Goal: Task Accomplishment & Management: Use online tool/utility

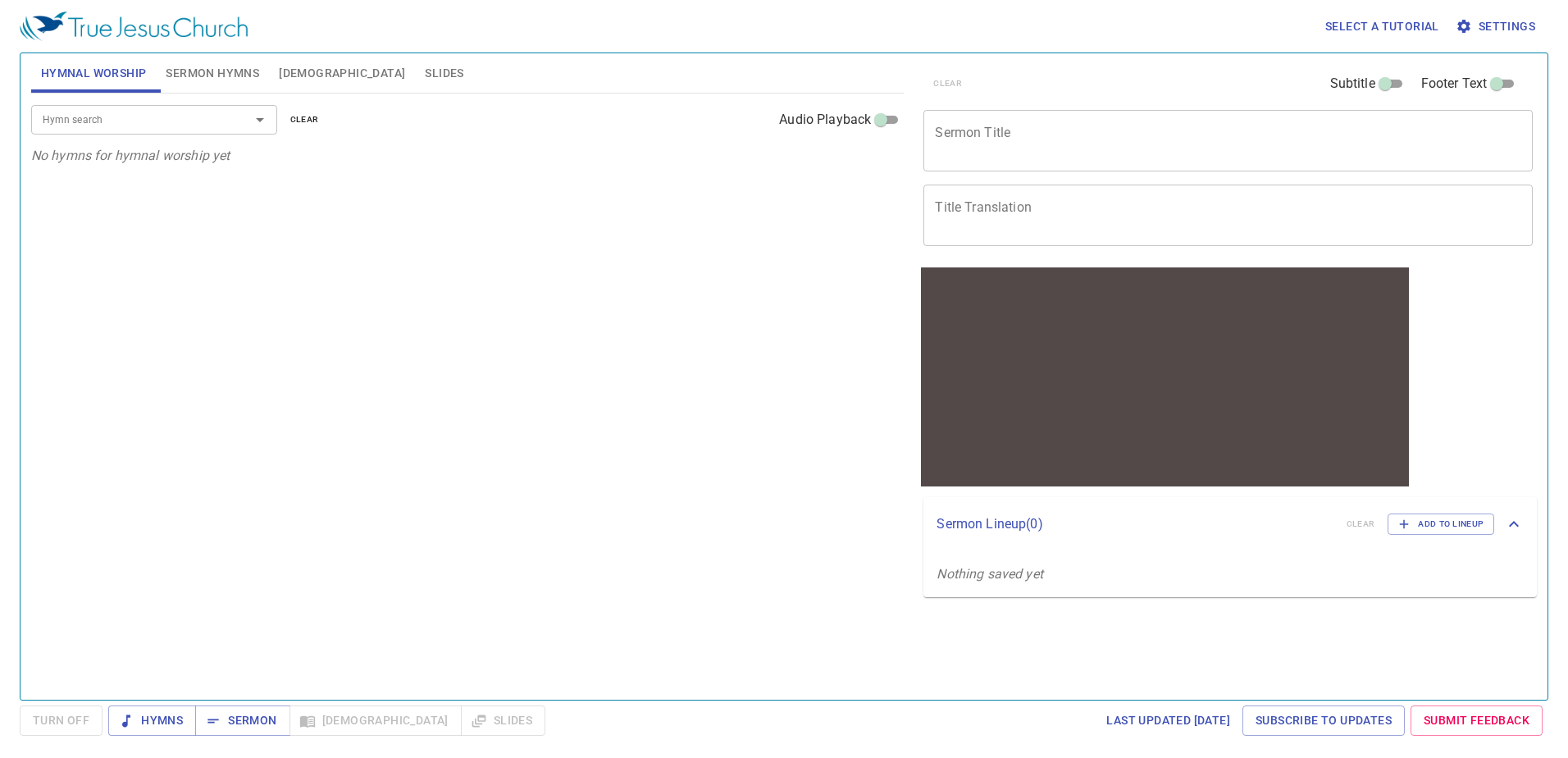
click at [206, 70] on span "Sermon Hymns" at bounding box center [212, 73] width 94 height 20
click at [1005, 136] on textarea "Sermon Title" at bounding box center [1228, 140] width 587 height 32
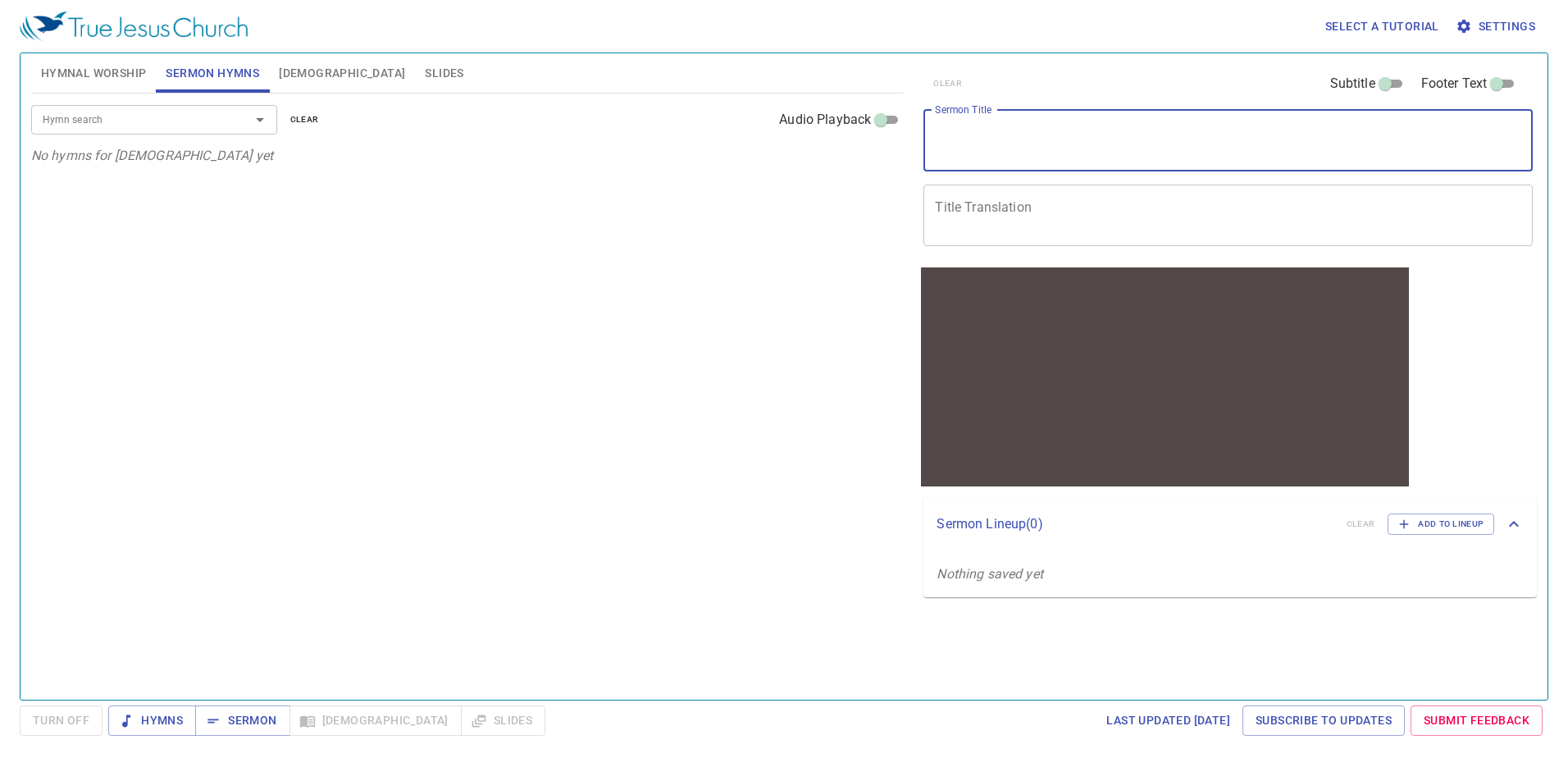
paste textarea "Funeral Service for Bro. [PERSON_NAME] [PERSON_NAME]弟兄丧礼"
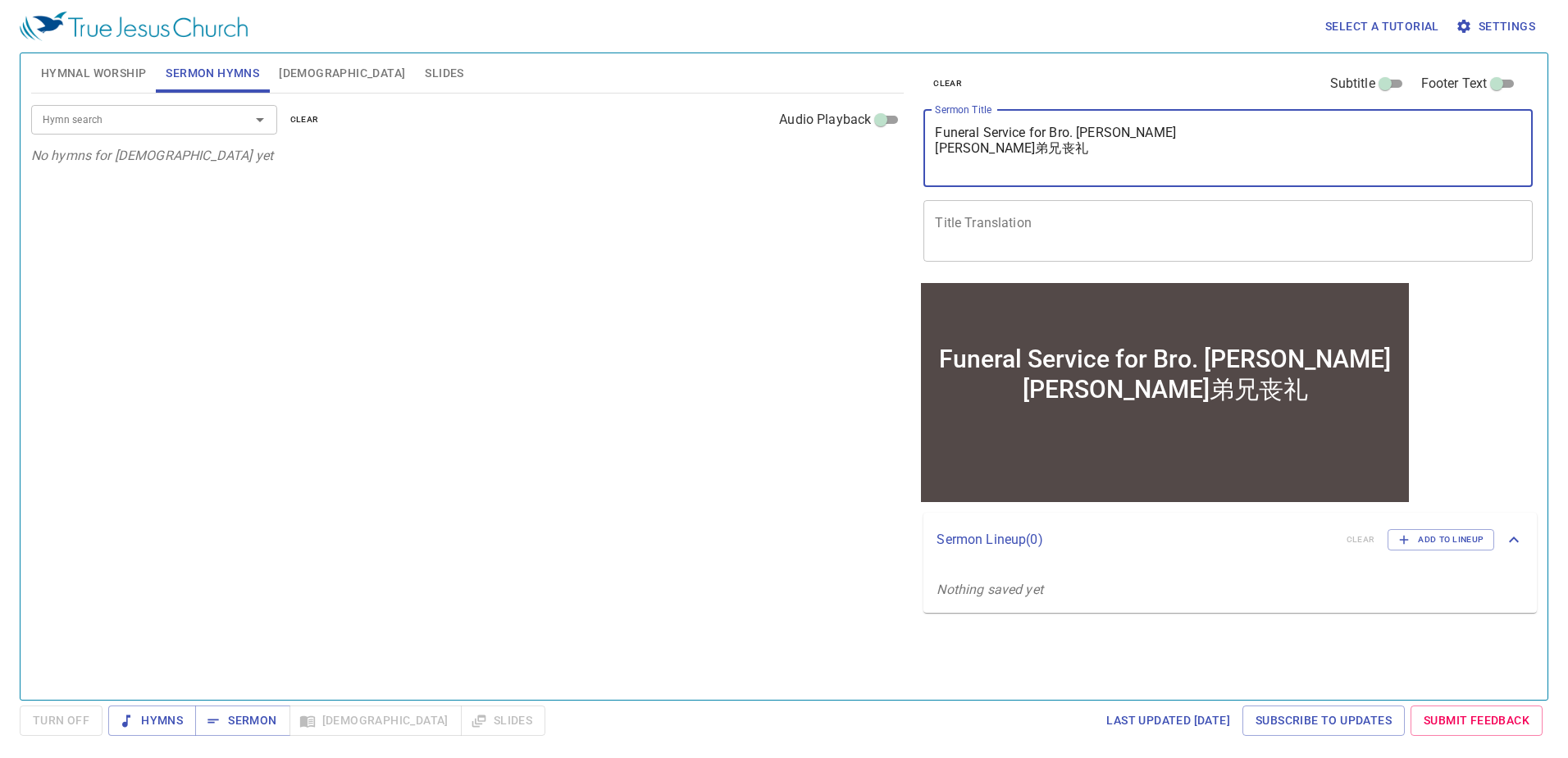
drag, startPoint x: 1062, startPoint y: 147, endPoint x: 890, endPoint y: 166, distance: 173.0
click at [882, 173] on div "Hymnal Worship Sermon Hymns [DEMOGRAPHIC_DATA] Slides Hymn search Hymn search c…" at bounding box center [784, 369] width 1519 height 647
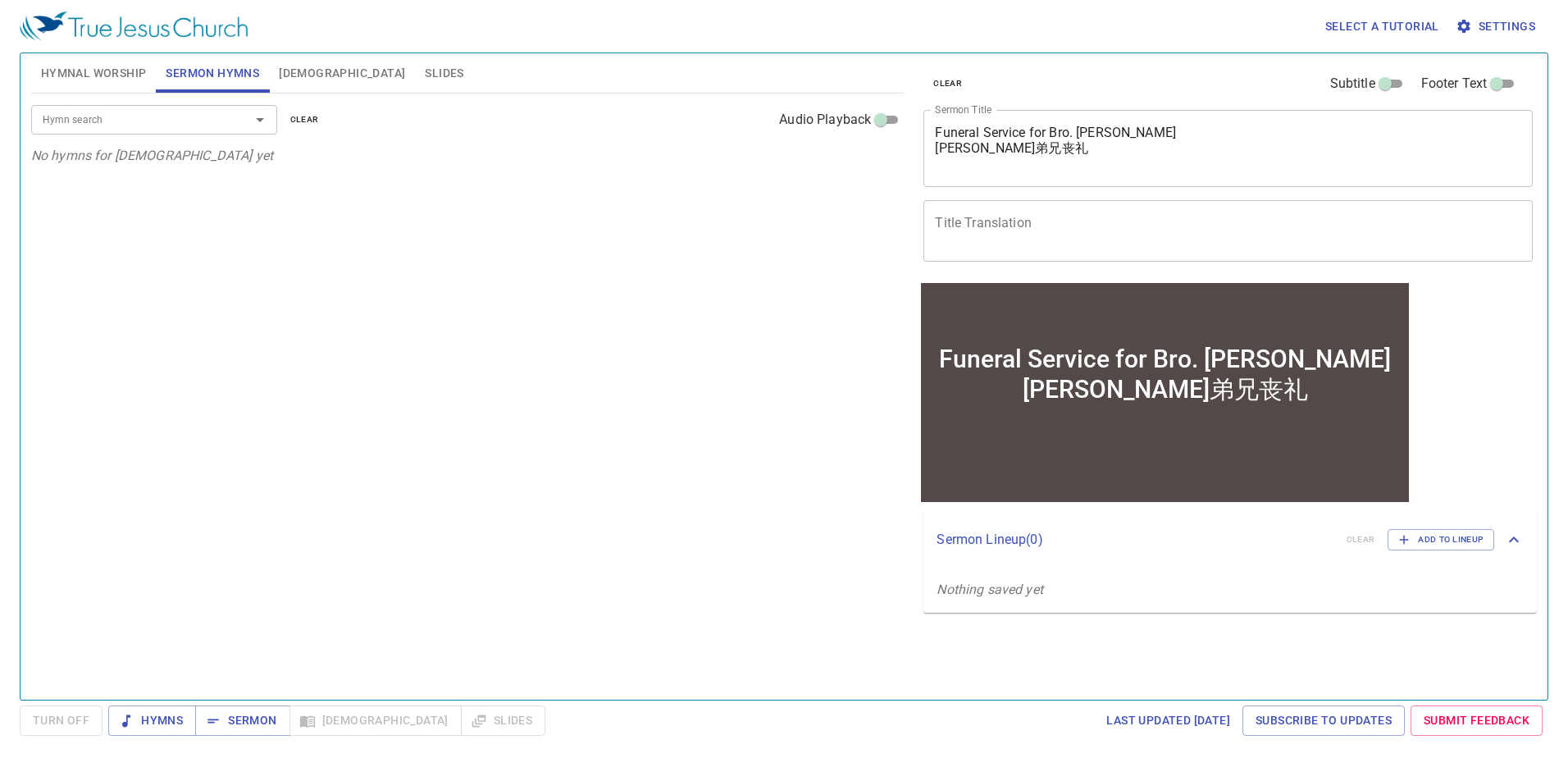
click at [894, 154] on p "No hymns for [DEMOGRAPHIC_DATA] yet" at bounding box center [468, 155] width 873 height 19
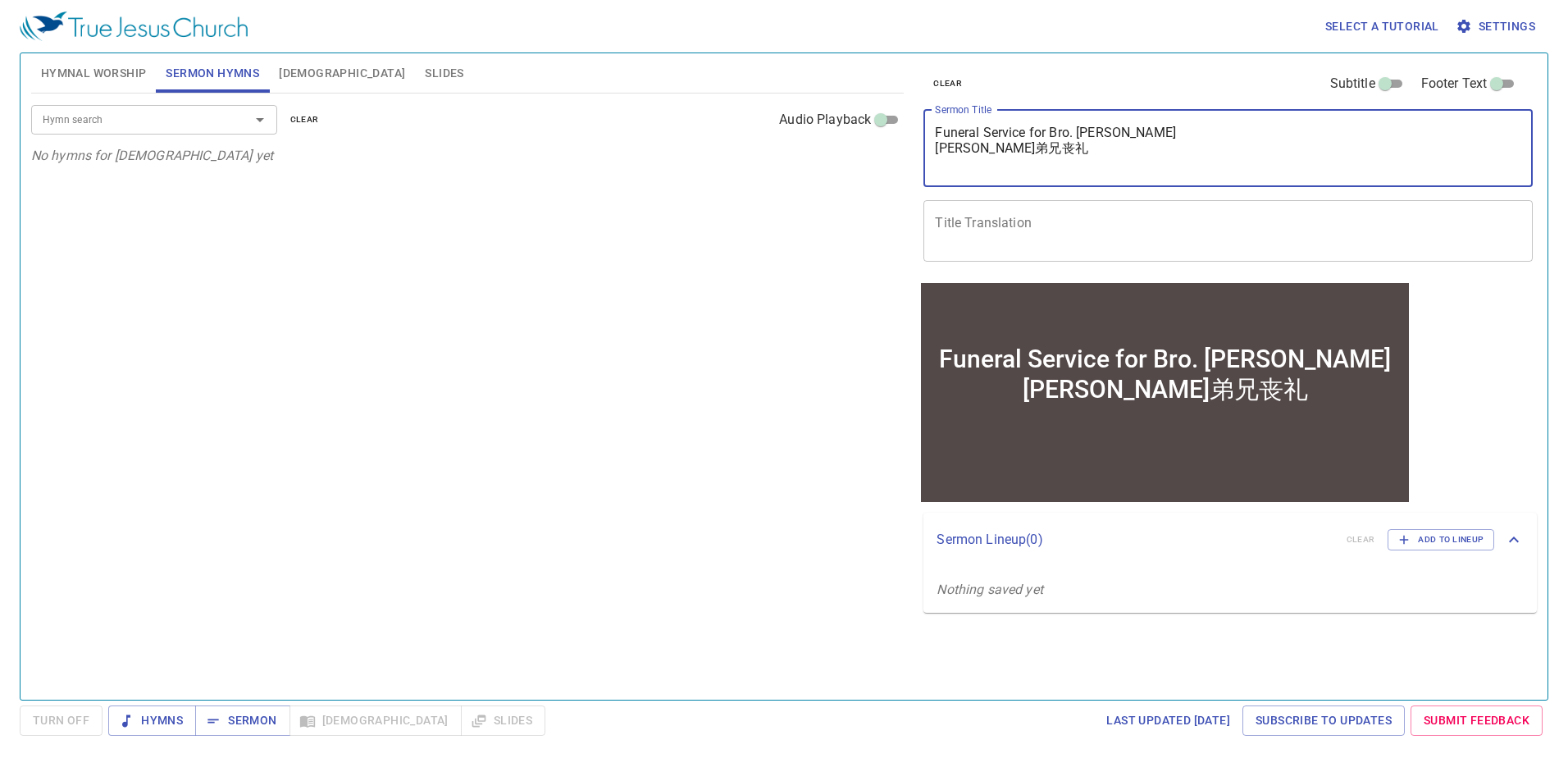
drag, startPoint x: 976, startPoint y: 148, endPoint x: 925, endPoint y: 148, distance: 51.0
click at [925, 148] on div "Funeral Service for Bro. [PERSON_NAME] [PERSON_NAME]弟兄丧礼 x [PERSON_NAME] Title" at bounding box center [1228, 148] width 609 height 77
type textarea "Funeral Service for Bro. [PERSON_NAME]"
click at [1038, 210] on div "x Title Translation" at bounding box center [1228, 231] width 609 height 61
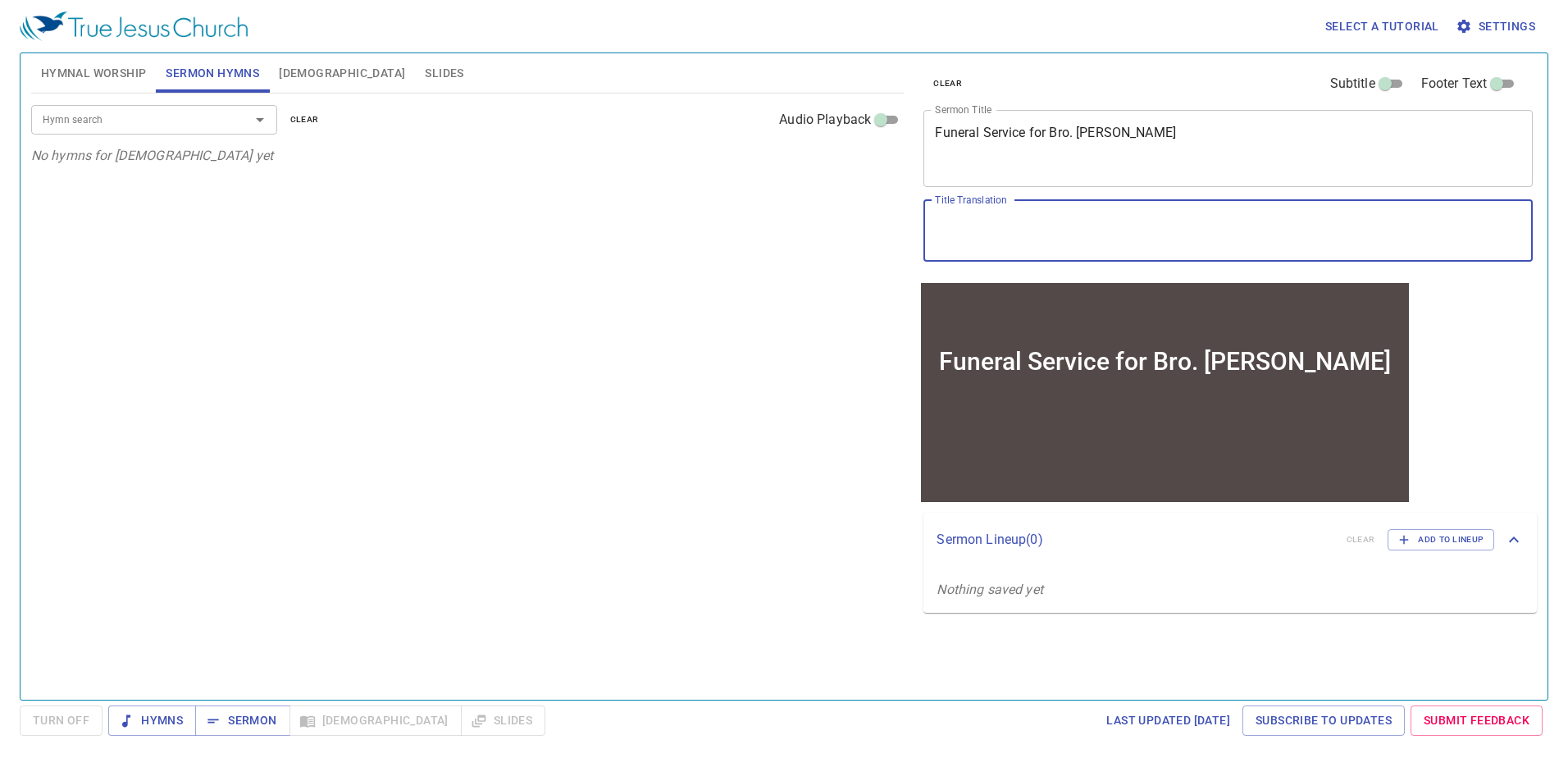
paste textarea "[PERSON_NAME]弟兄丧礼"
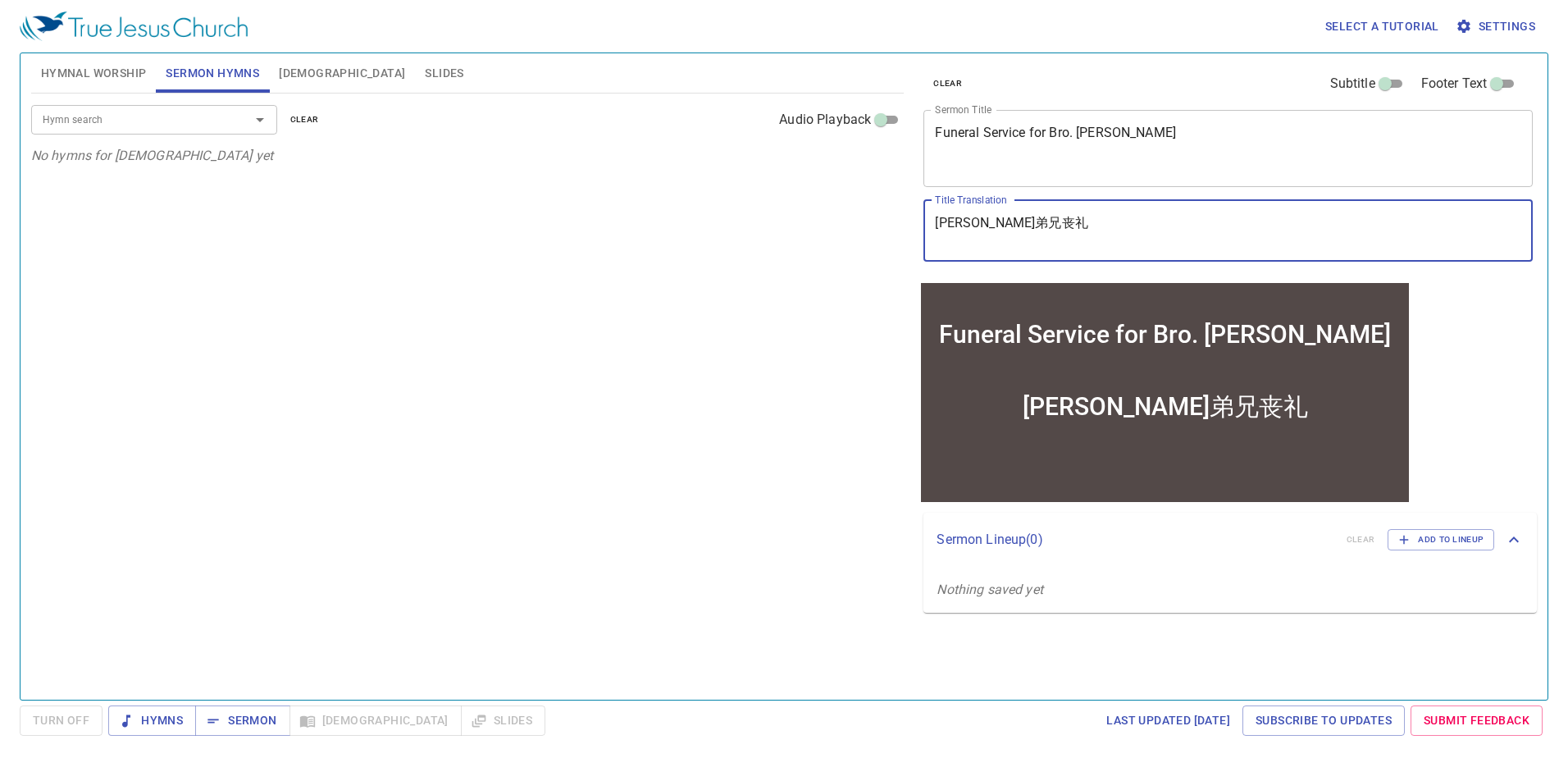
type textarea "[PERSON_NAME]弟兄丧礼"
drag, startPoint x: 1165, startPoint y: 136, endPoint x: 1172, endPoint y: 142, distance: 9.2
click at [1166, 140] on textarea "Funeral Service for Bro. [PERSON_NAME]" at bounding box center [1228, 147] width 587 height 46
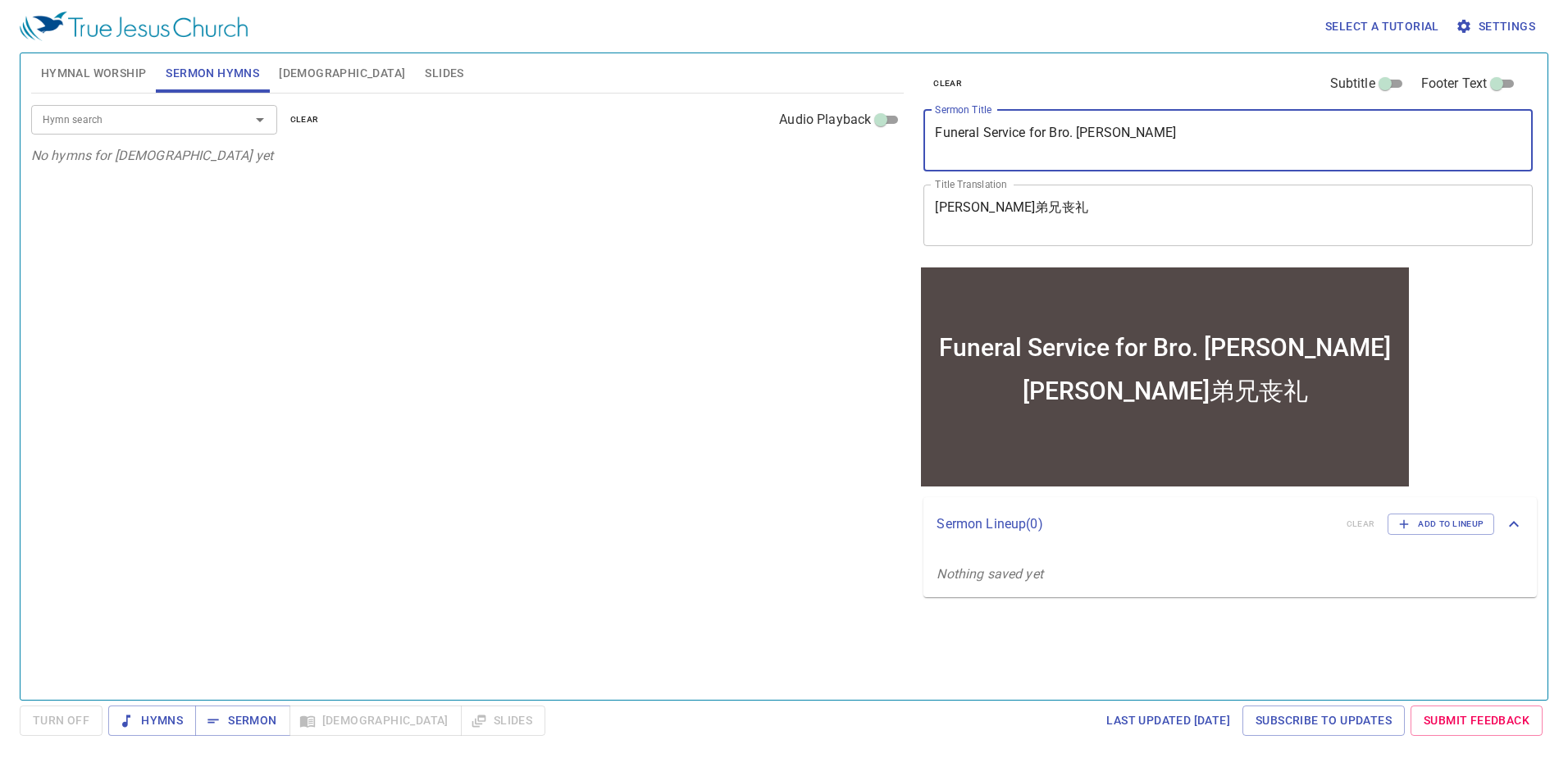
type textarea "Funeral Service for Bro. [PERSON_NAME]"
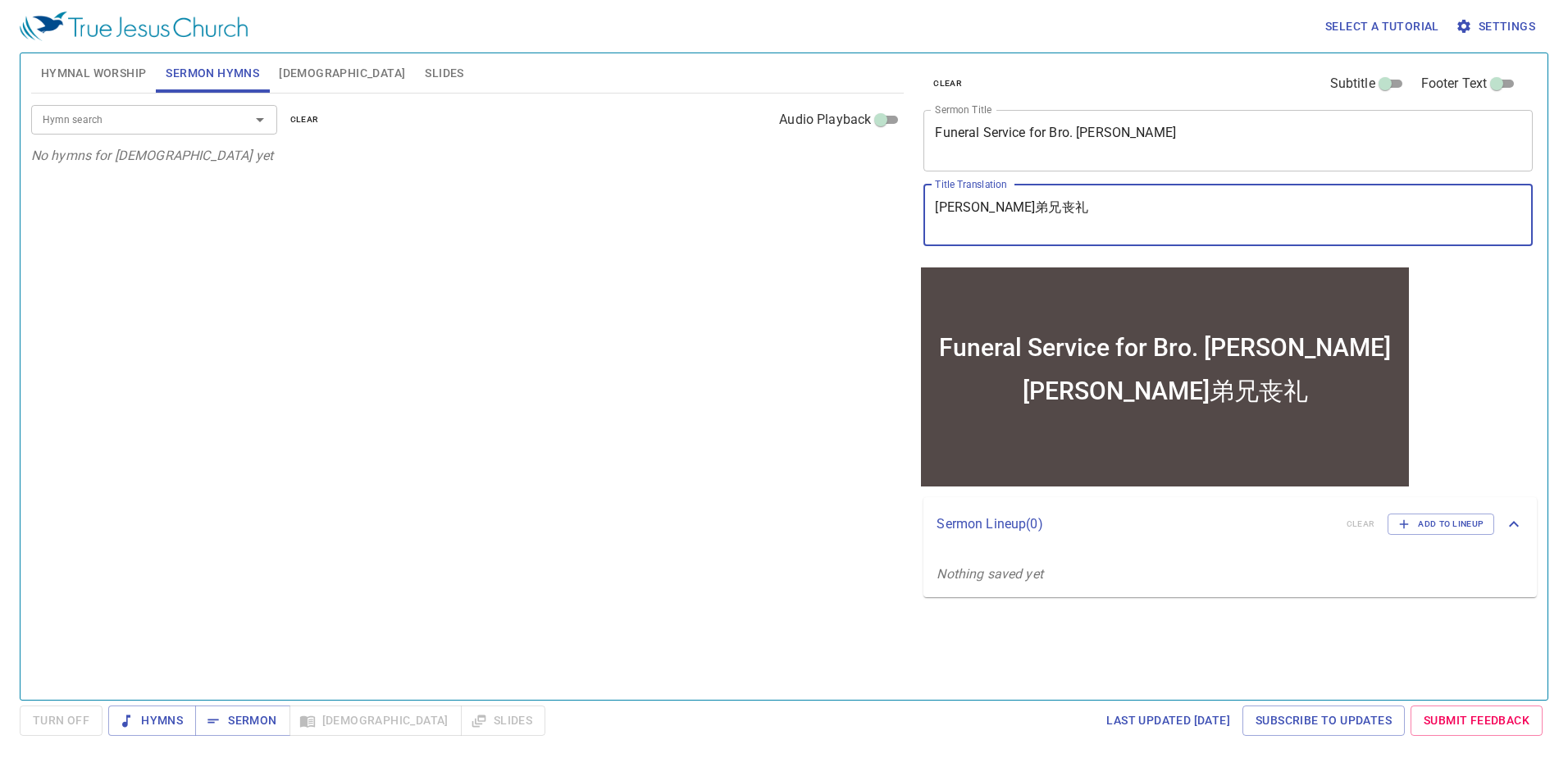
click at [1094, 204] on textarea "[PERSON_NAME]弟兄丧礼" at bounding box center [1228, 215] width 587 height 32
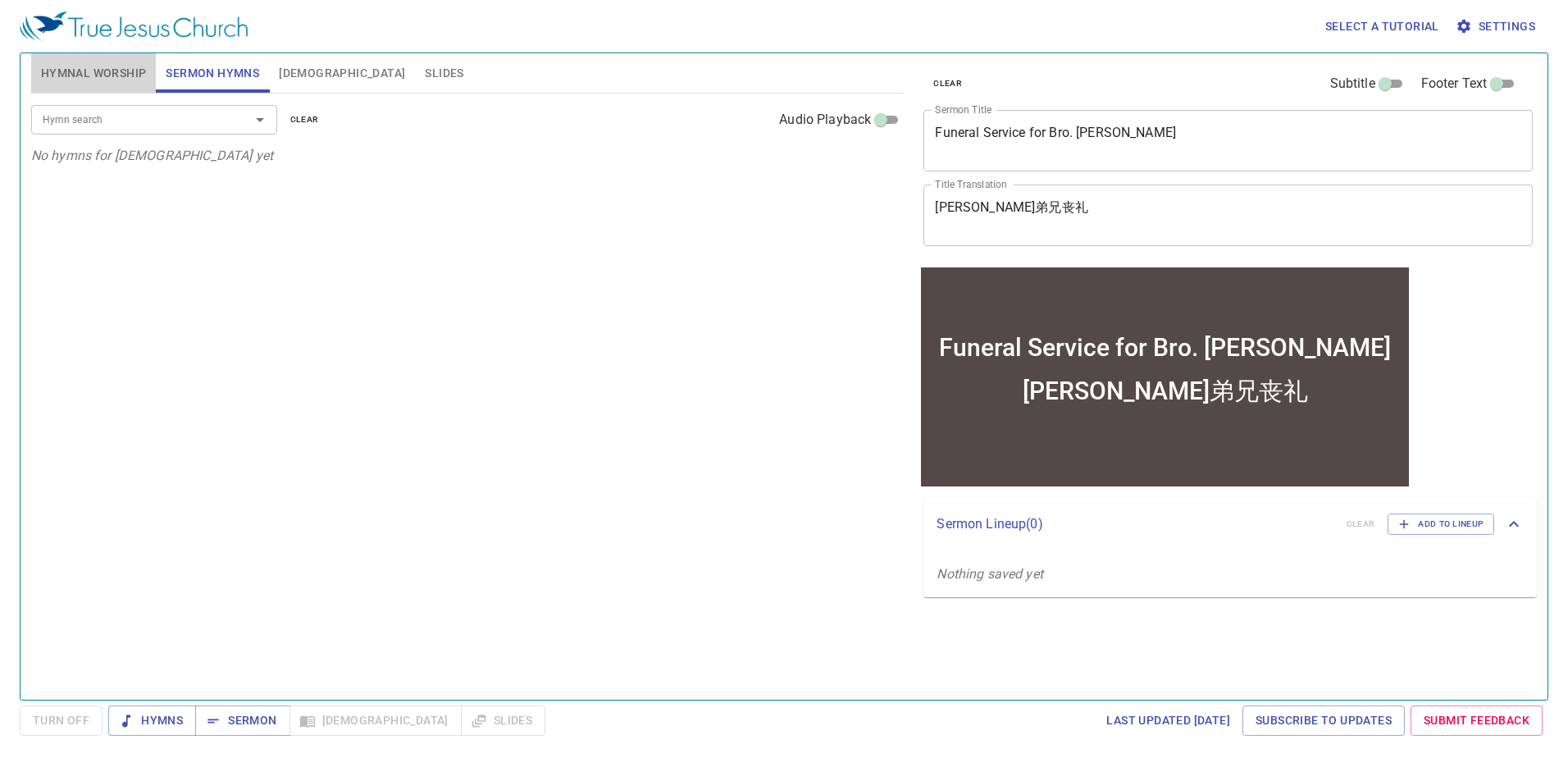
click at [90, 75] on span "Hymnal Worship" at bounding box center [94, 73] width 106 height 20
click at [239, 63] on span "Sermon Hymns" at bounding box center [212, 73] width 94 height 20
click at [270, 712] on span "Sermon" at bounding box center [243, 720] width 68 height 20
click at [1501, 86] on input "Footer Text" at bounding box center [1496, 87] width 59 height 19
checkbox input "true"
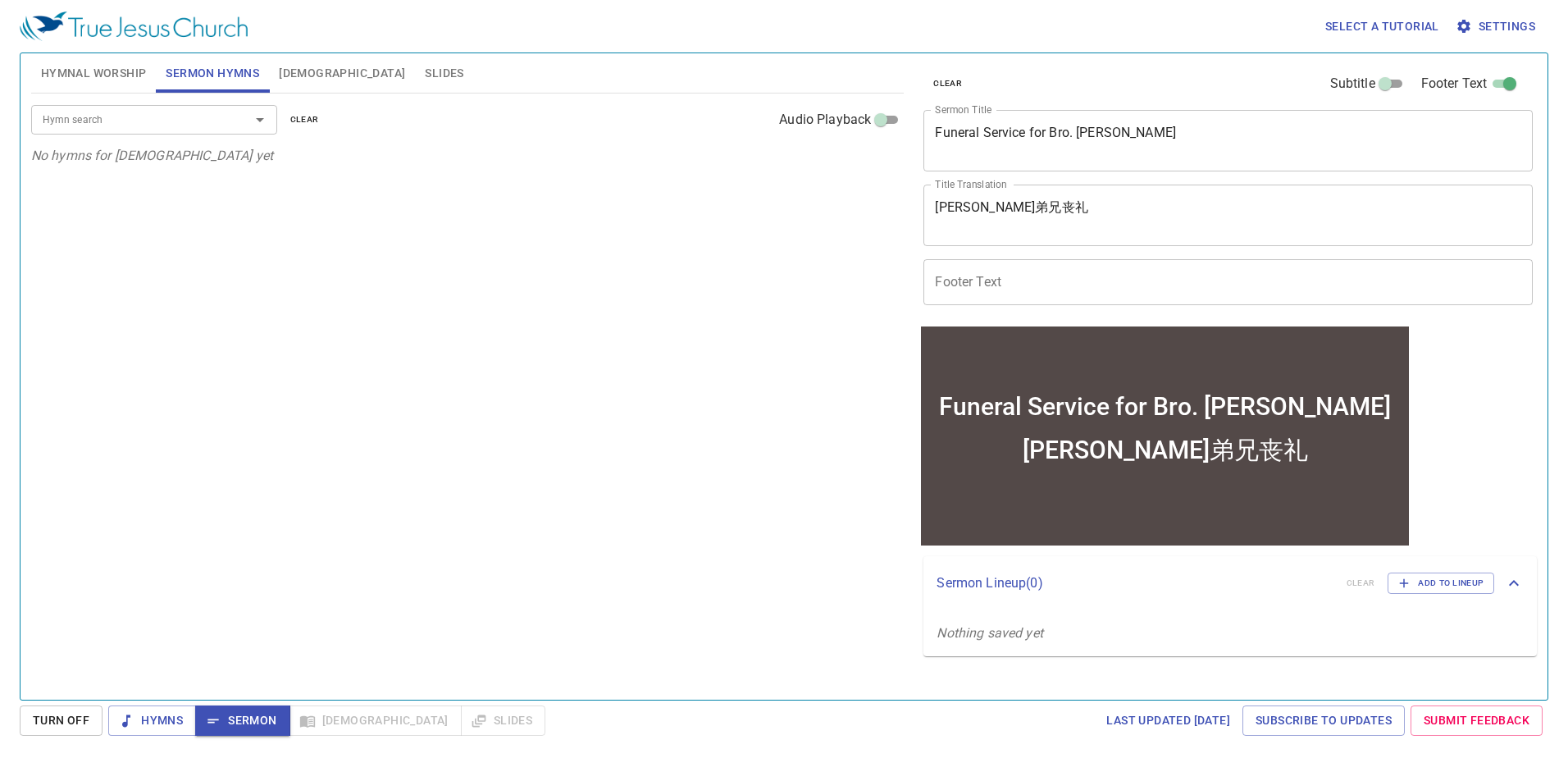
click at [1108, 288] on input "Footer Text" at bounding box center [1228, 282] width 609 height 46
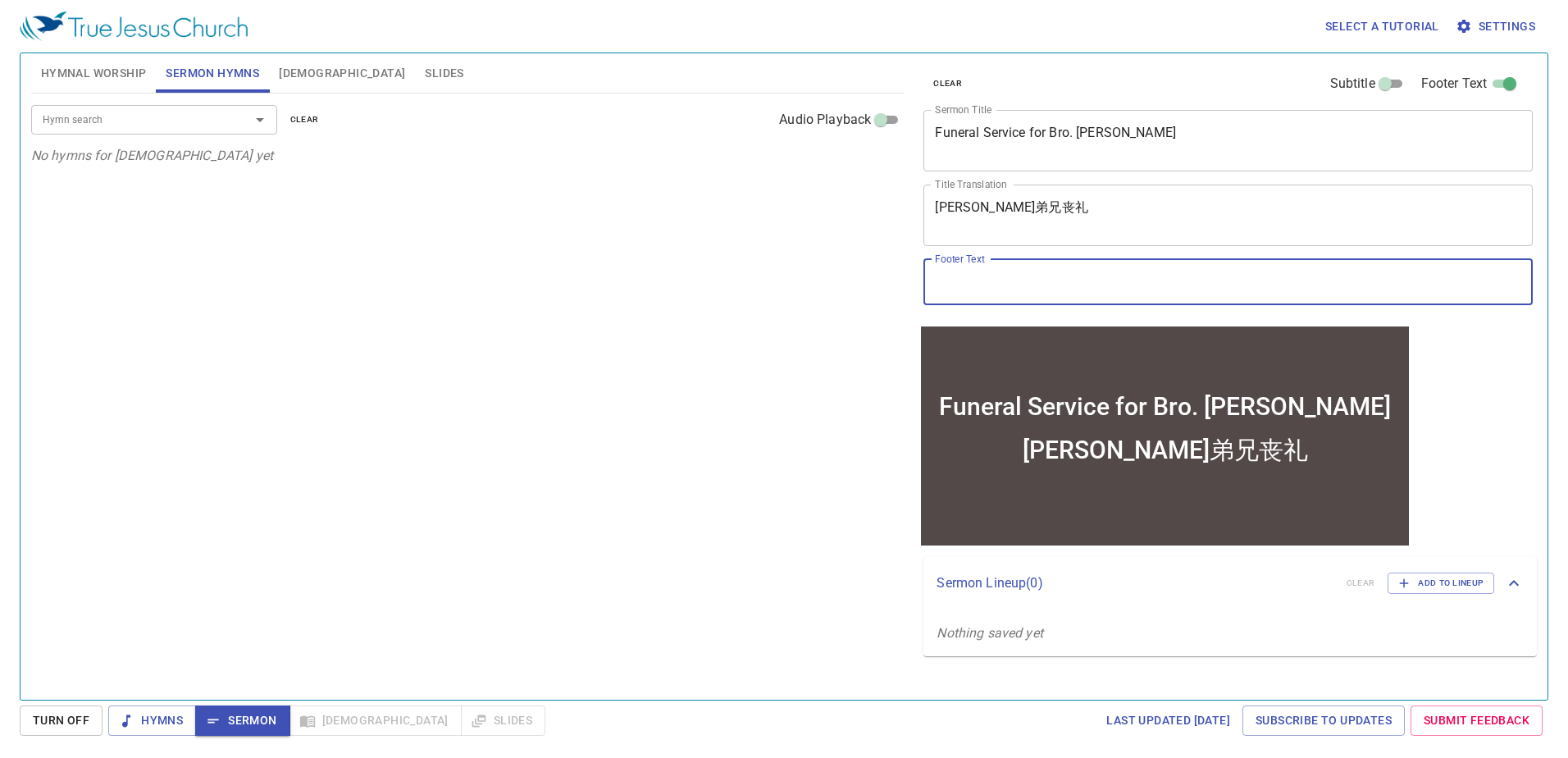
click at [1476, 23] on span "Settings" at bounding box center [1497, 26] width 76 height 20
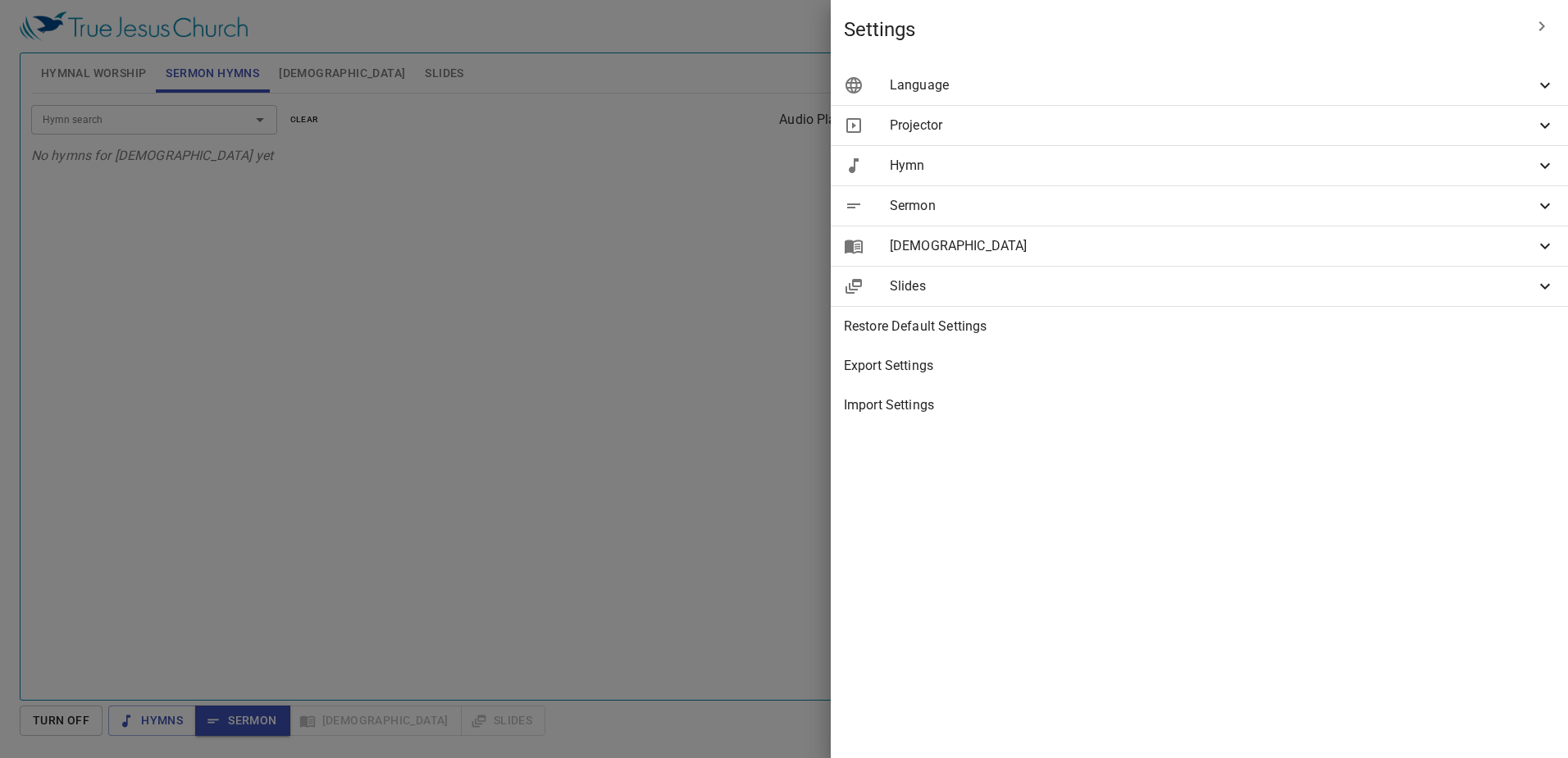
click at [1204, 203] on span "Sermon" at bounding box center [1213, 206] width 645 height 19
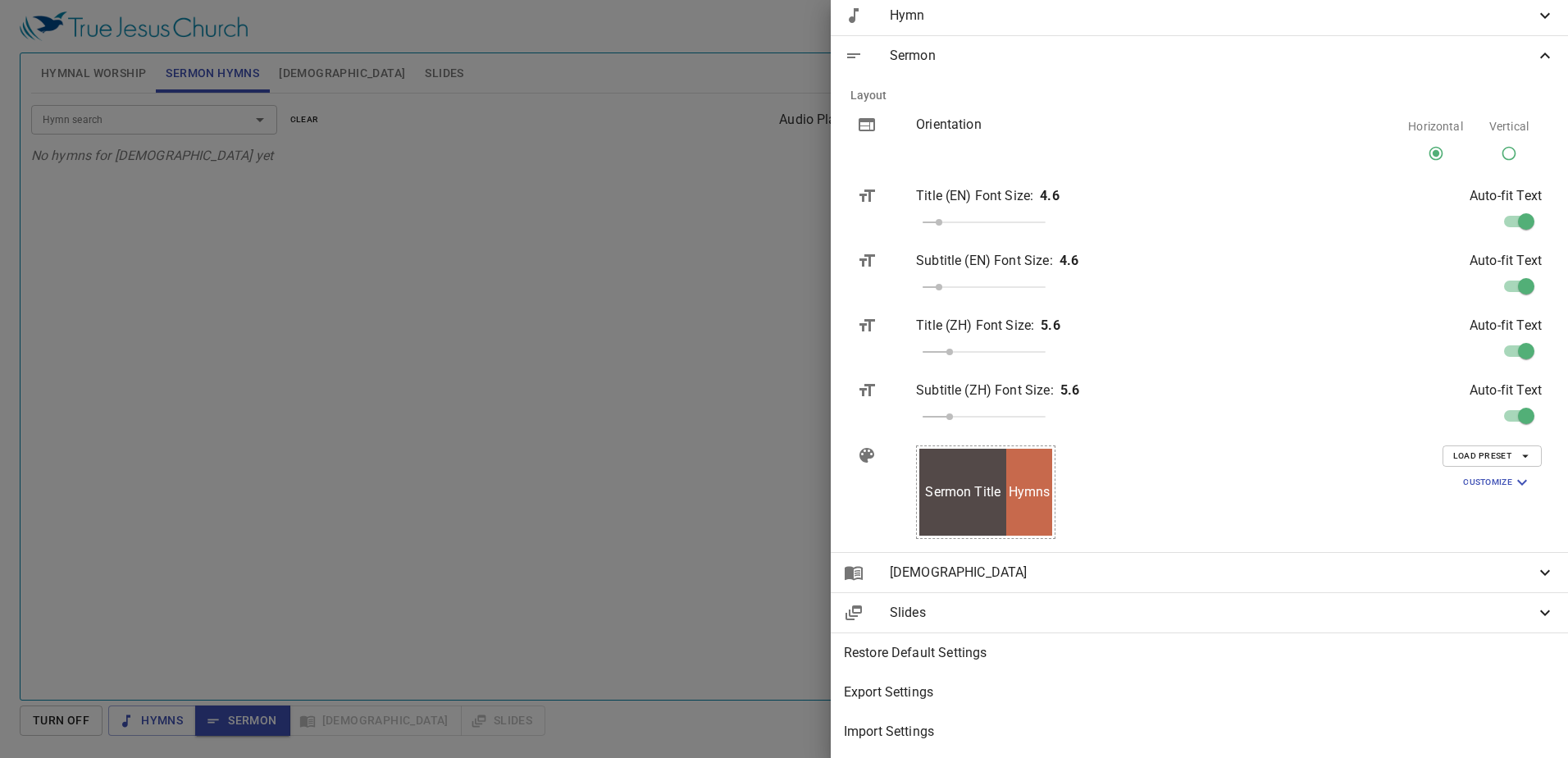
scroll to position [162, 0]
click at [1500, 473] on span "Customize" at bounding box center [1498, 483] width 69 height 19
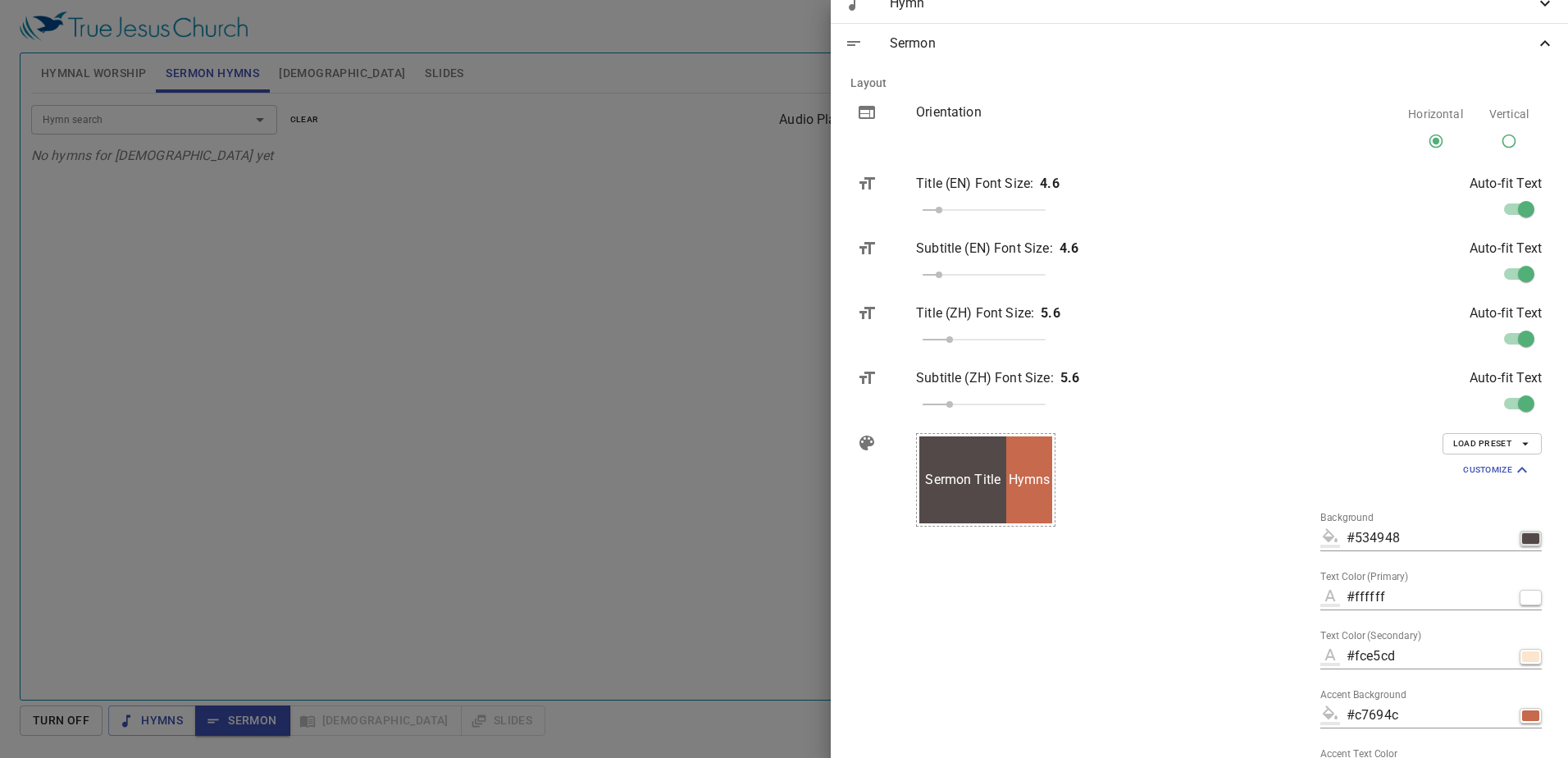
click at [1522, 539] on div "button" at bounding box center [1531, 539] width 18 height 11
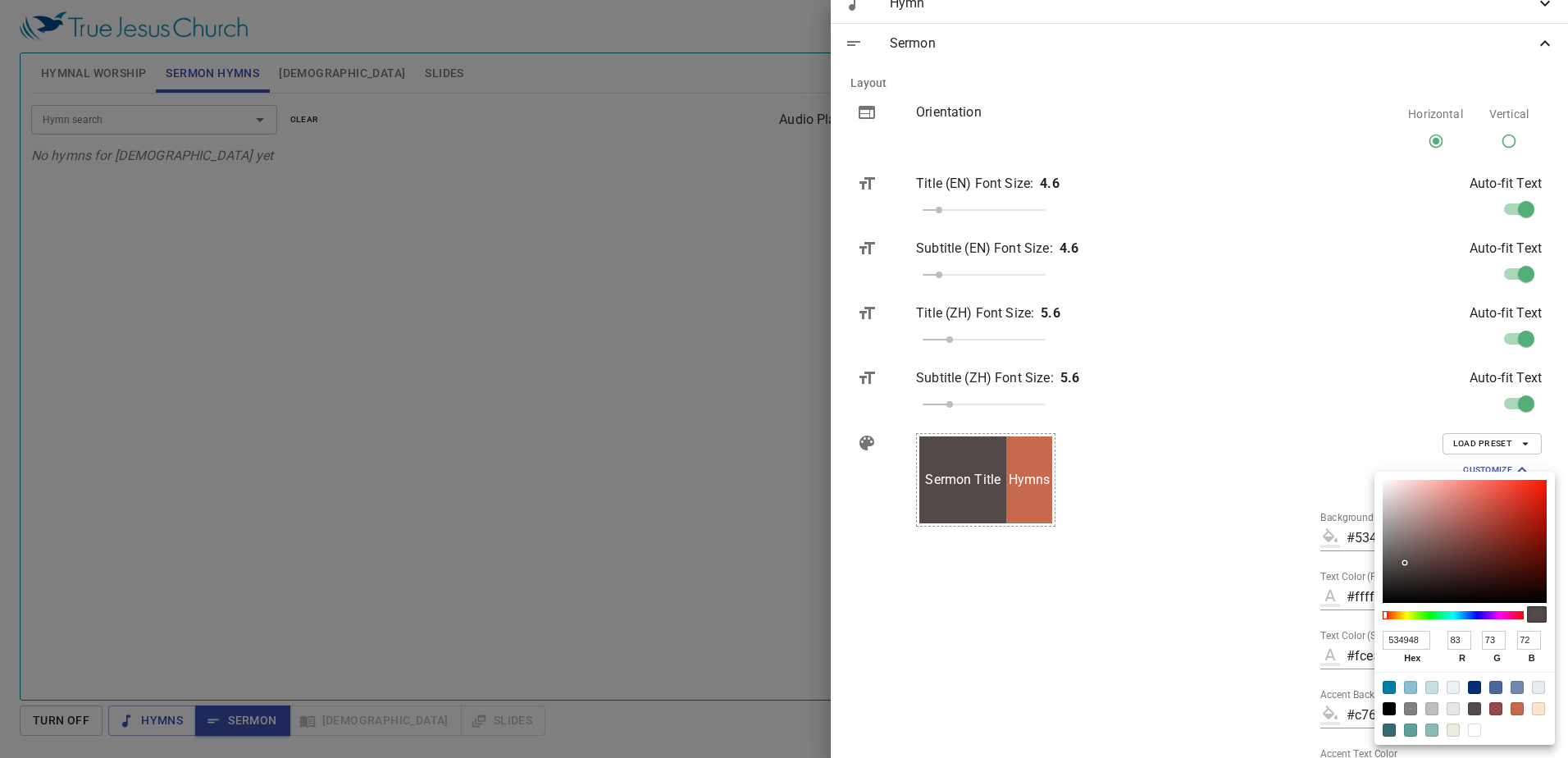
click at [1413, 641] on input "534948" at bounding box center [1407, 640] width 47 height 19
click at [1466, 640] on input "83" at bounding box center [1459, 640] width 24 height 19
click at [1458, 637] on input "83" at bounding box center [1459, 640] width 24 height 19
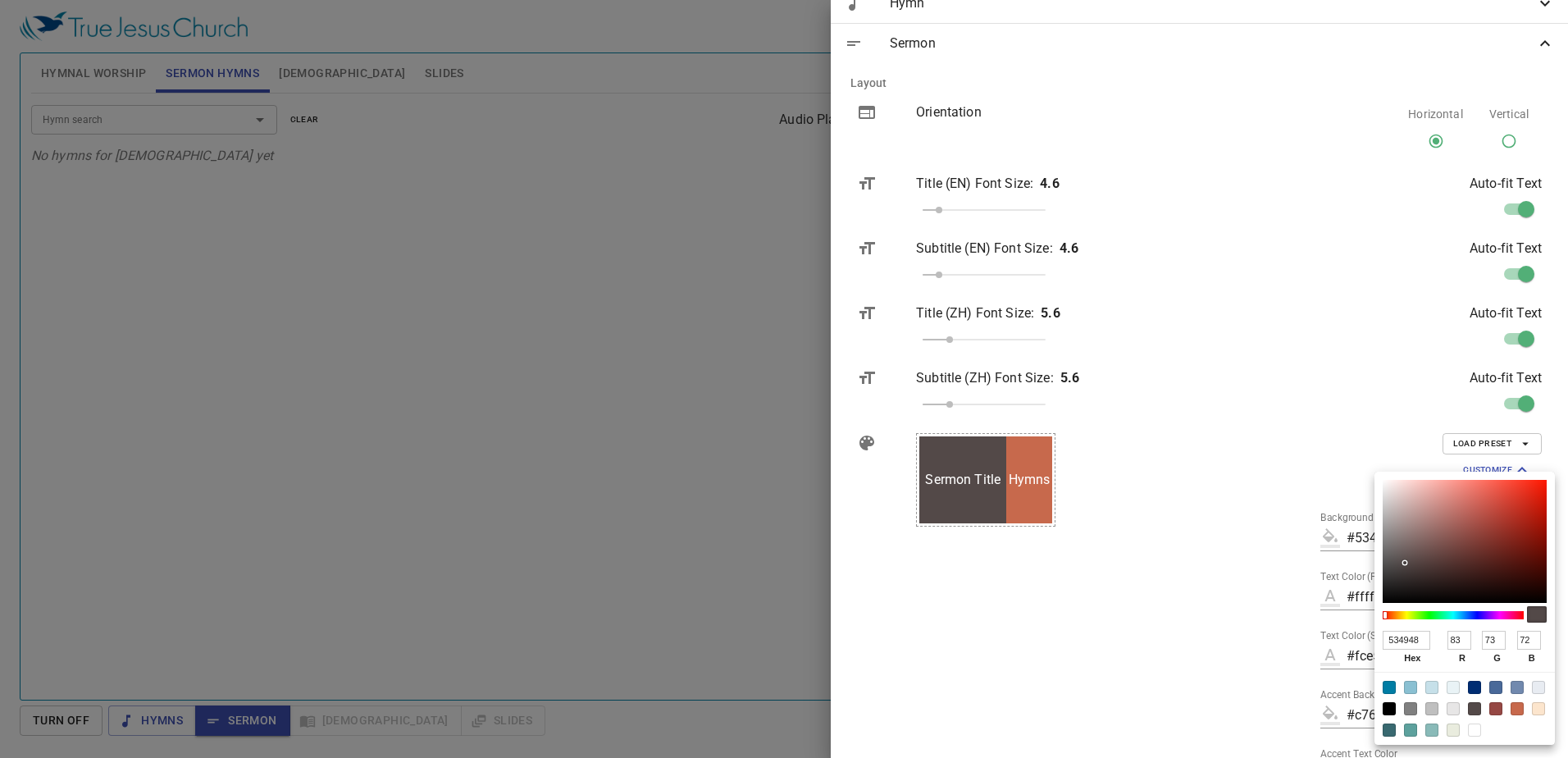
type input "#024948"
type input "024948"
type input "21"
type input "#154948"
type input "154948"
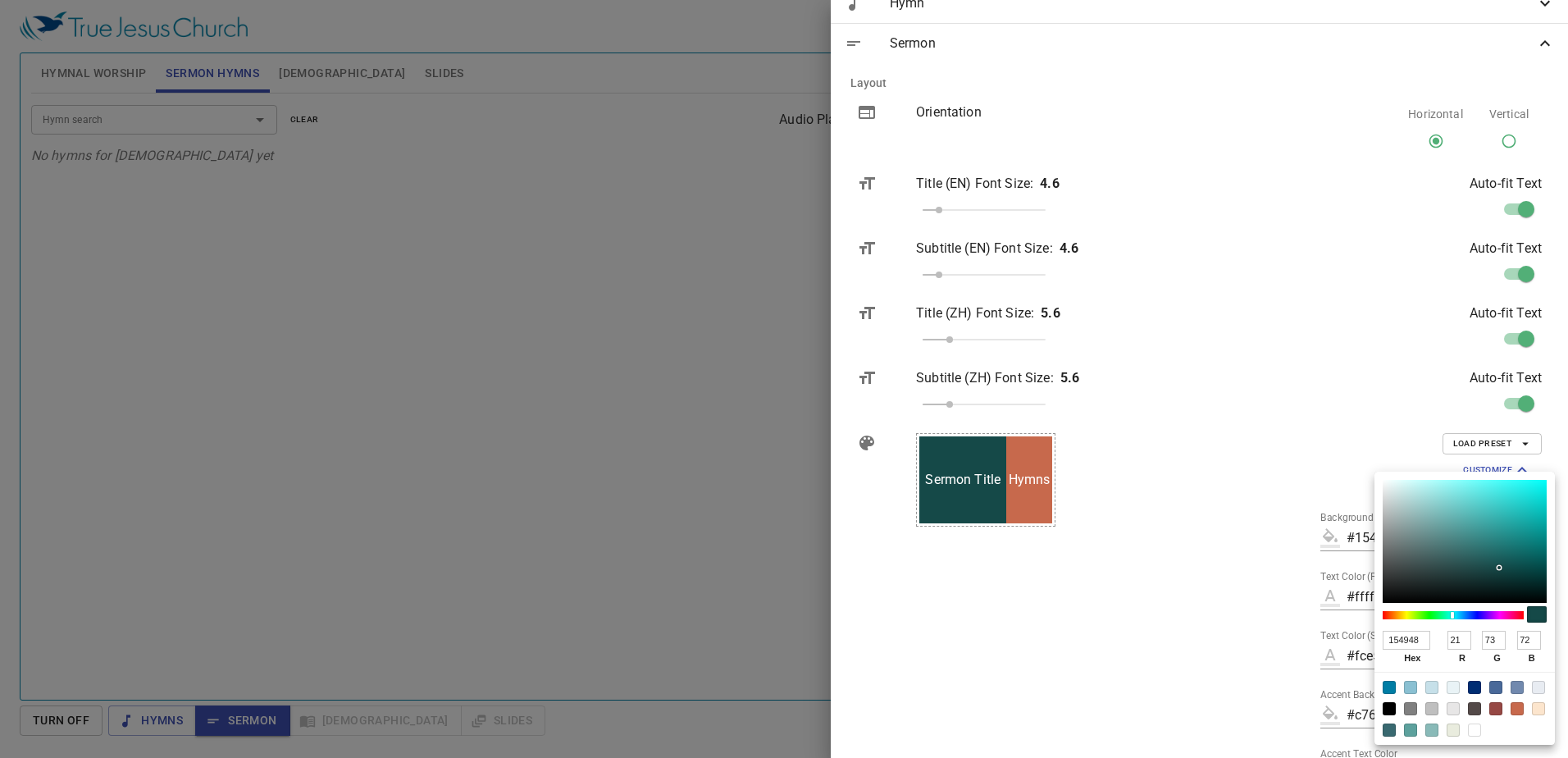
type input "217"
type input "#d94948"
type input "D94948"
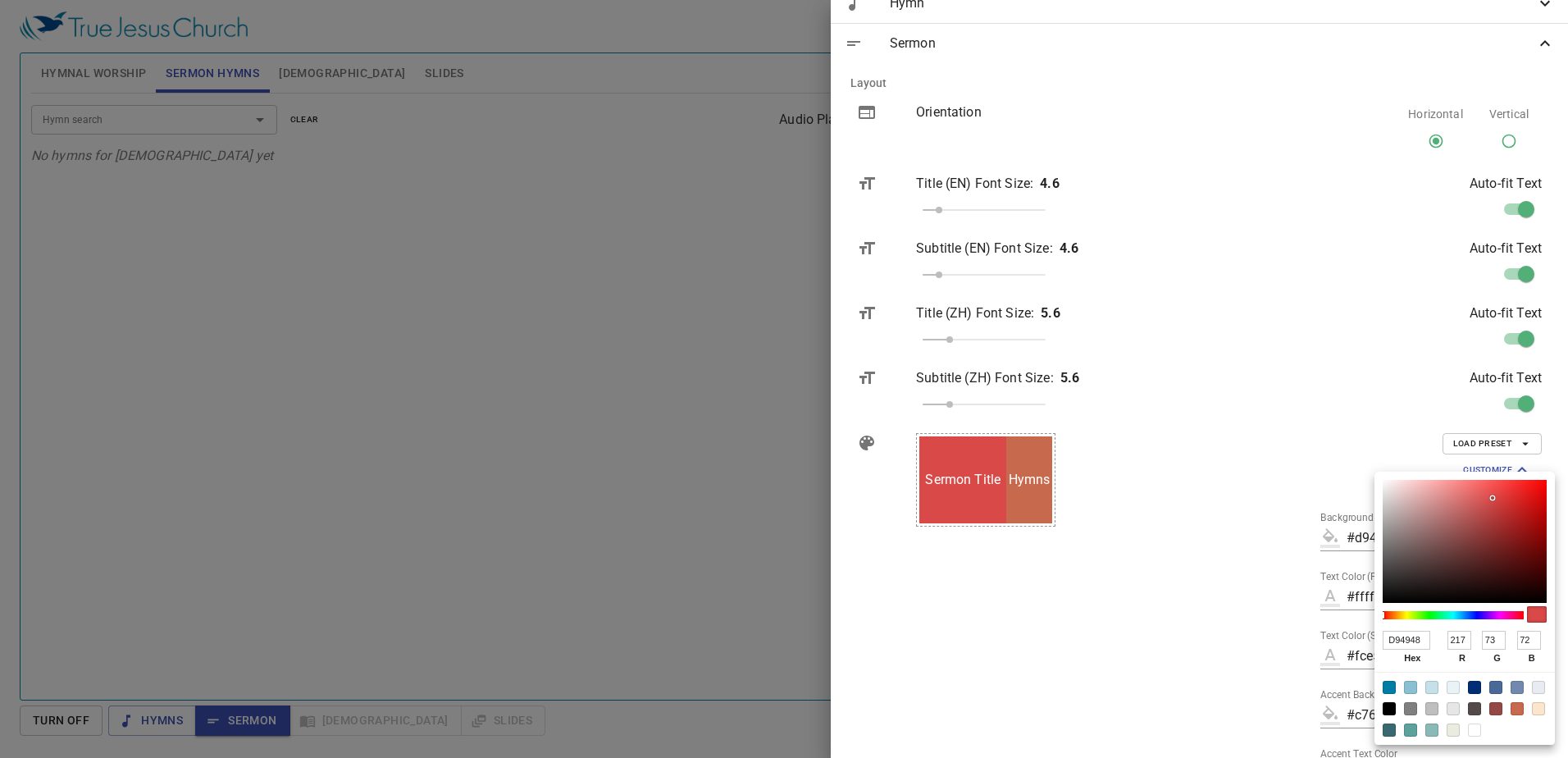
type input "217"
type input "#d90248"
type input "D90248"
type input "2"
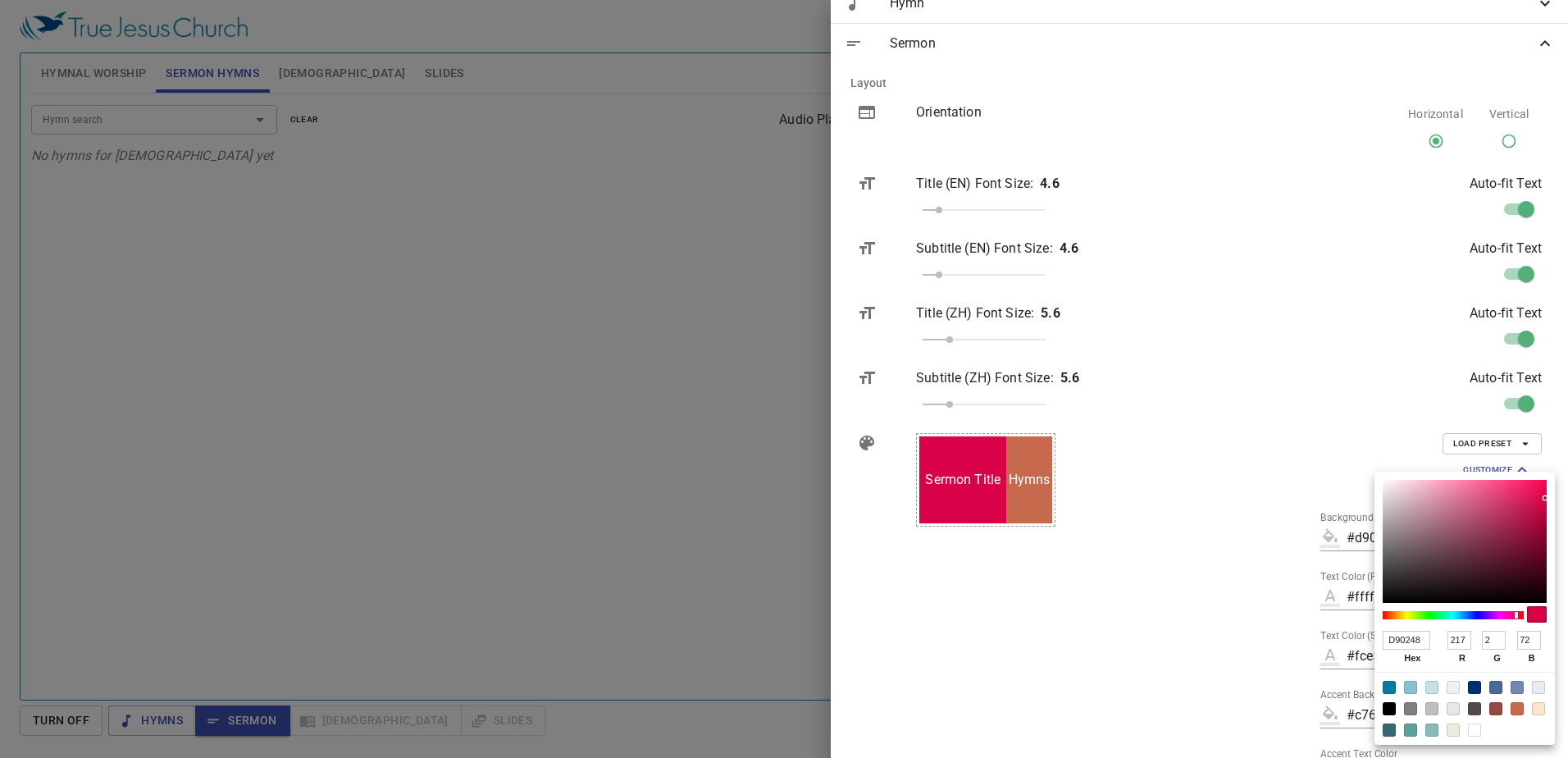
type input "#d91548"
type input "D91548"
type input "21"
type input "#d9d948"
type input "D9D948"
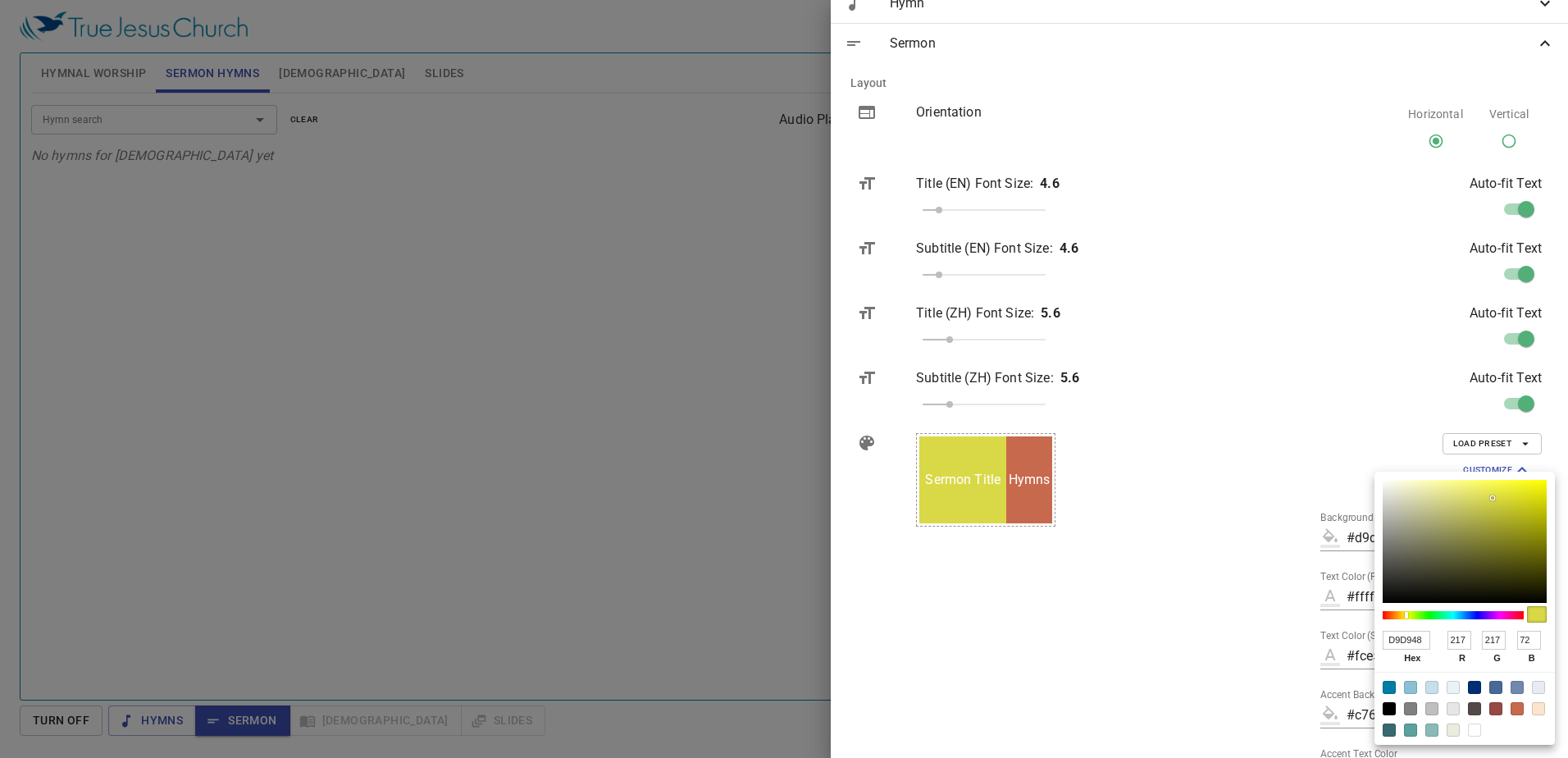
type input "217"
type input "#d9d902"
type input "D9D902"
type input "2"
type input "#d9d915"
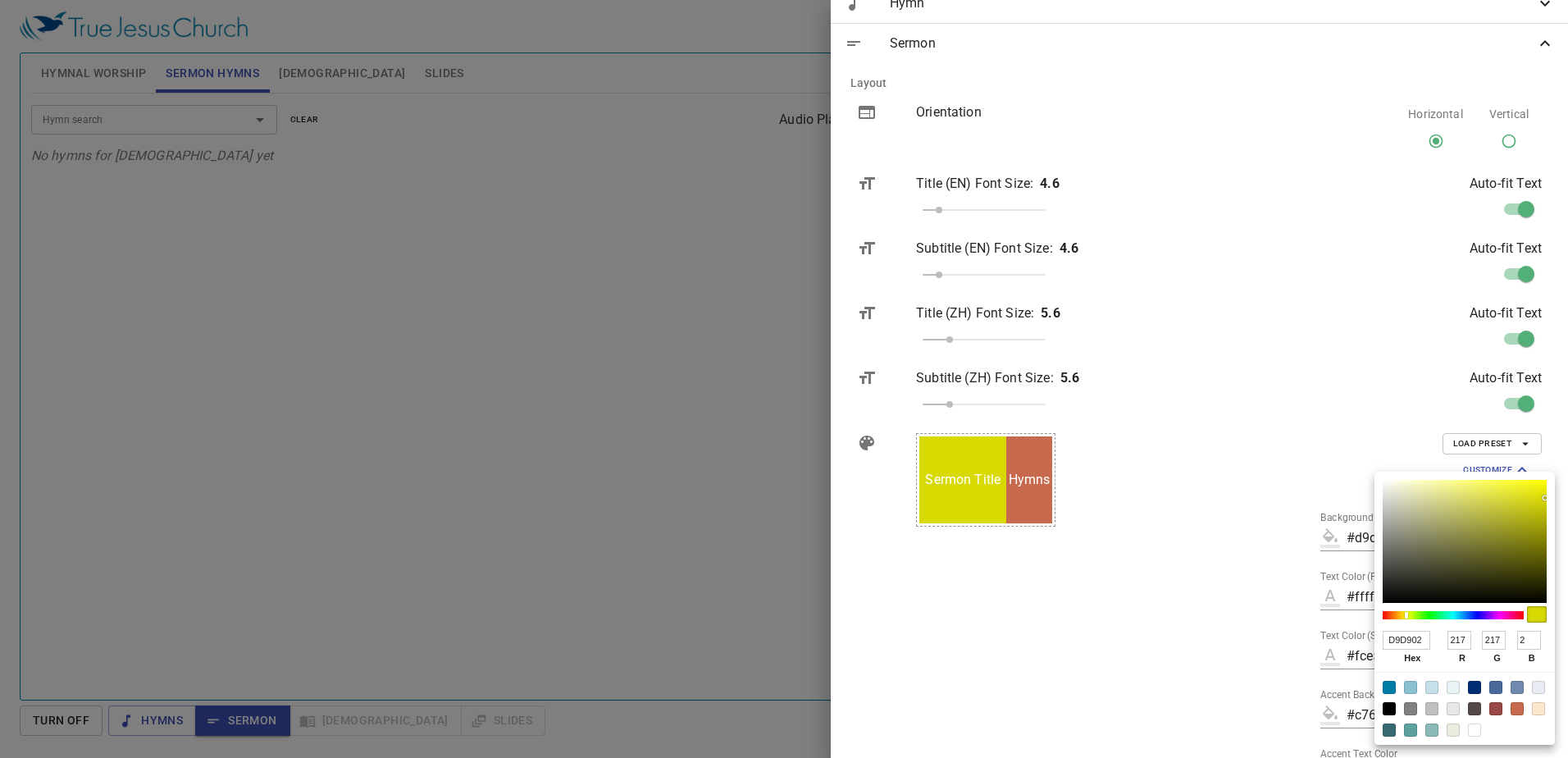
type input "D9D915"
type input "21"
type input "#d9d9d9"
type input "D9D9D9"
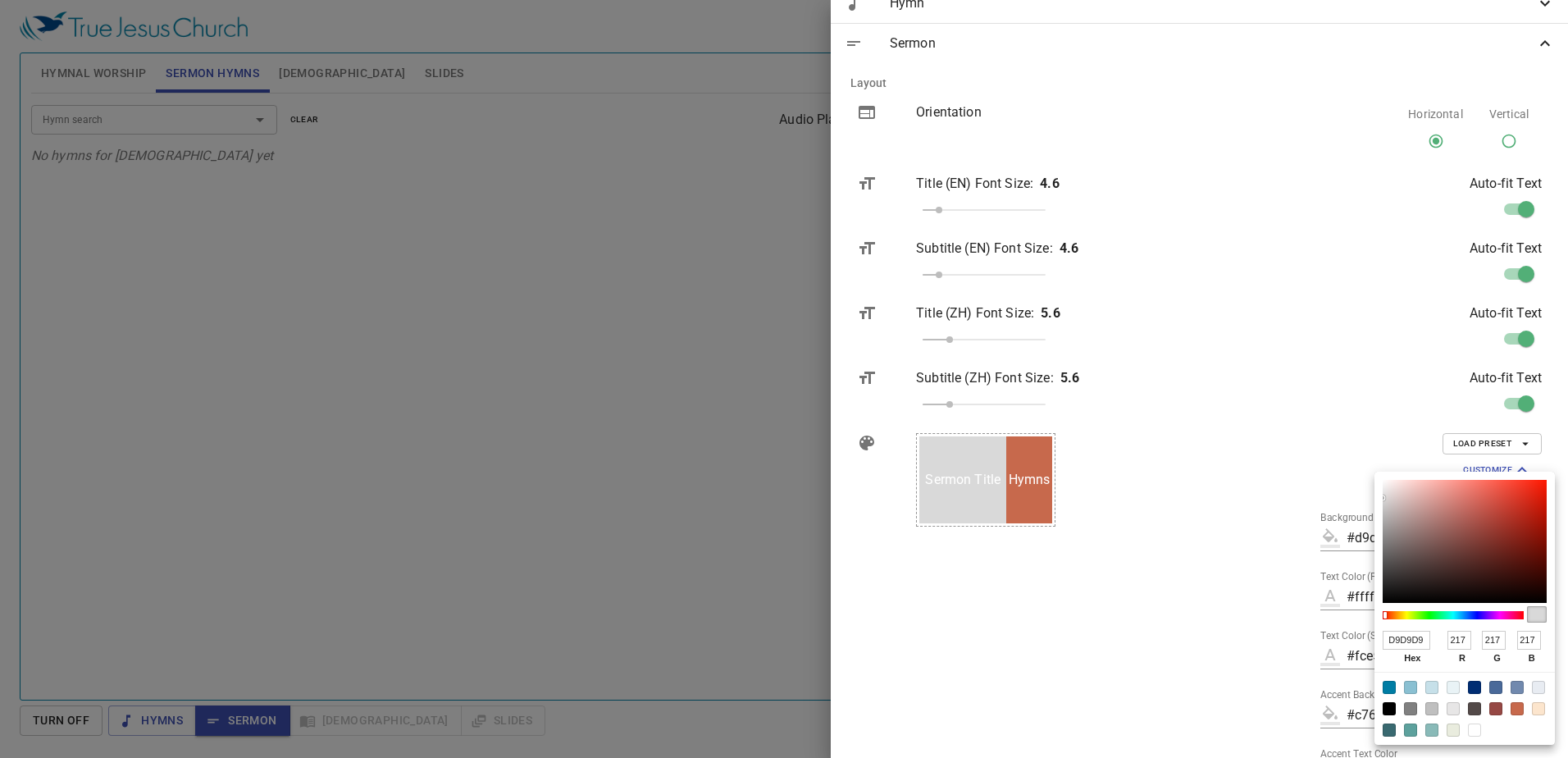
type input "217"
click at [1303, 651] on div at bounding box center [784, 379] width 1568 height 758
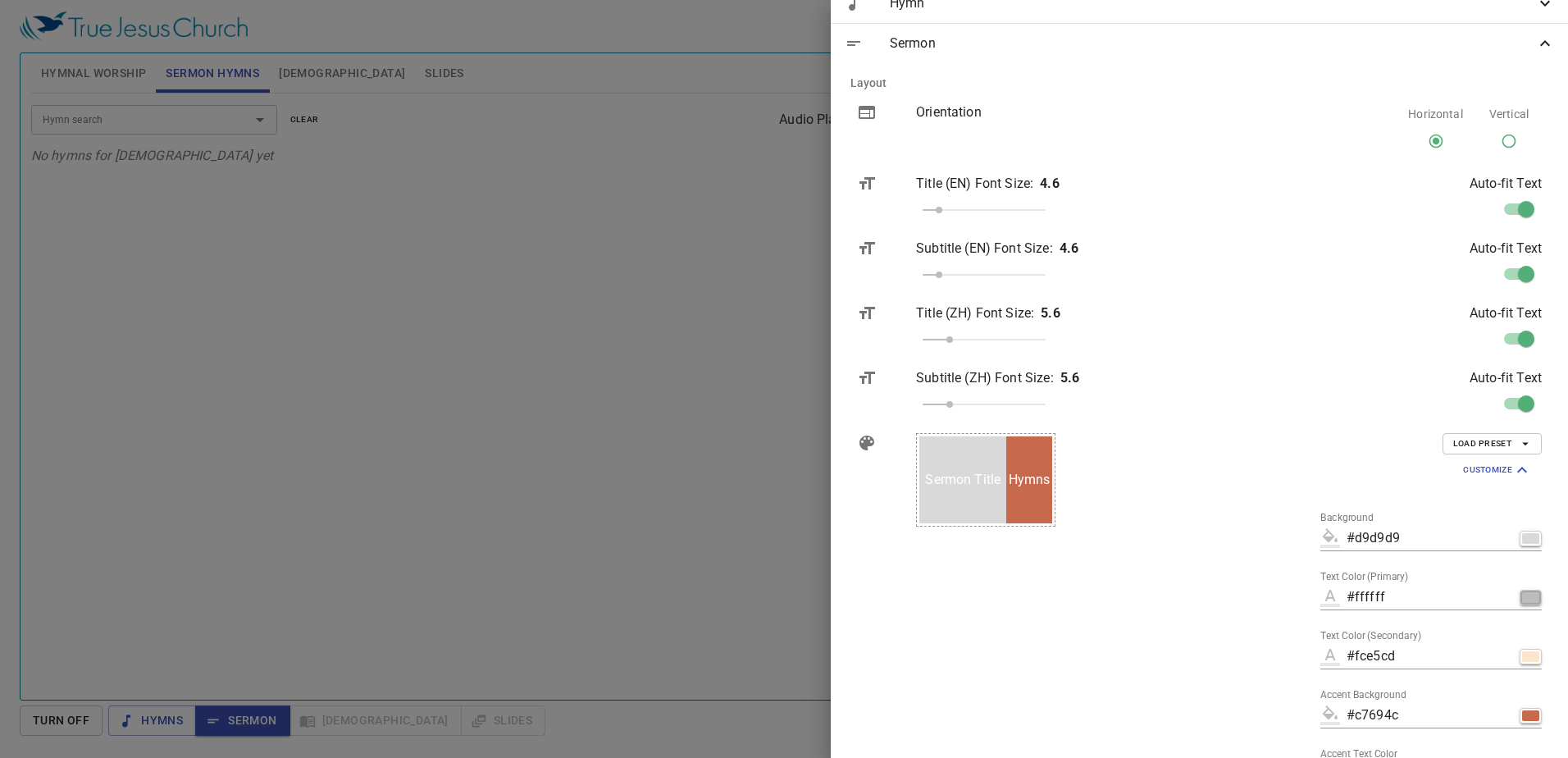
click at [1522, 597] on div "button" at bounding box center [1531, 597] width 18 height 11
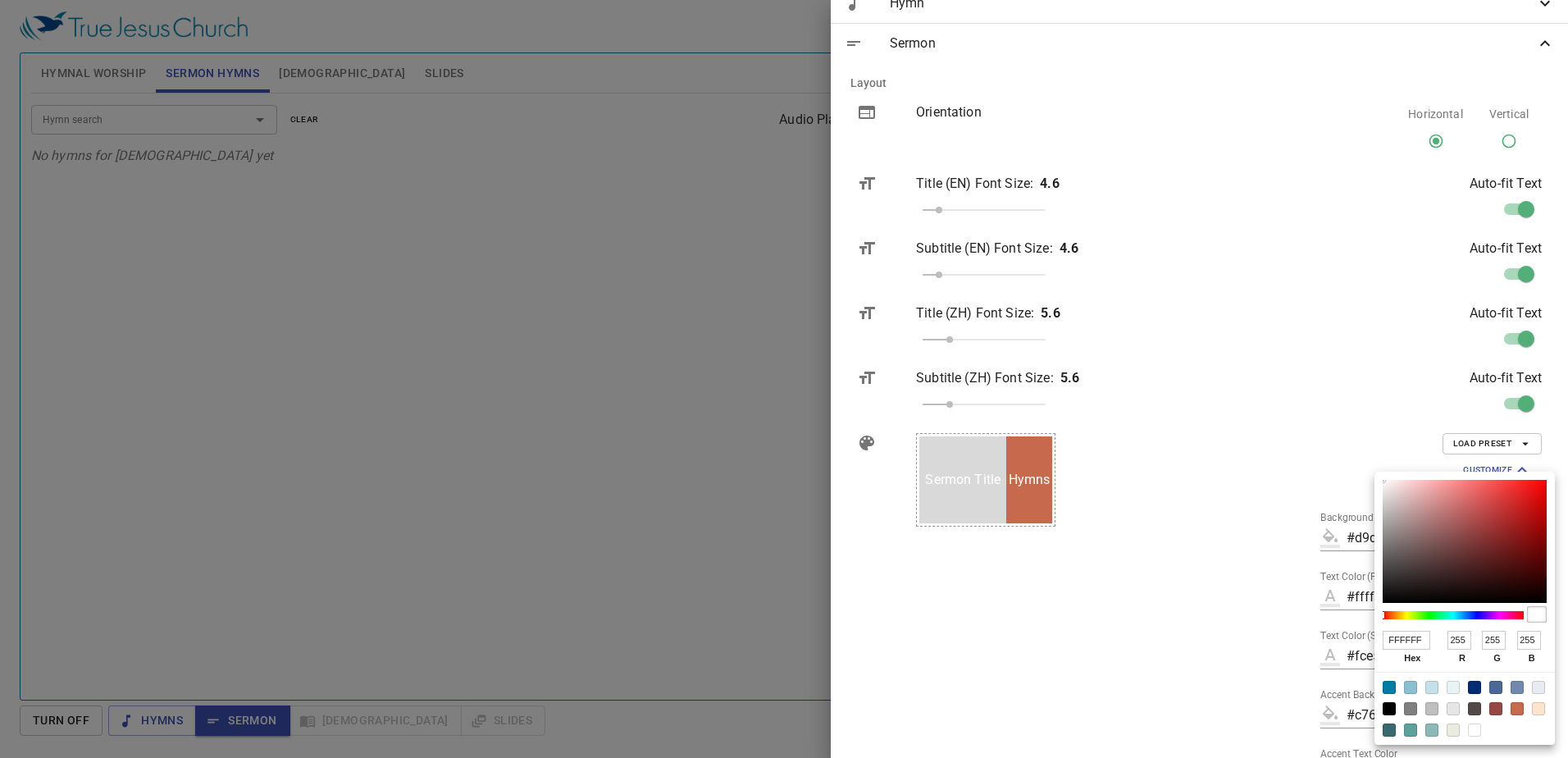
click at [1382, 710] on div at bounding box center [1465, 708] width 181 height 73
click at [1387, 712] on div at bounding box center [1389, 709] width 13 height 13
type input "#000000"
type input "000000"
type input "0"
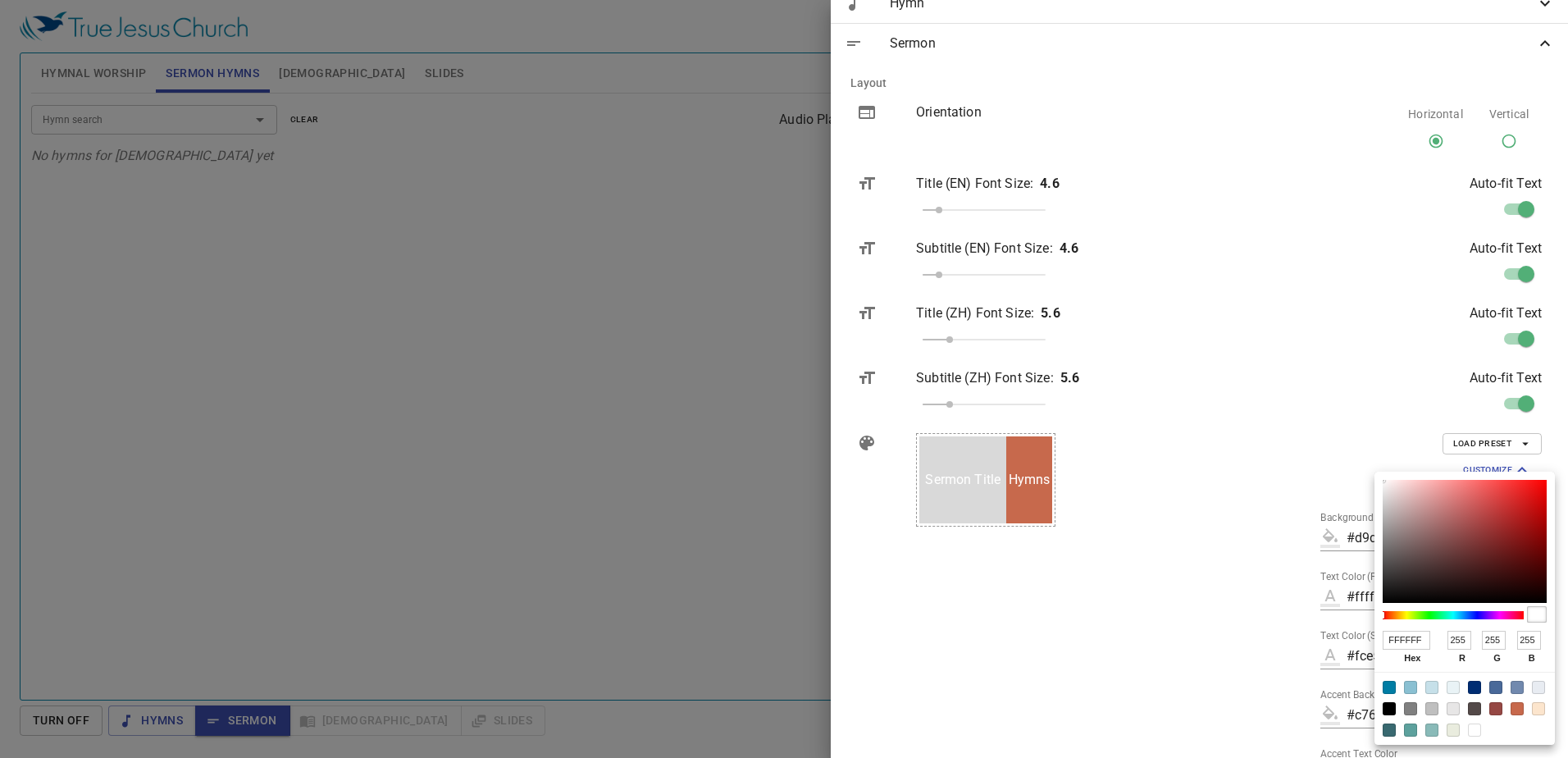
type input "0"
click at [1187, 605] on div at bounding box center [784, 379] width 1568 height 758
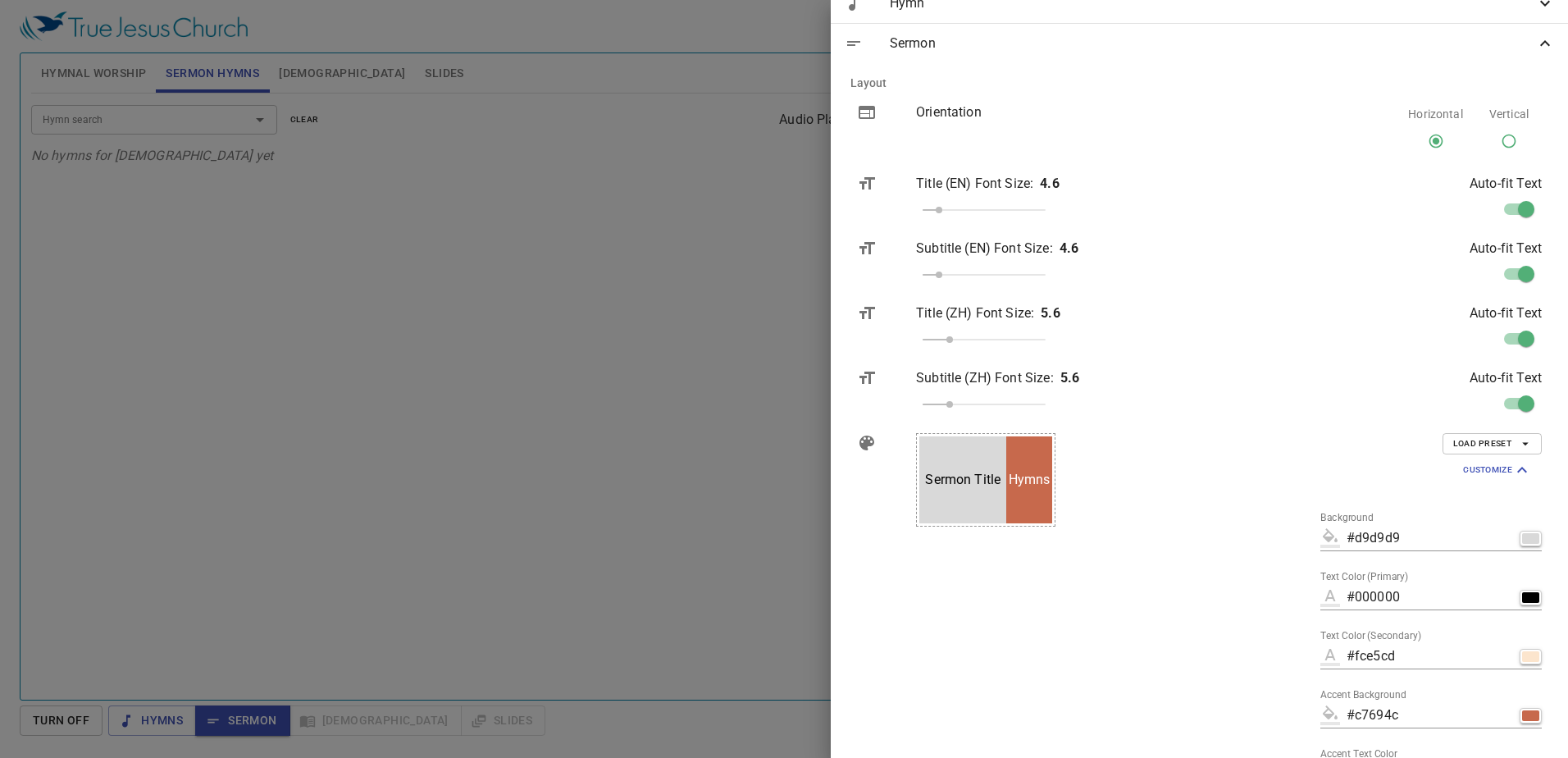
click at [1052, 504] on div "Hymns" at bounding box center [1030, 480] width 46 height 87
click at [1522, 660] on div "button" at bounding box center [1531, 657] width 18 height 11
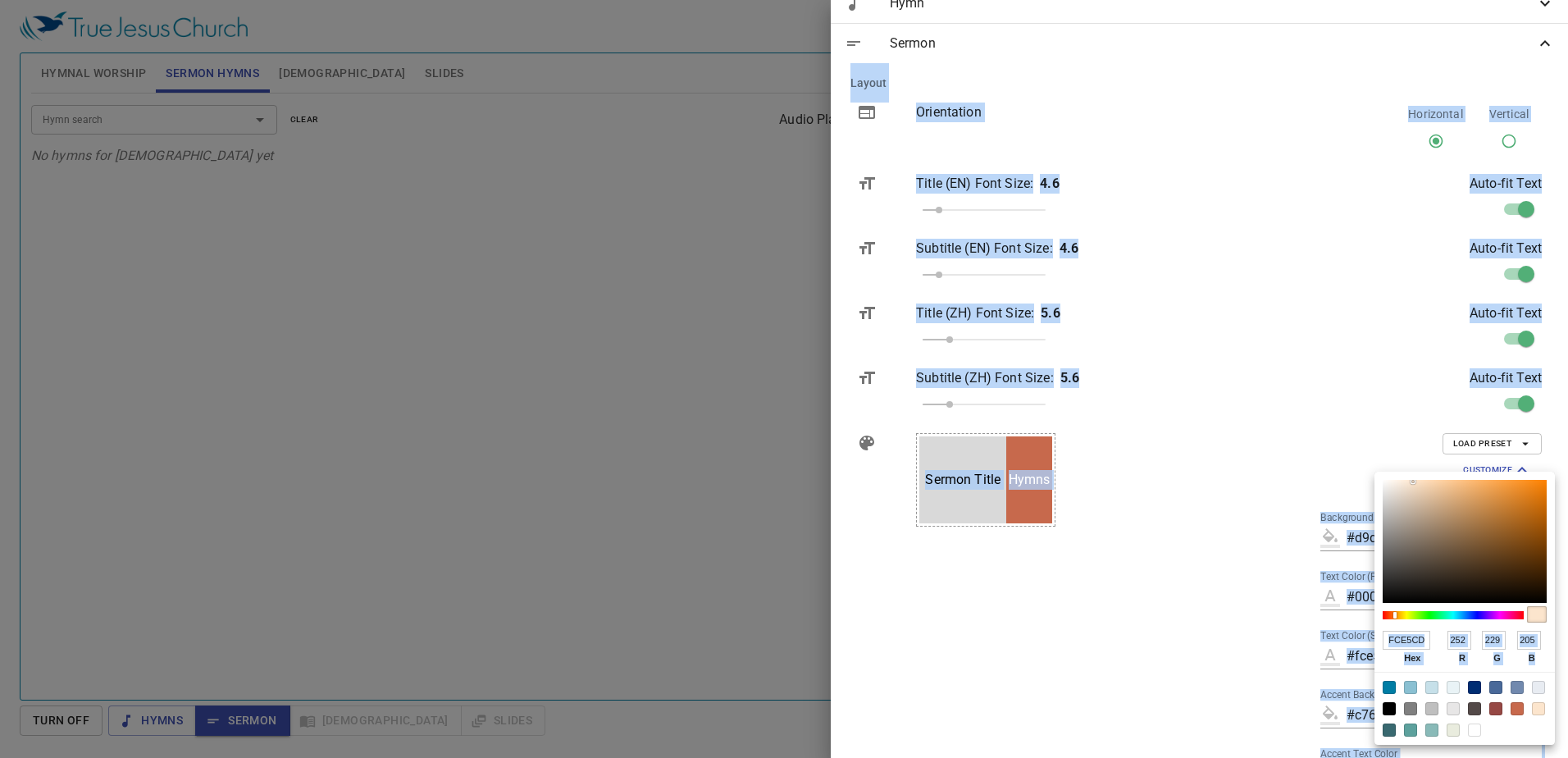
click at [1447, 755] on div "FCE5CD hex 252 r 229 g 205 b 100 a" at bounding box center [784, 379] width 1568 height 758
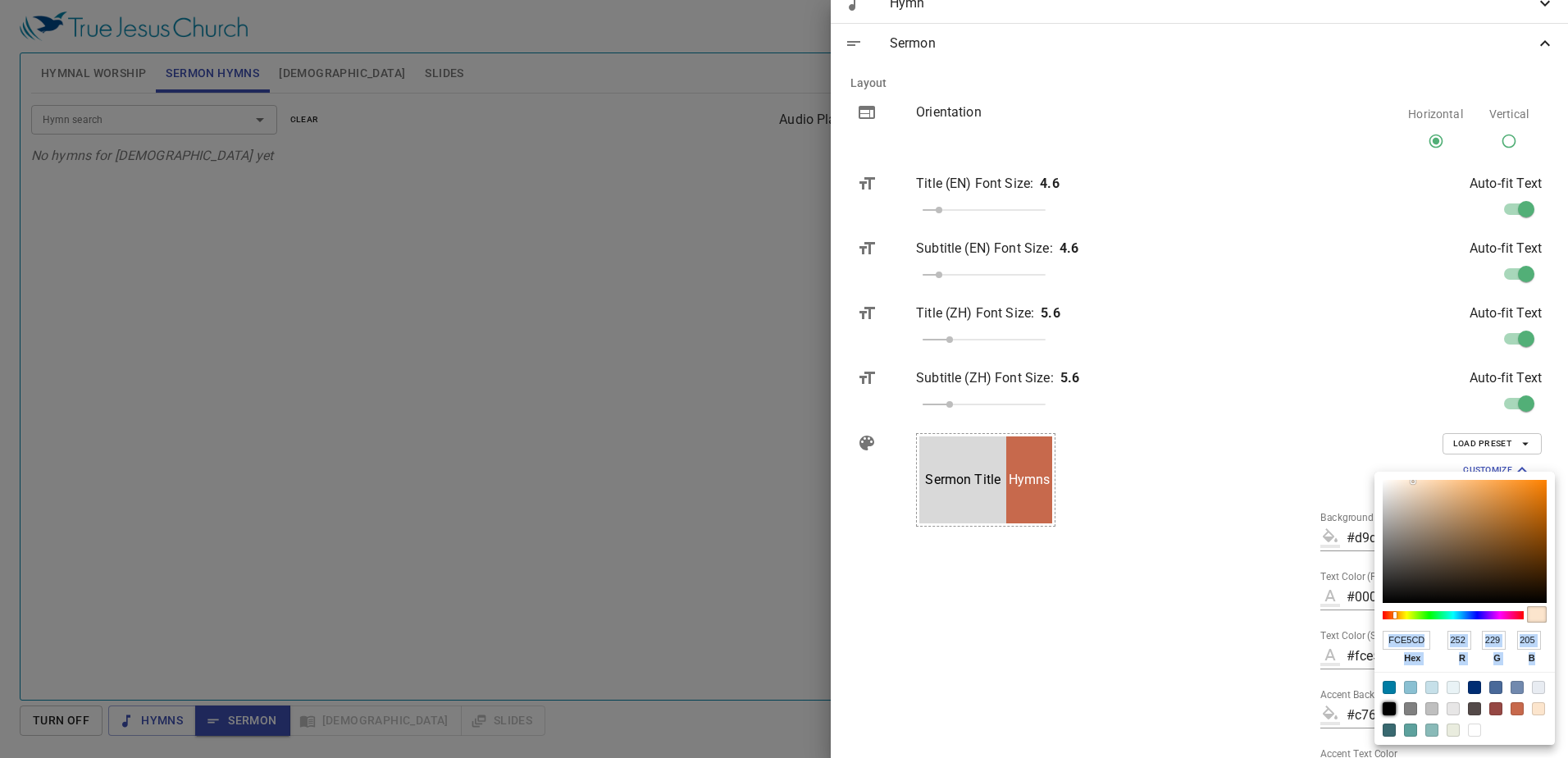
click at [1384, 708] on div at bounding box center [1389, 709] width 13 height 13
type input "#000000"
type input "000000"
type input "0"
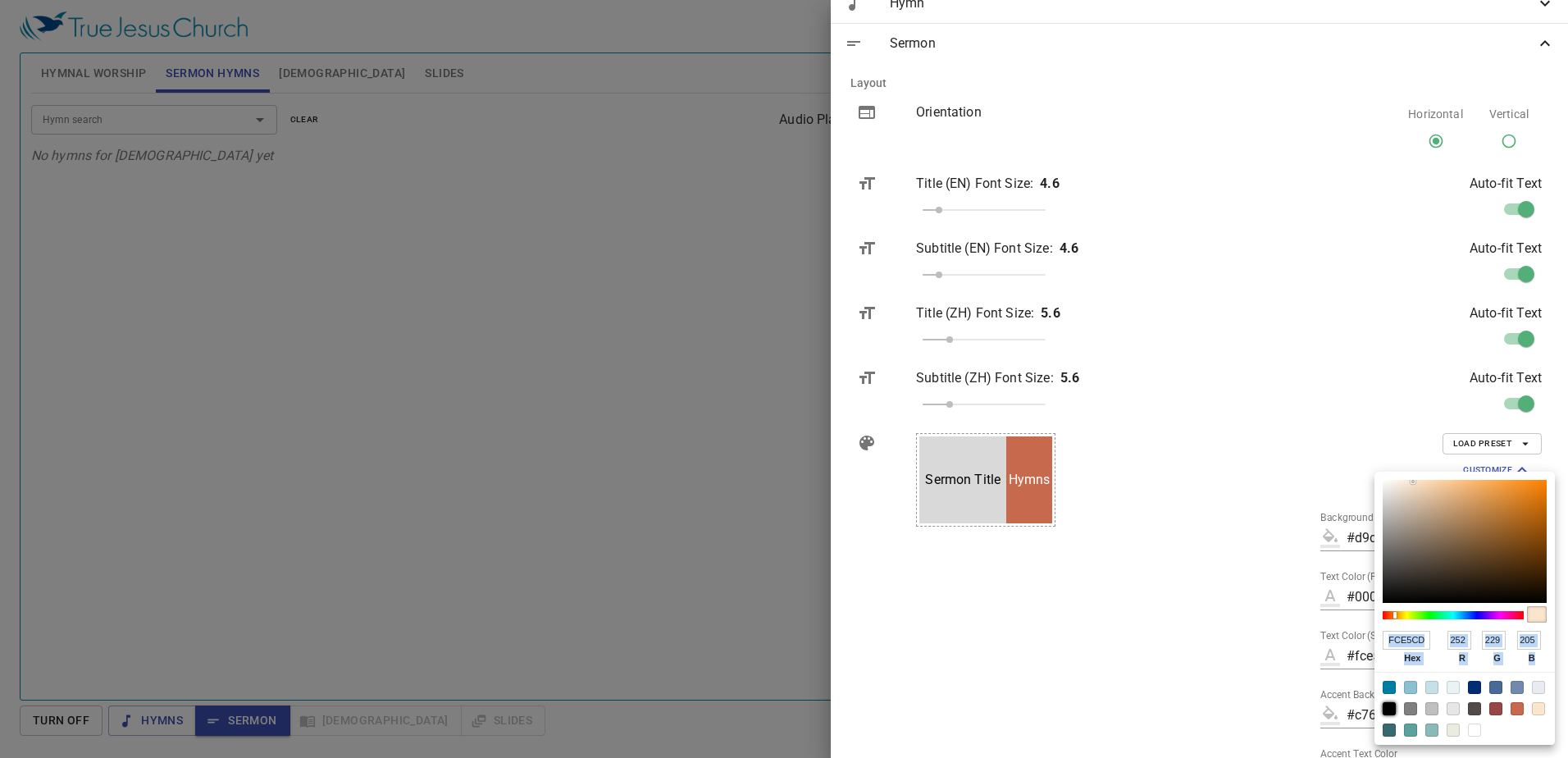
type input "0"
click at [1264, 648] on div at bounding box center [784, 379] width 1568 height 758
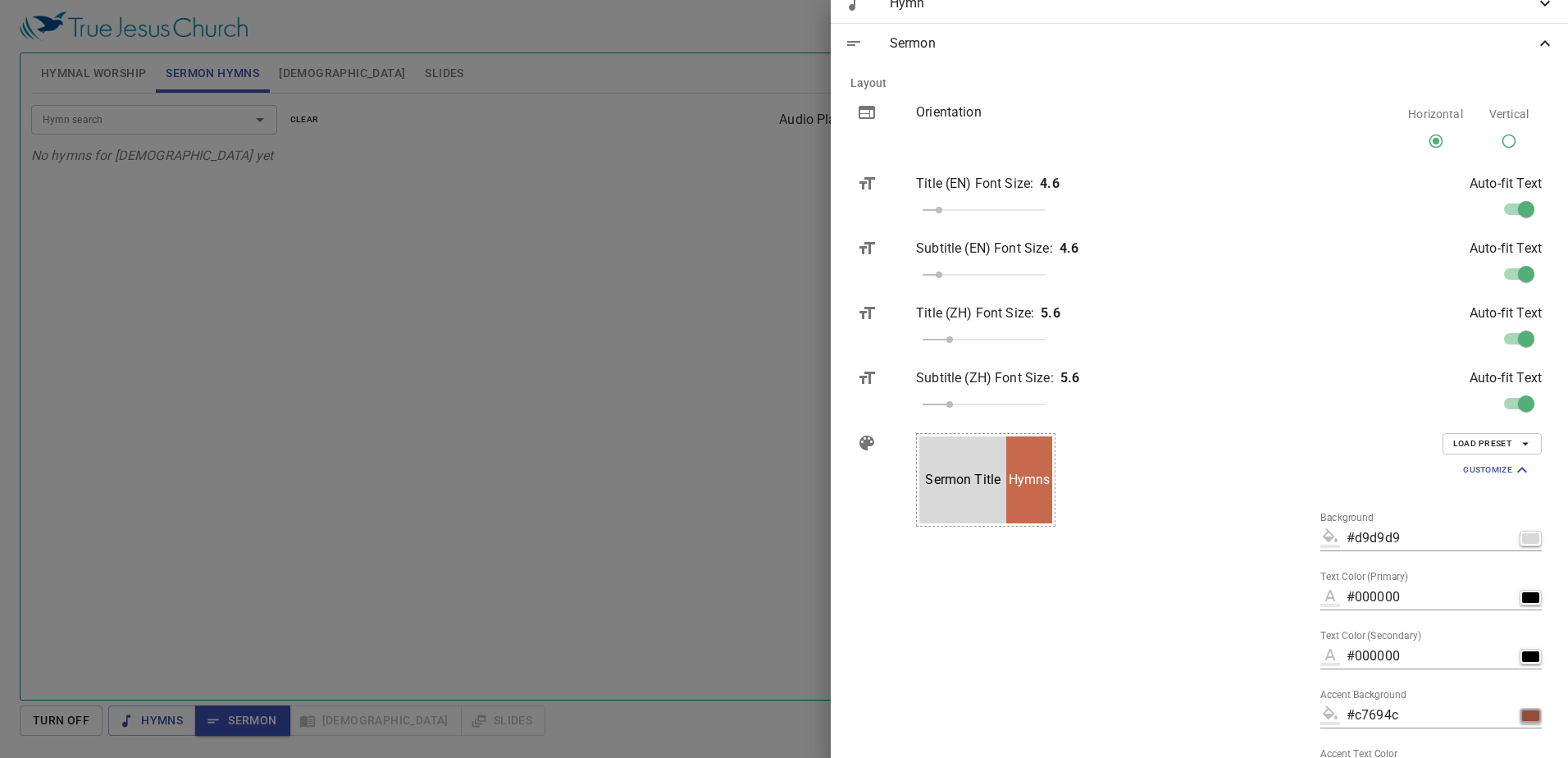
click at [1522, 713] on div "button" at bounding box center [1531, 716] width 18 height 11
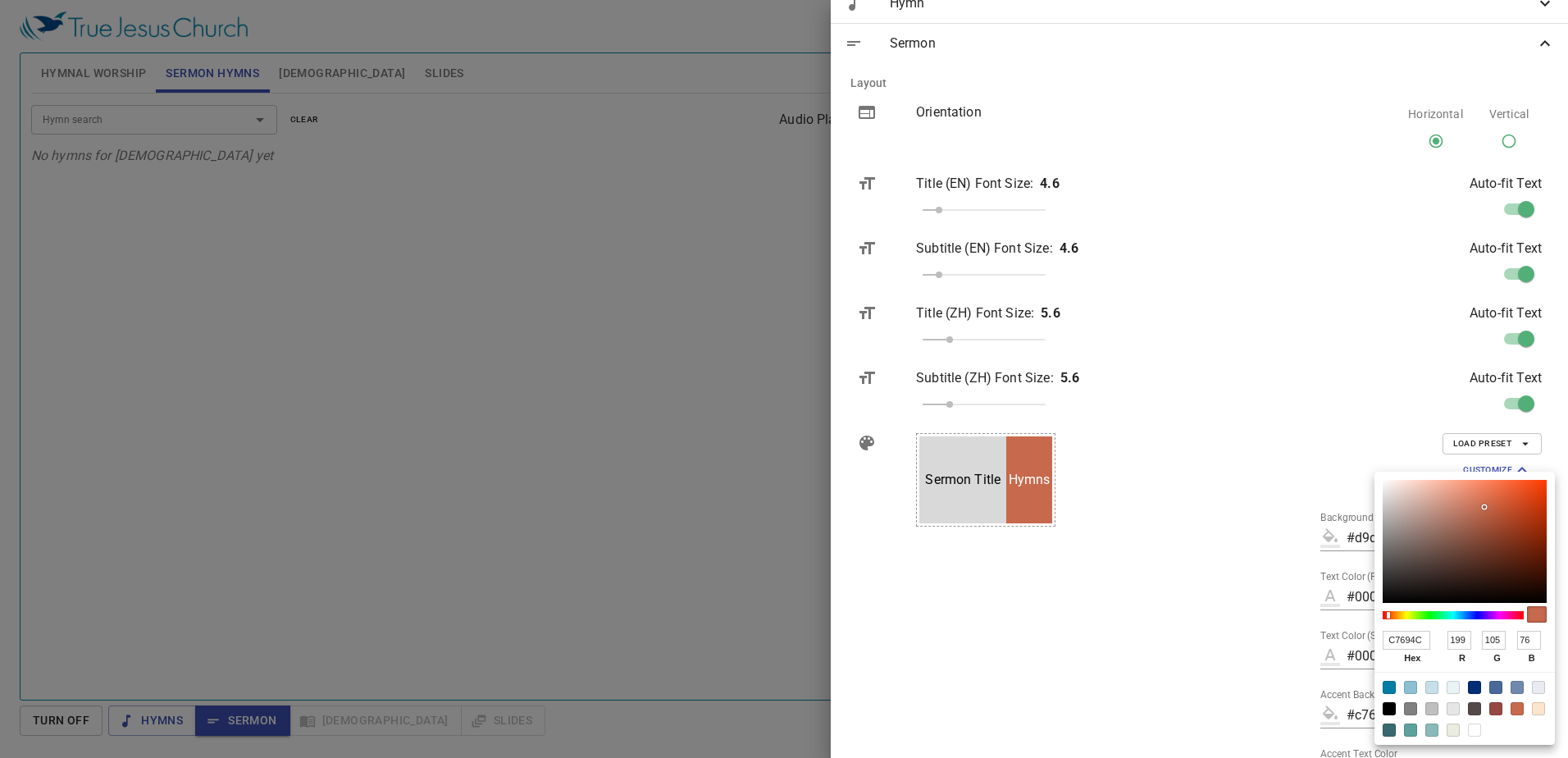
click at [1406, 640] on input "C7694C" at bounding box center [1407, 640] width 47 height 19
type input "D9"
type input "#dd99dd"
type input "D9D"
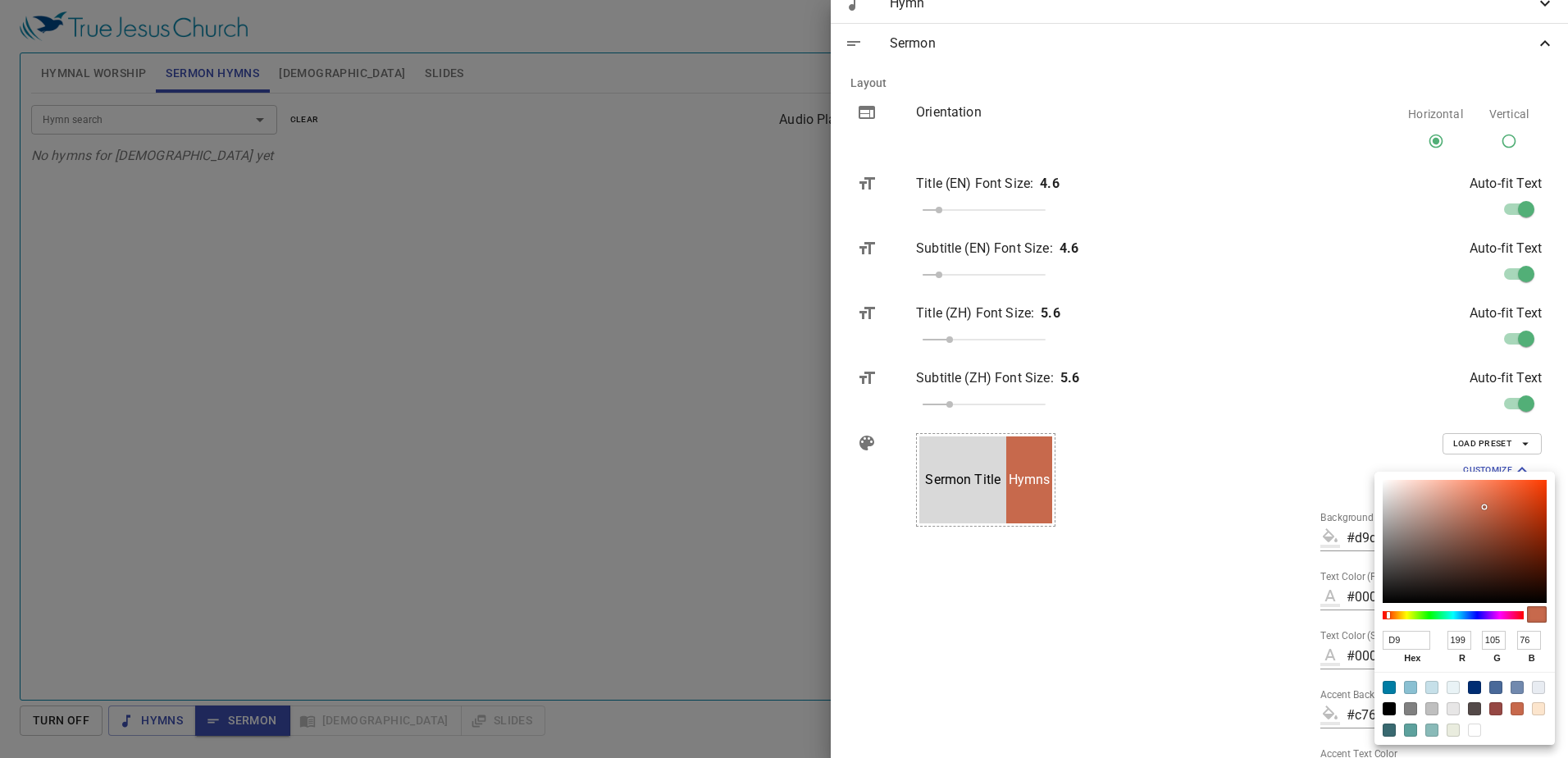
type input "221"
type input "153"
type input "221"
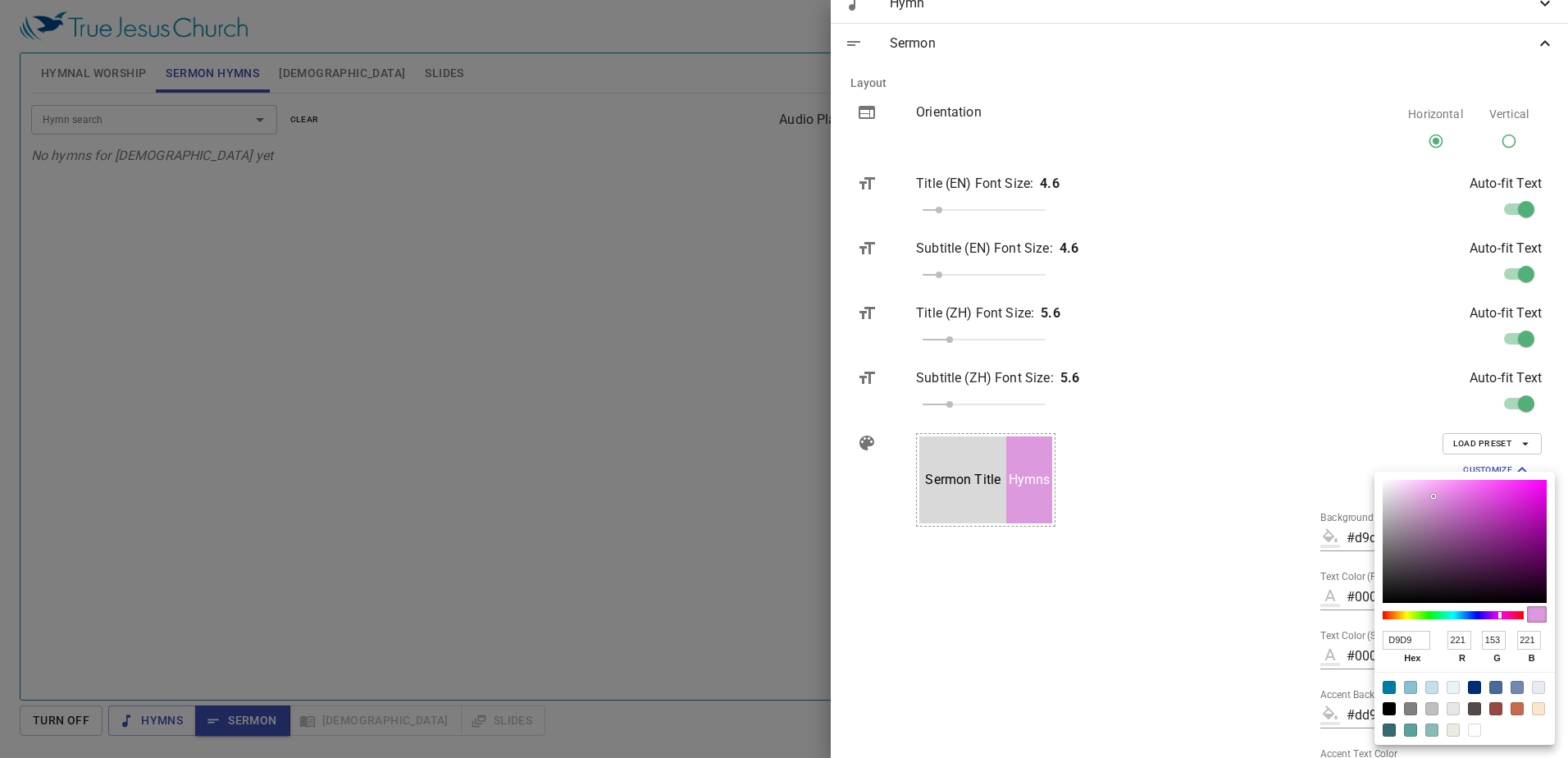
type input "D9D9D"
type input "#d9d9d9"
type input "D9D9D9"
type input "217"
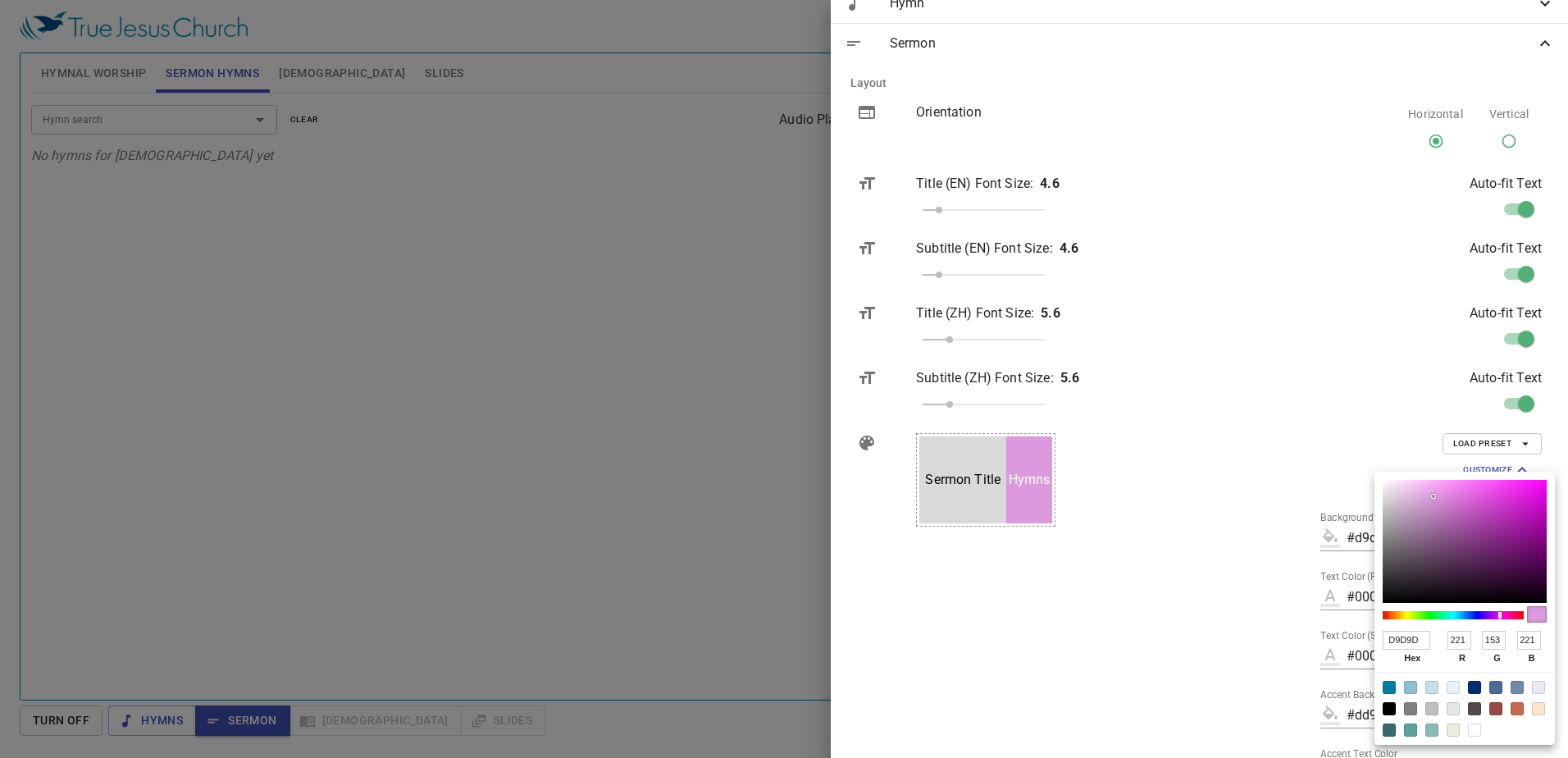
type input "217"
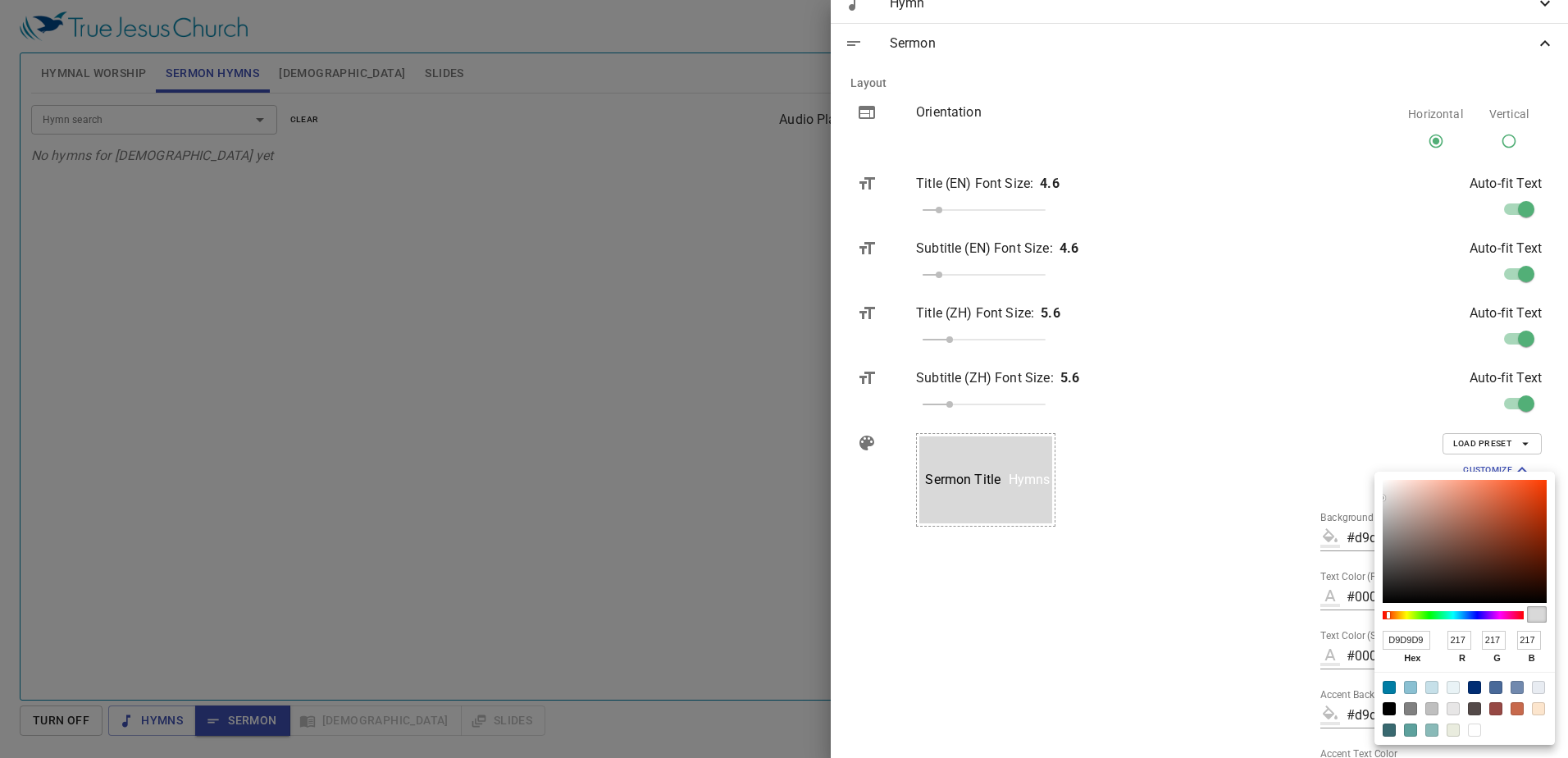
type input "D9D9D9"
click at [1299, 600] on div at bounding box center [784, 379] width 1568 height 758
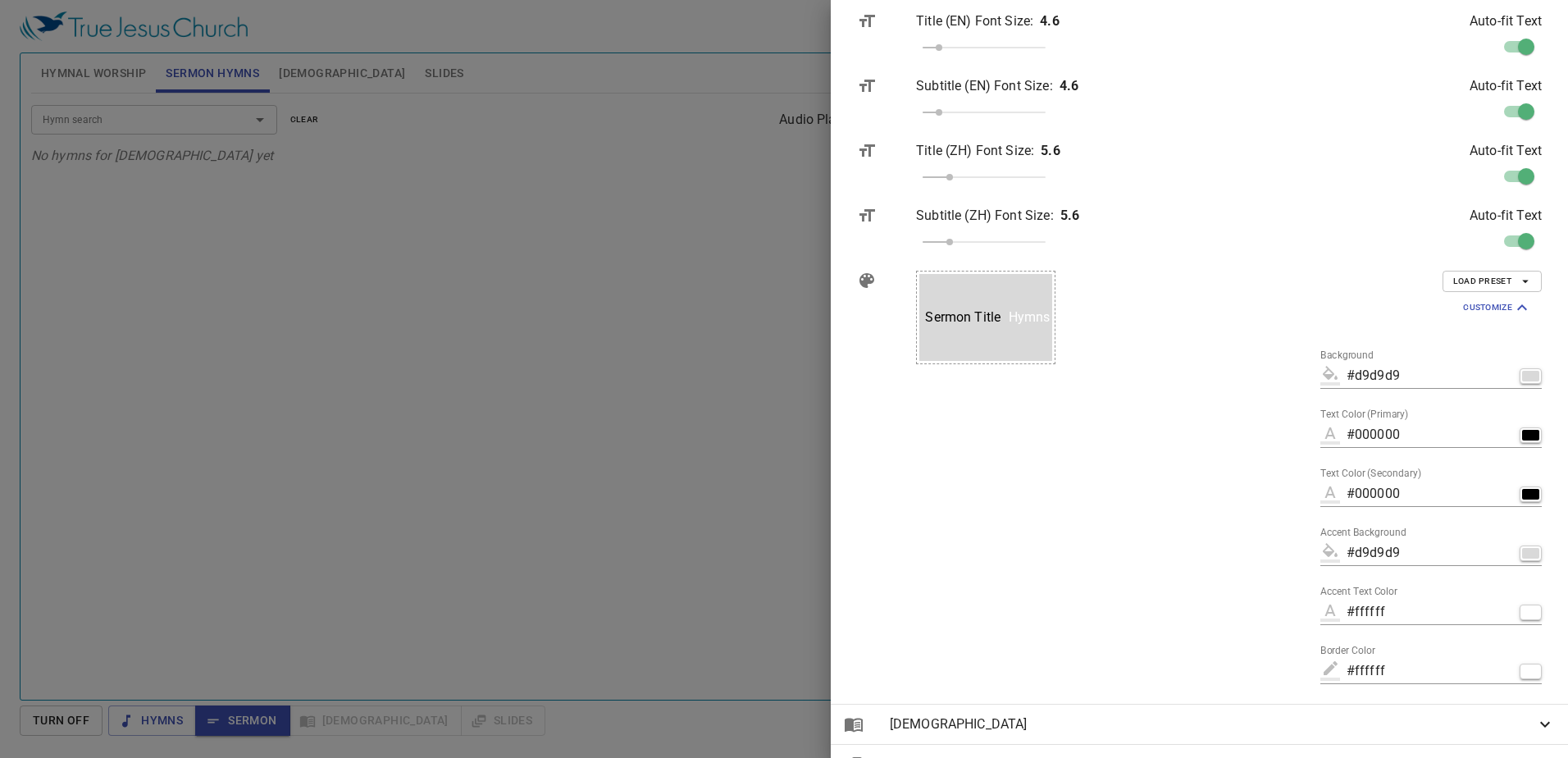
scroll to position [326, 0]
click at [1522, 672] on div "button" at bounding box center [1531, 670] width 18 height 11
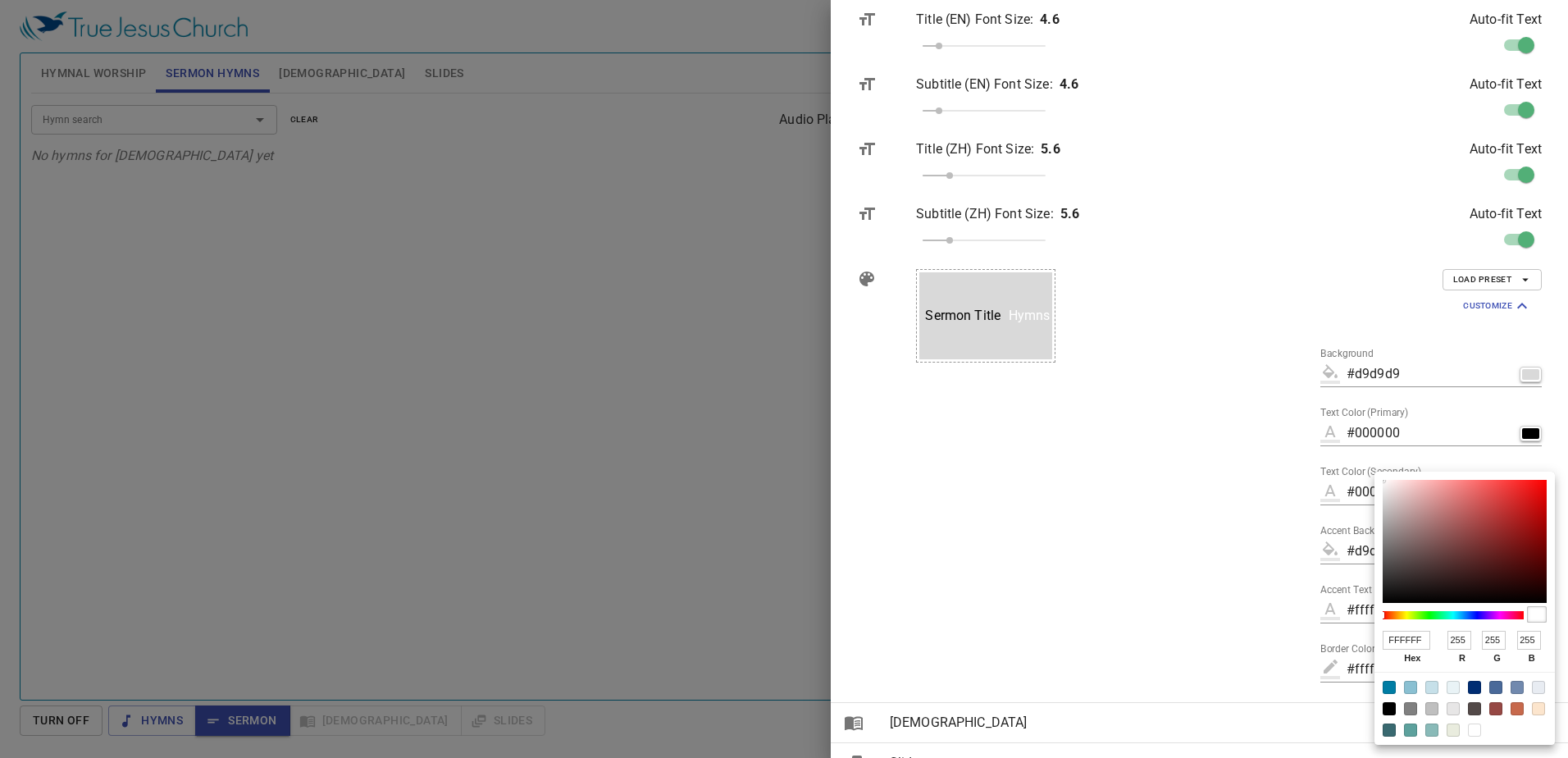
click at [1409, 644] on input "FFFFFF" at bounding box center [1407, 640] width 47 height 19
type input "D9"
type input "#dd99dd"
type input "D9D"
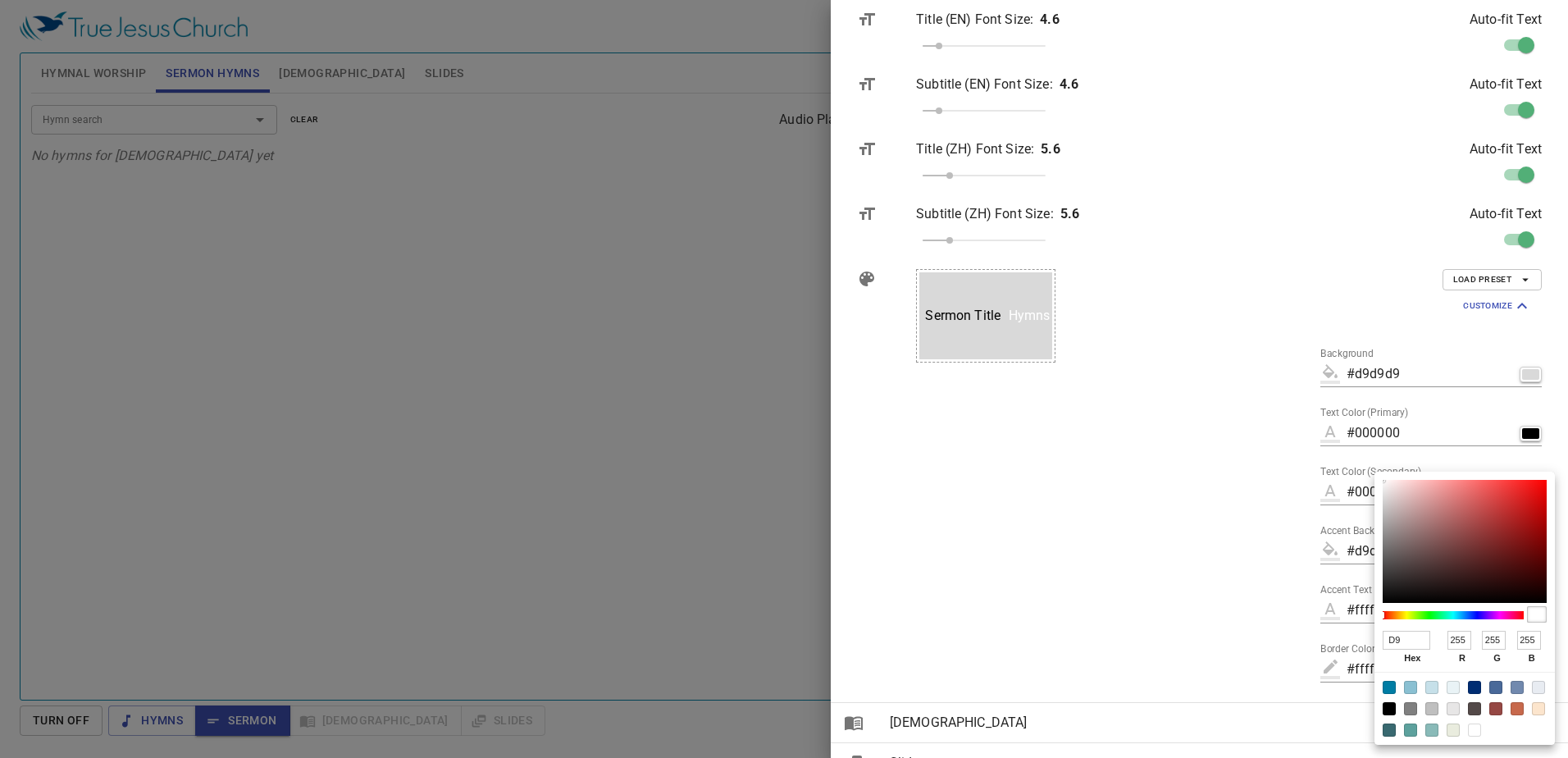
type input "221"
type input "153"
type input "221"
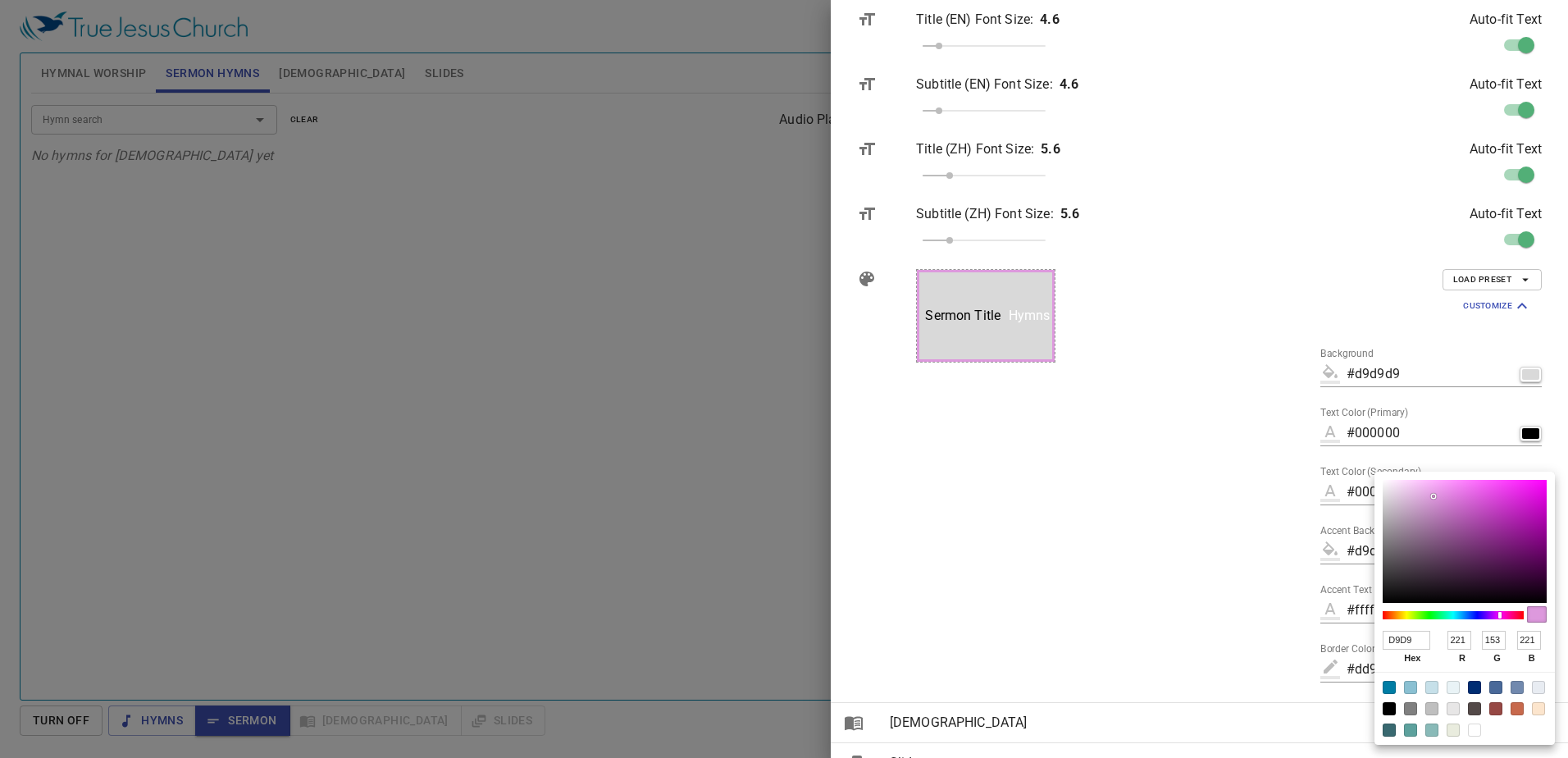
type input "D9D9D"
type input "#d9d9d9"
type input "D9D9D9"
type input "217"
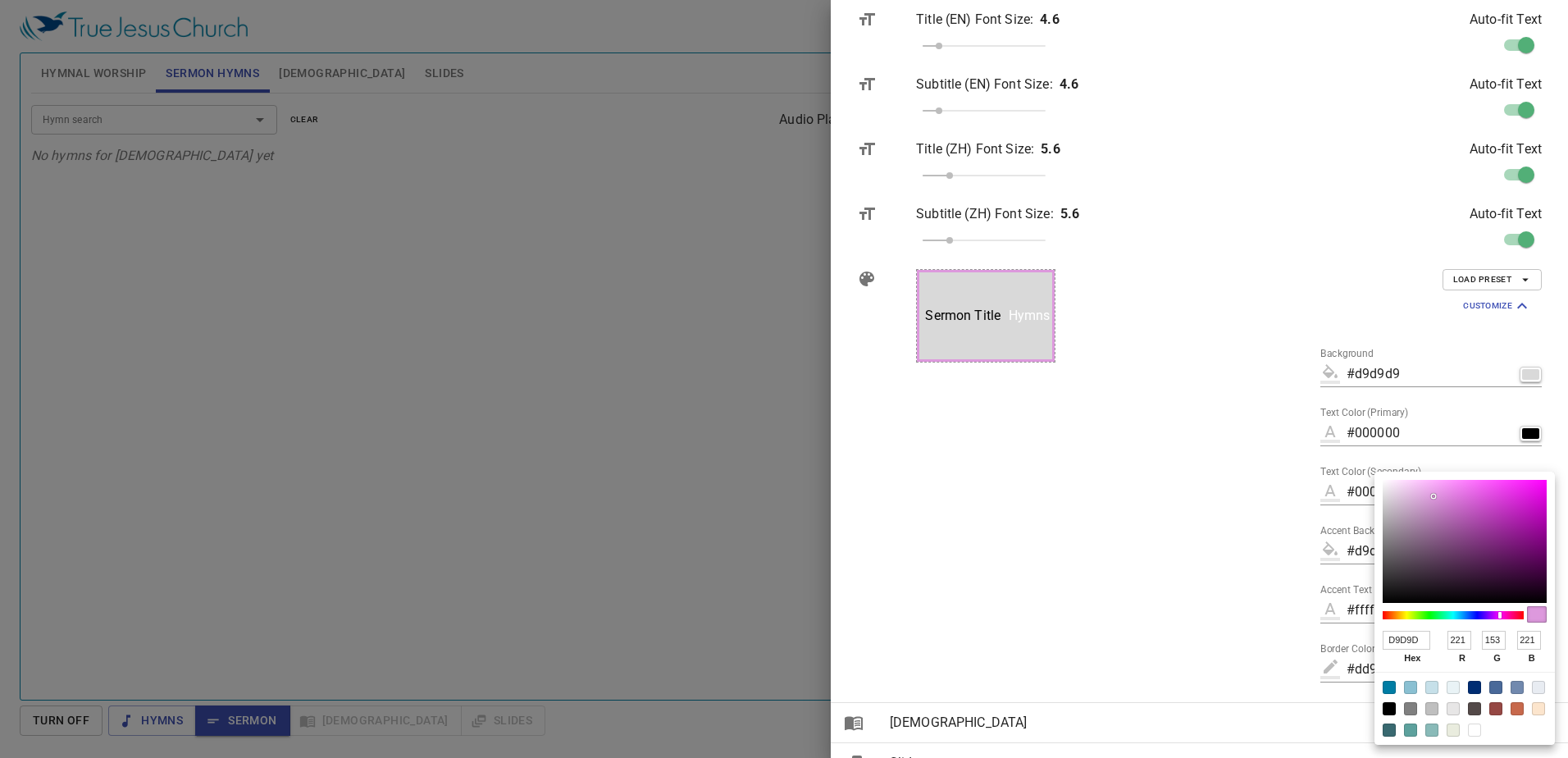
type input "217"
type input "D9D9D9"
click at [1199, 553] on div at bounding box center [784, 379] width 1568 height 758
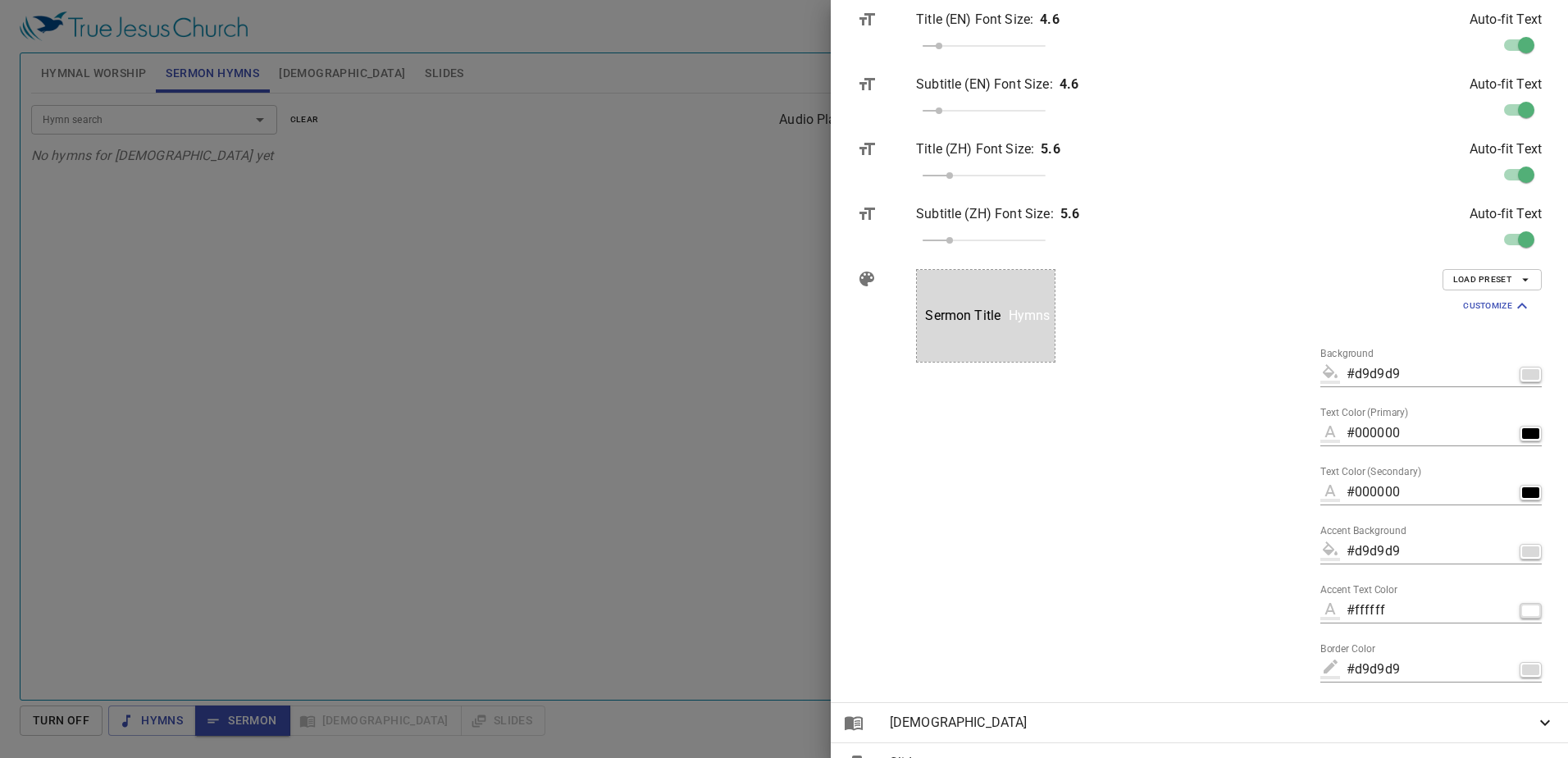
click at [1522, 607] on div "button" at bounding box center [1531, 611] width 18 height 11
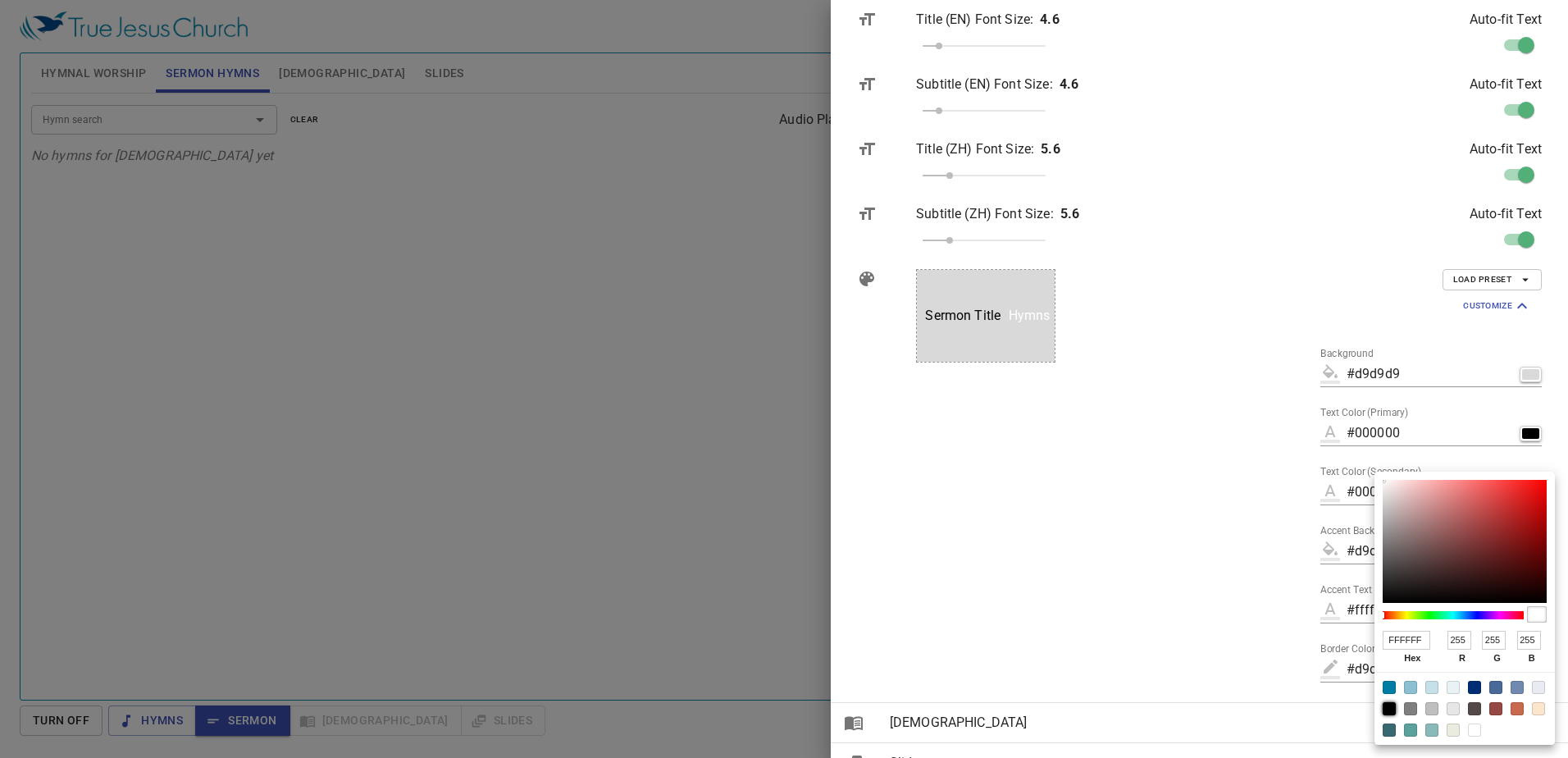
click at [1387, 707] on div at bounding box center [1389, 709] width 13 height 13
type input "#000000"
type input "000000"
type input "0"
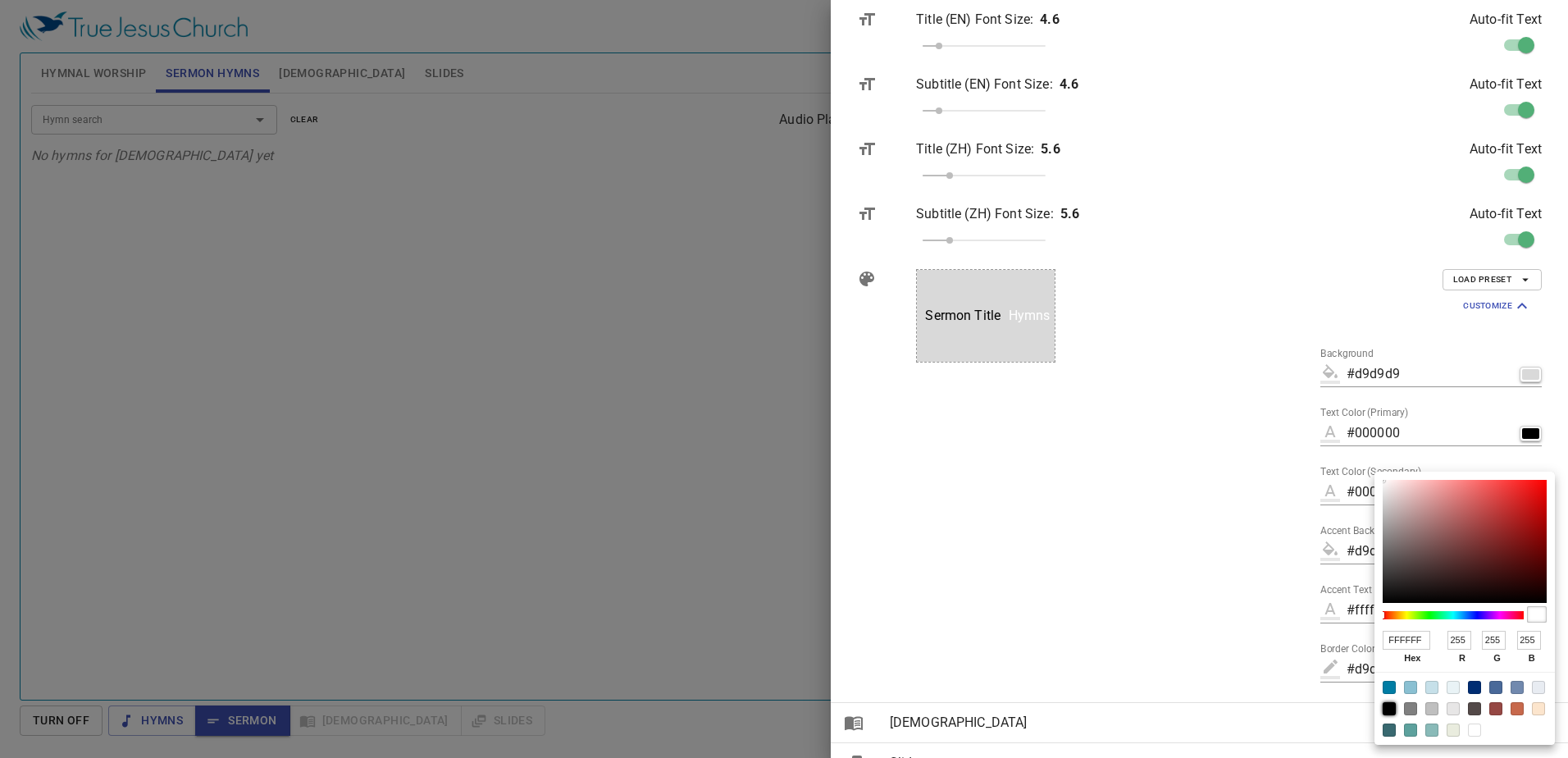
type input "0"
click at [1244, 587] on div at bounding box center [784, 379] width 1568 height 758
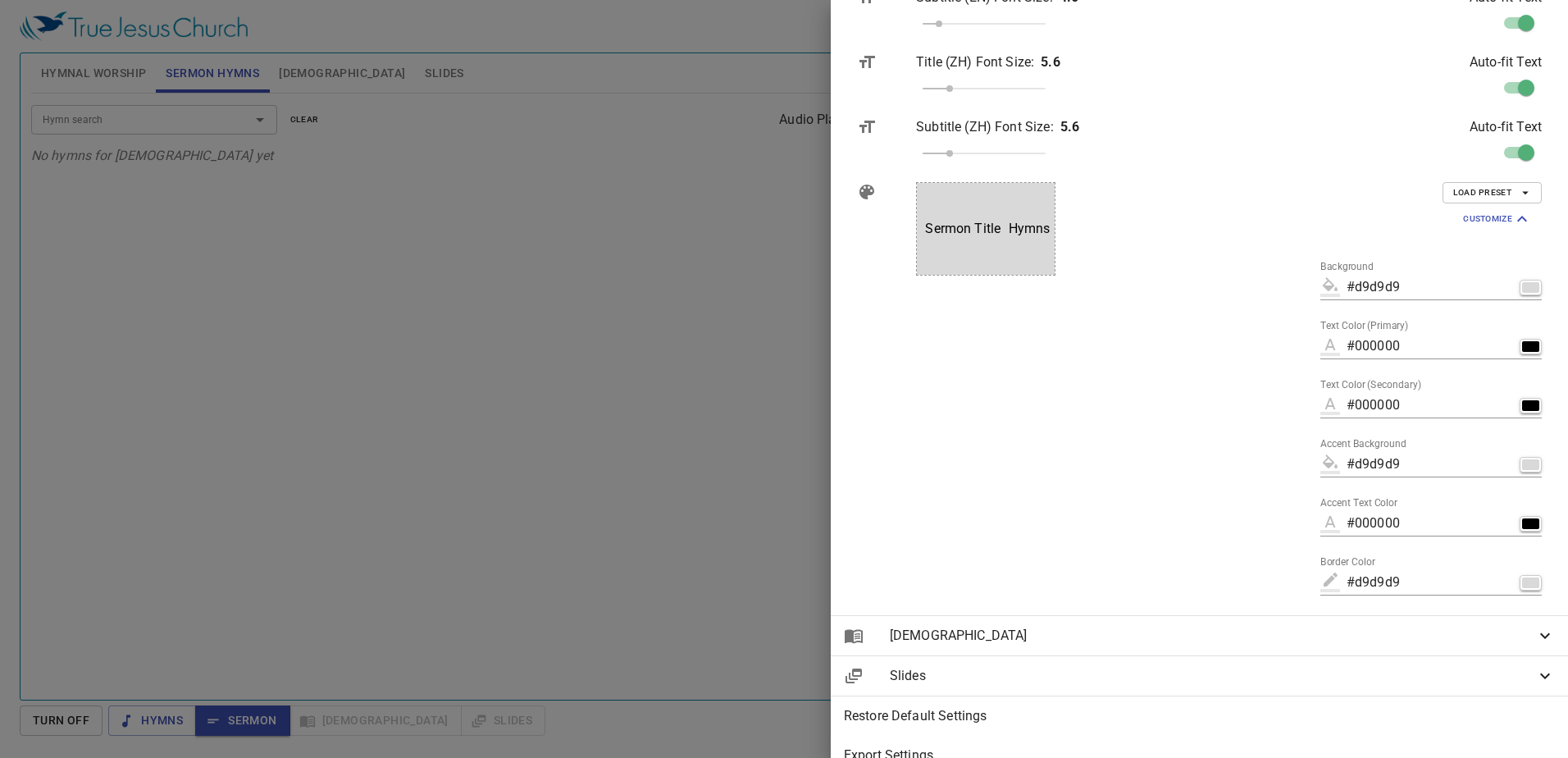
scroll to position [489, 0]
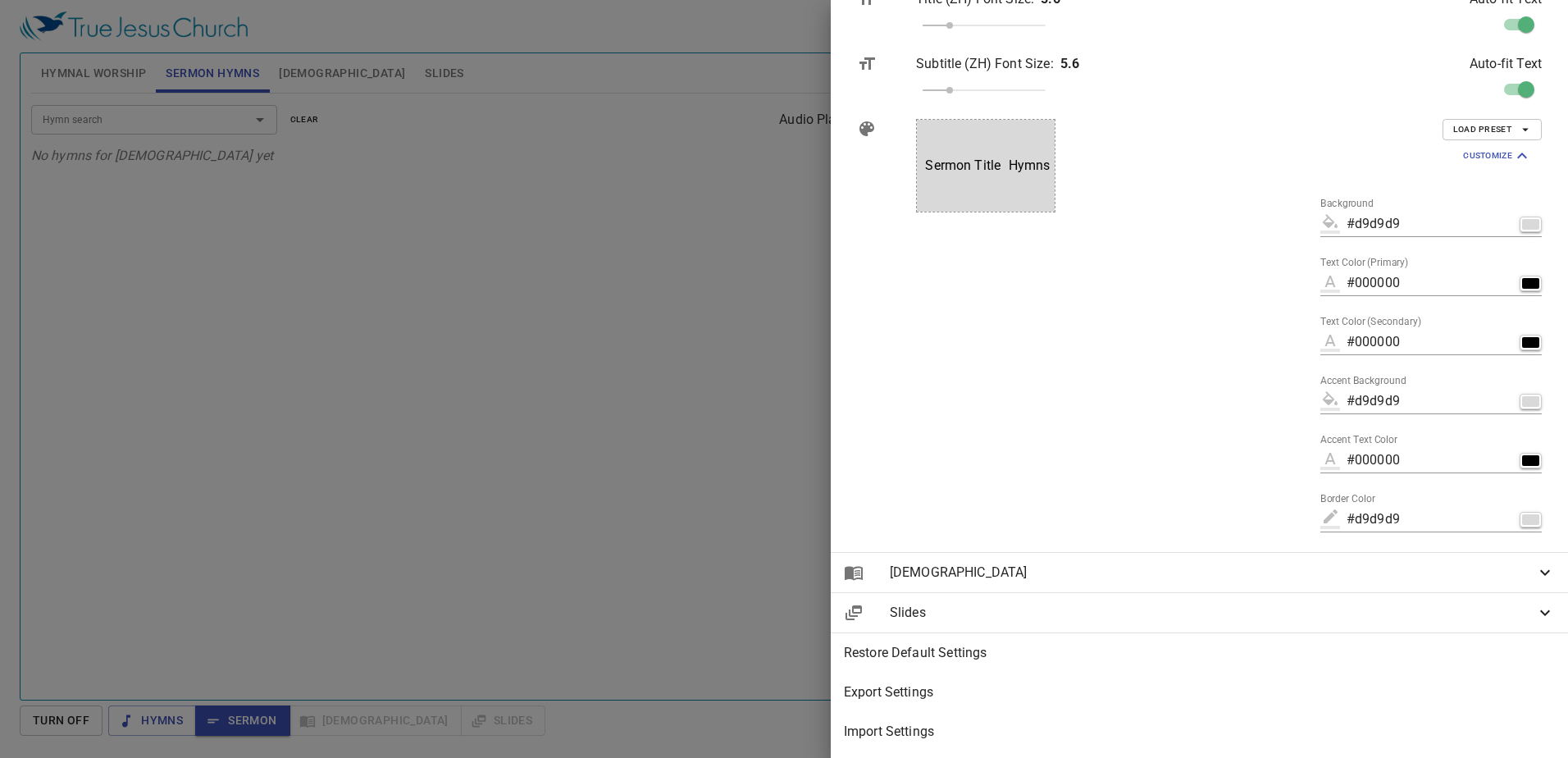
click at [1223, 563] on span "[DEMOGRAPHIC_DATA]" at bounding box center [1213, 573] width 645 height 19
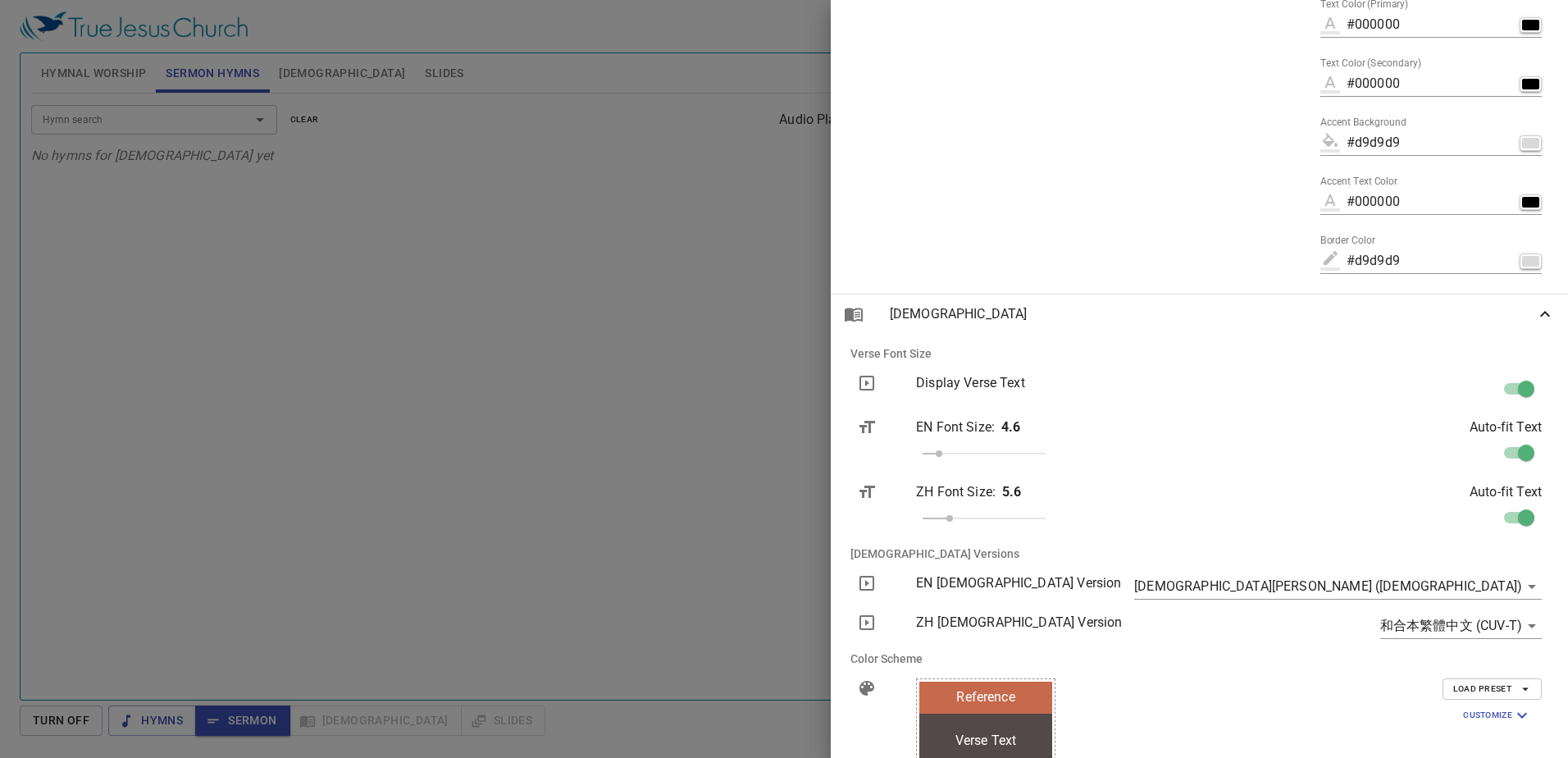
scroll to position [899, 0]
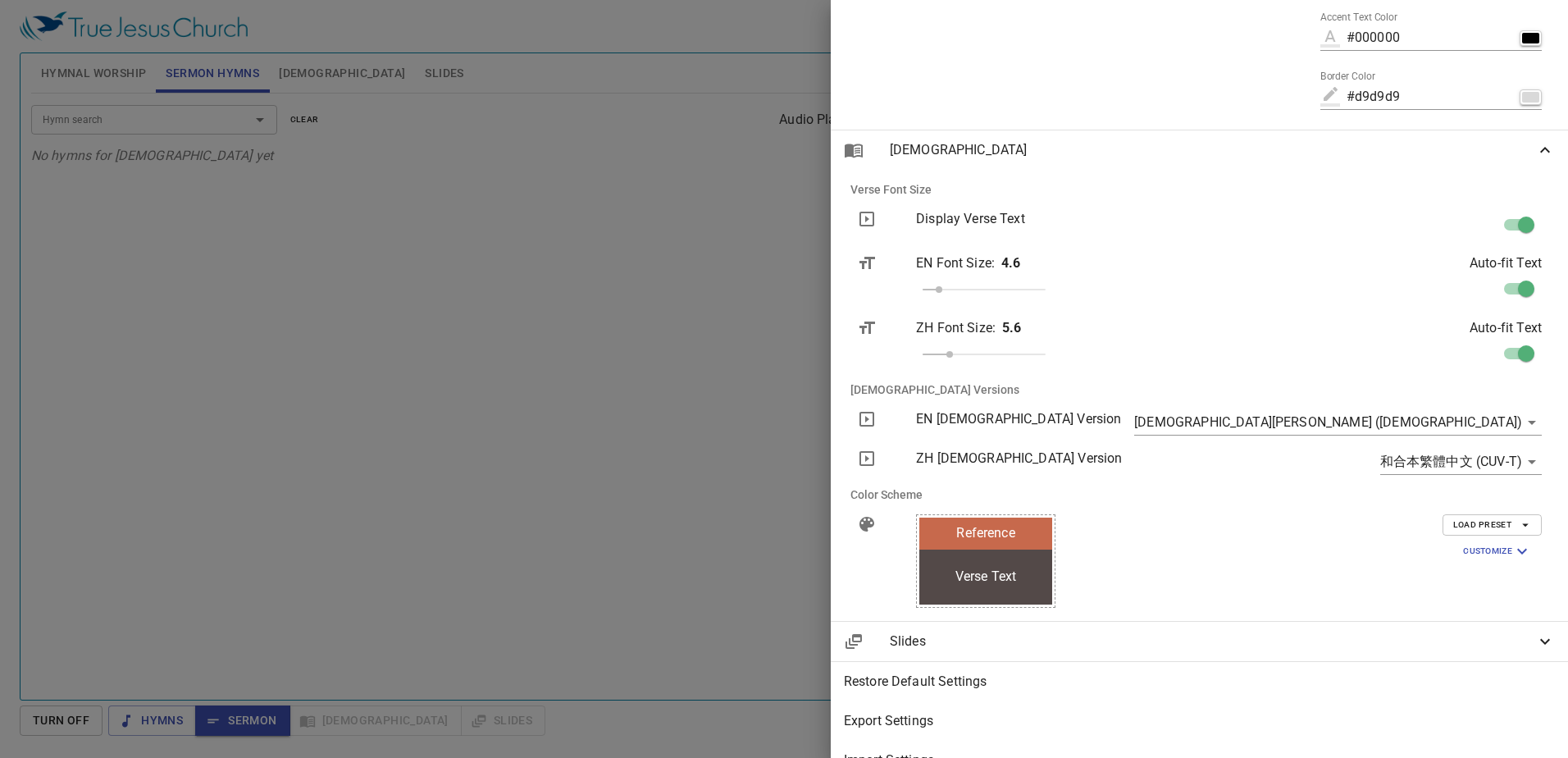
click at [1499, 553] on span "Customize" at bounding box center [1498, 551] width 69 height 19
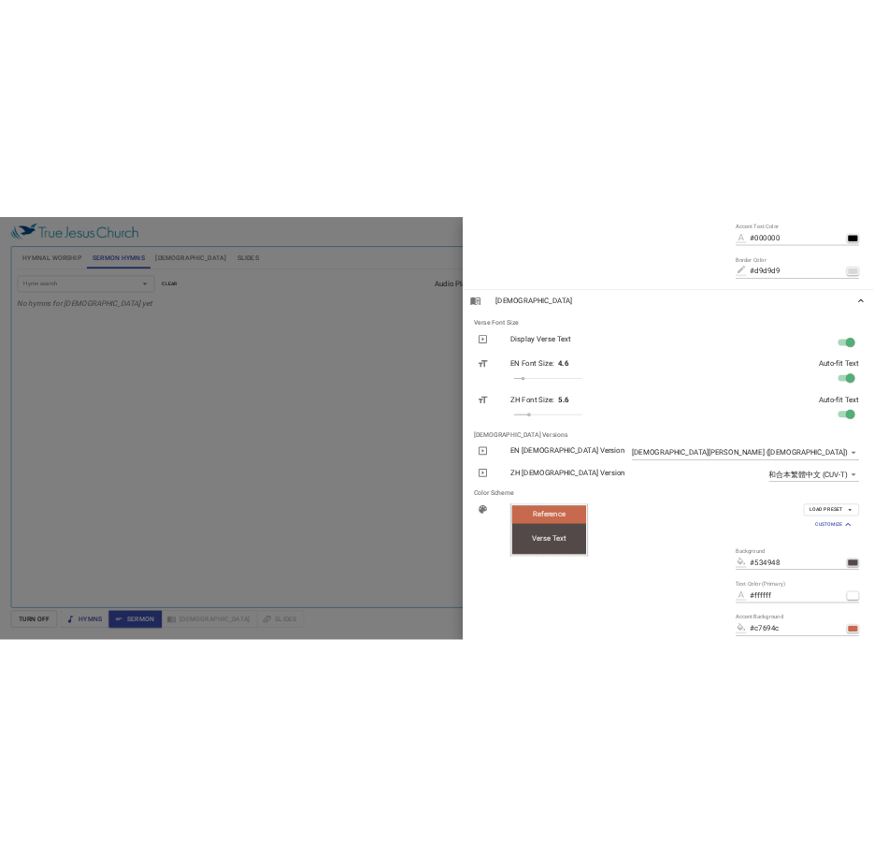
scroll to position [1306, 0]
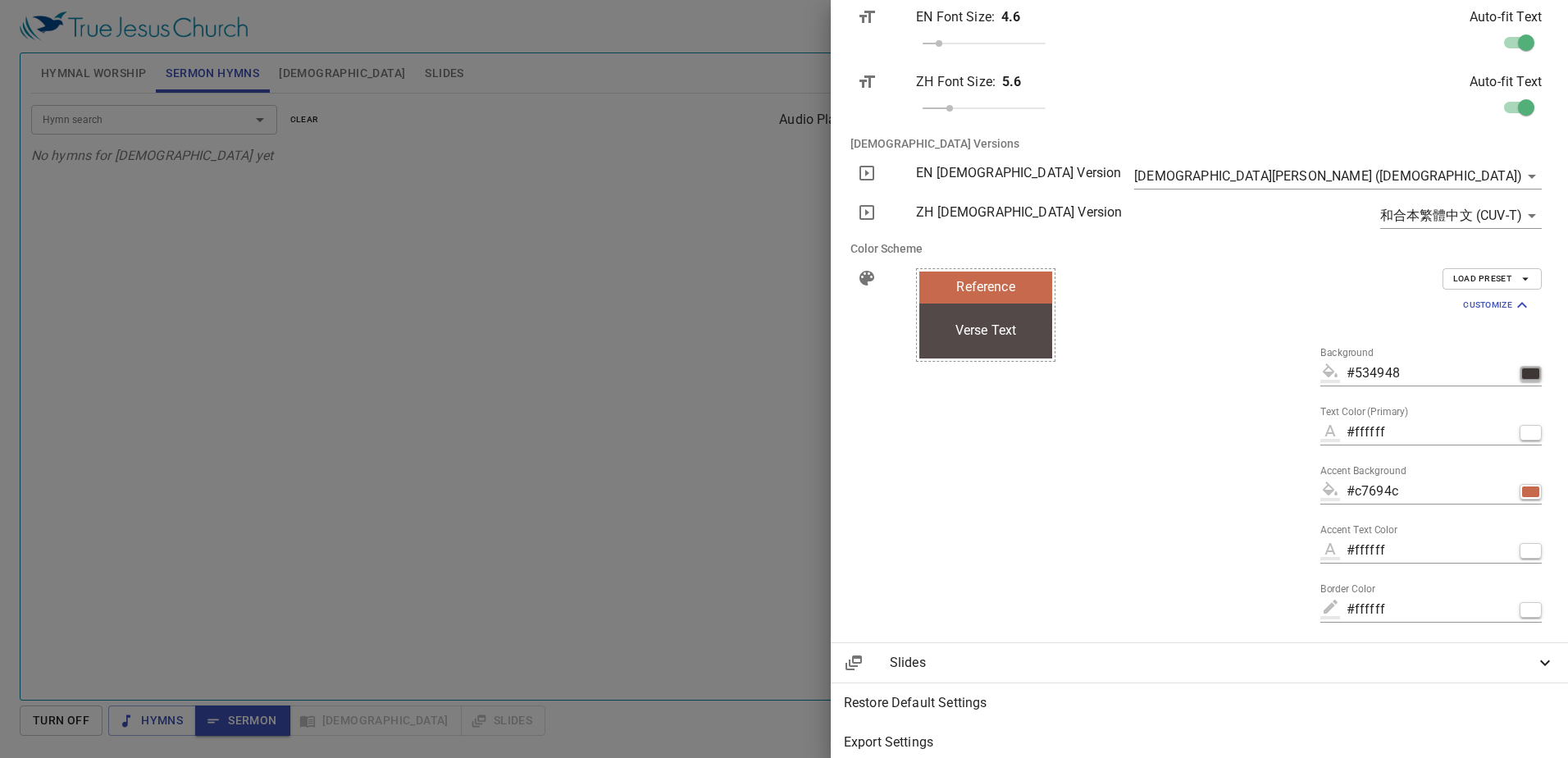
click at [1522, 374] on div "button" at bounding box center [1531, 374] width 18 height 11
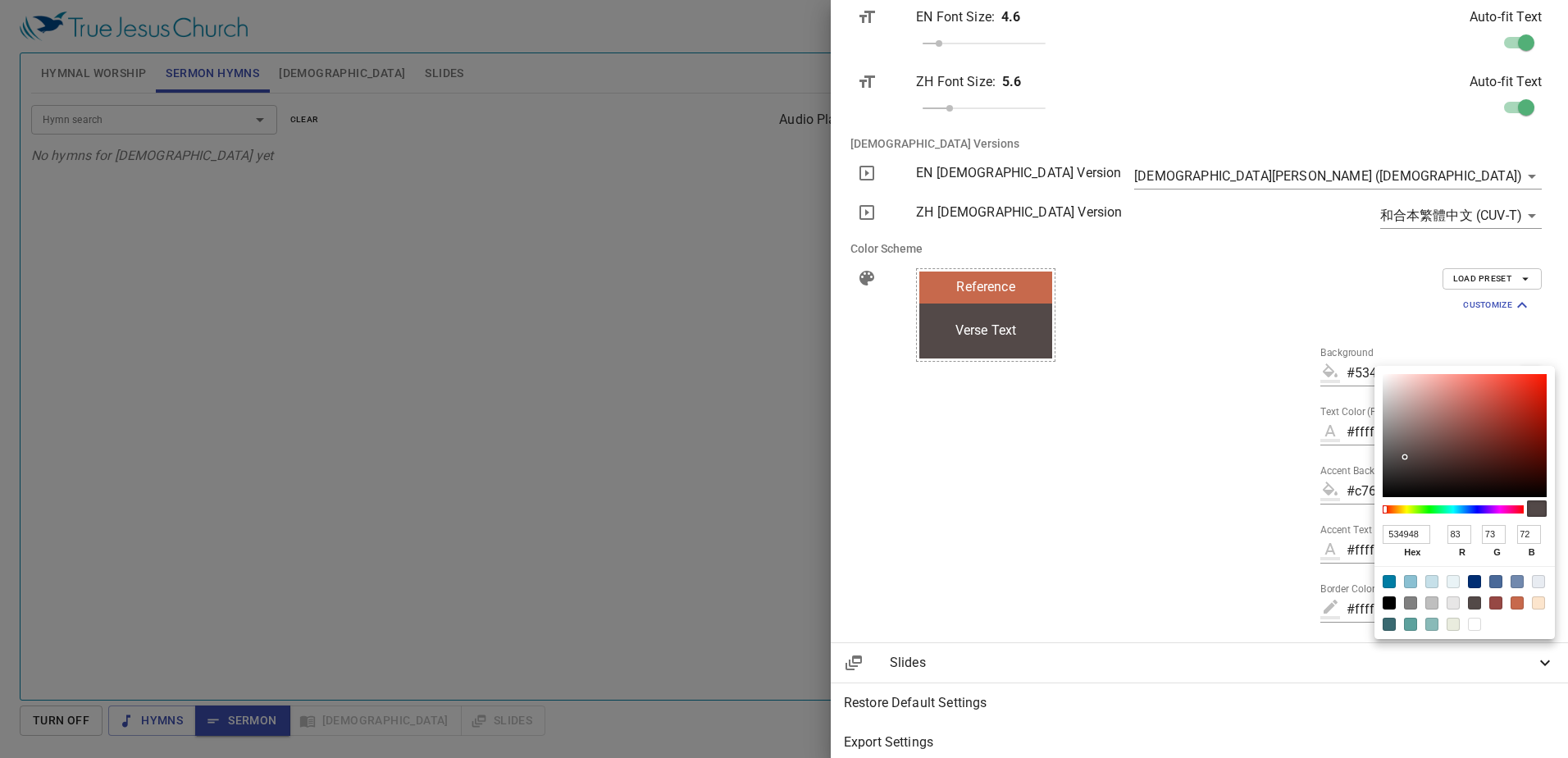
click at [1418, 540] on input "534948" at bounding box center [1407, 535] width 47 height 19
type input "D9"
type input "#dd99dd"
type input "D9D"
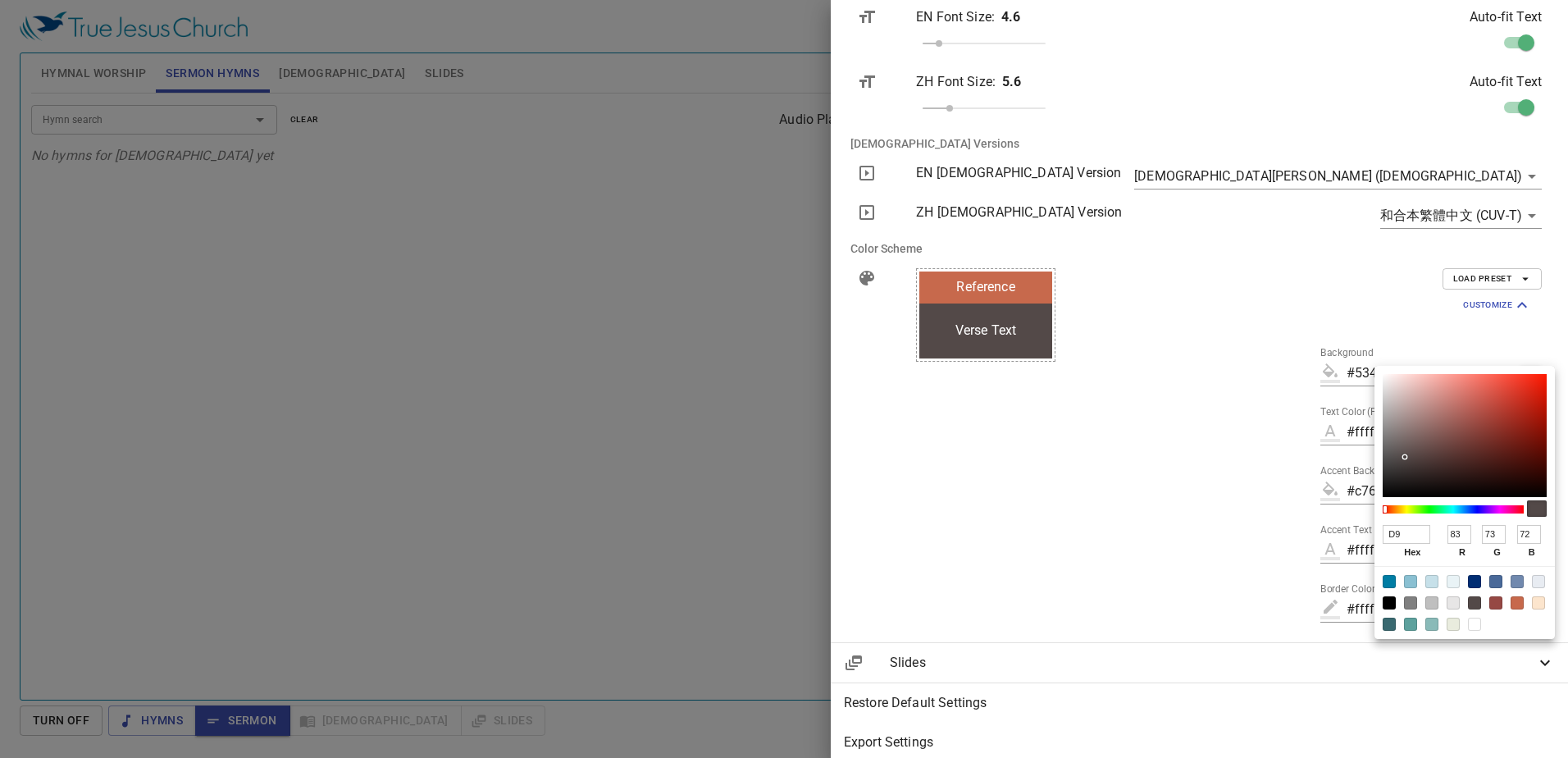
type input "221"
type input "153"
type input "221"
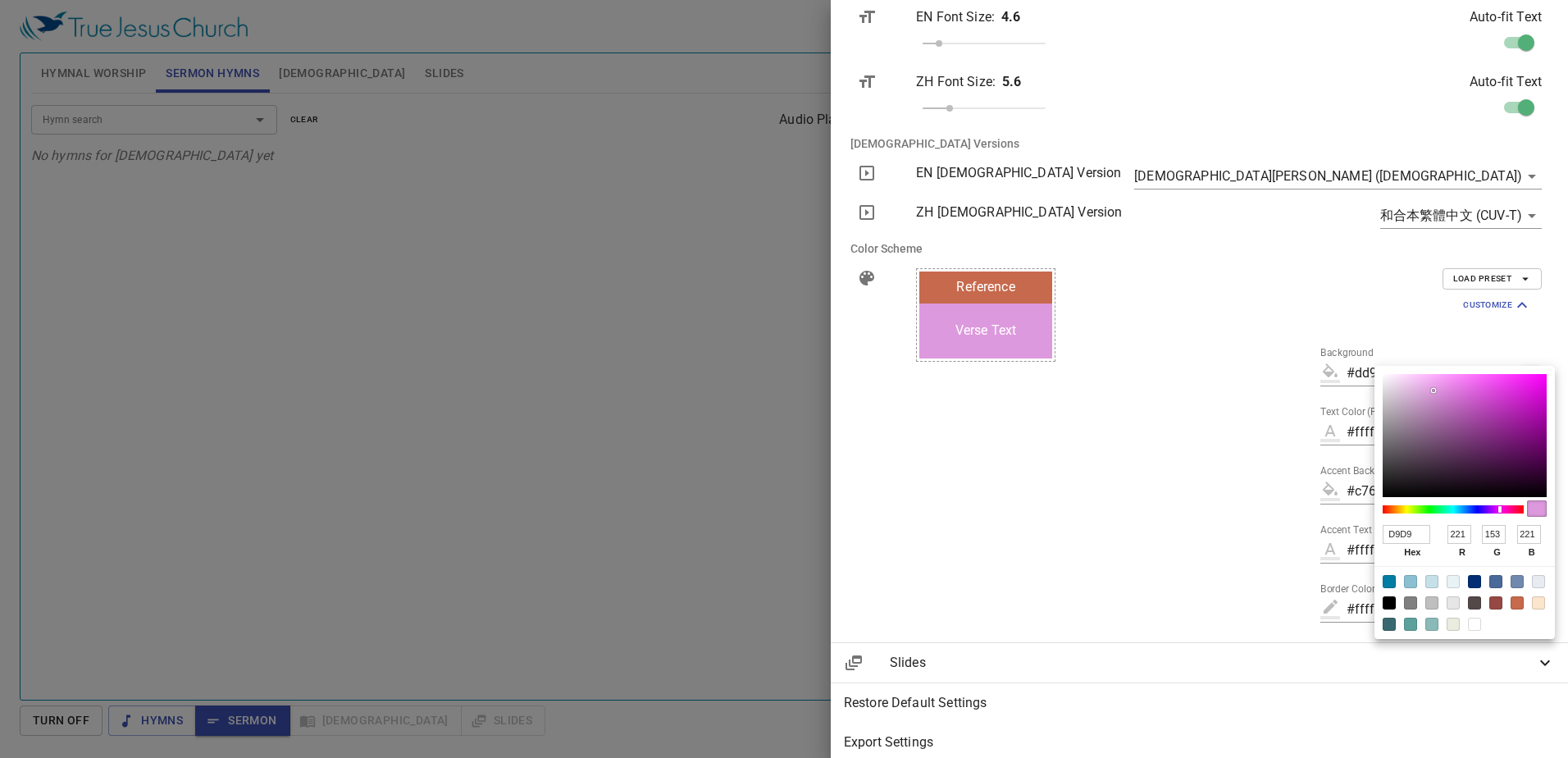
type input "D9D9D"
type input "#d9d9d9"
type input "D9D9D9"
type input "217"
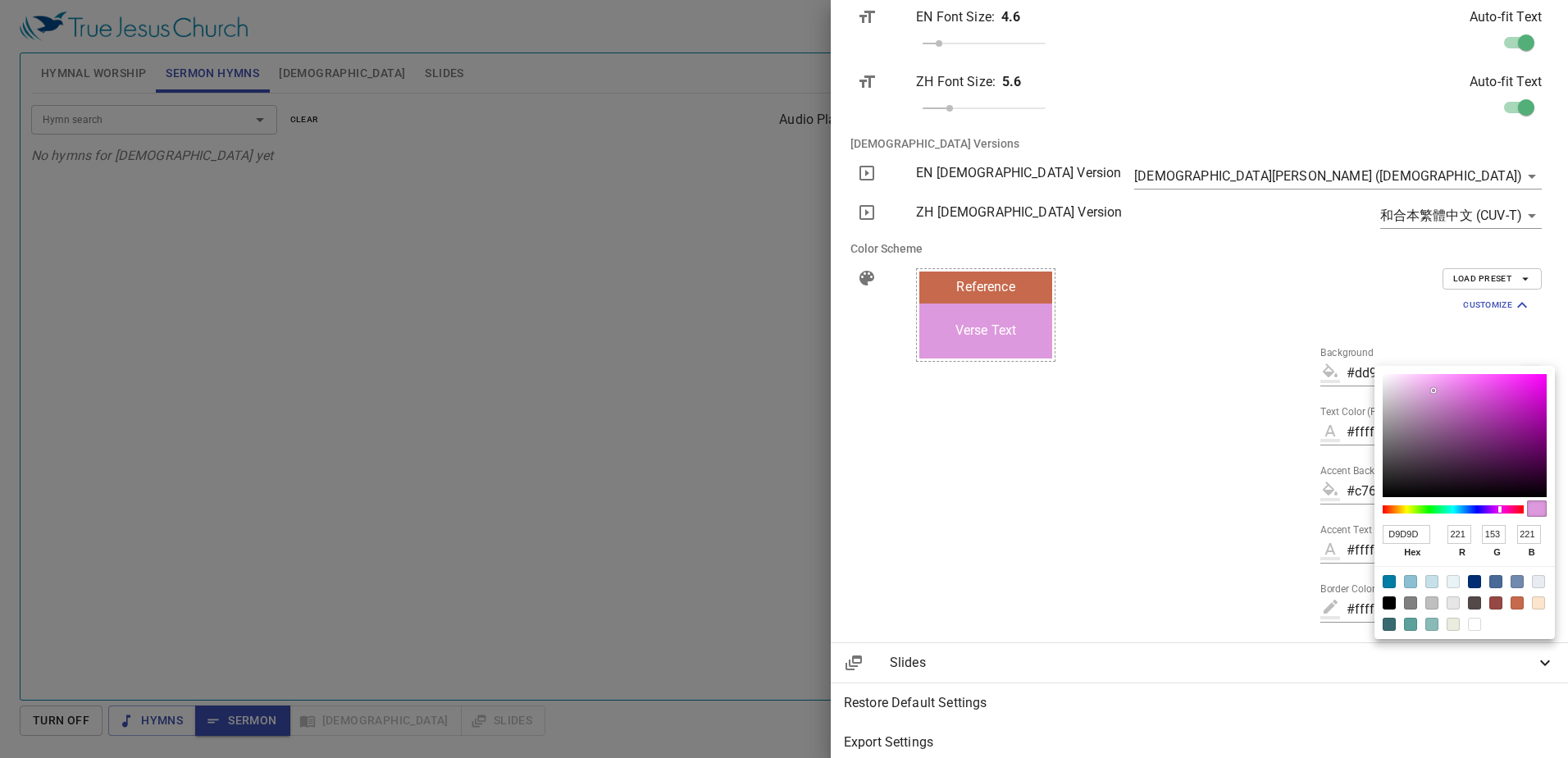
type input "217"
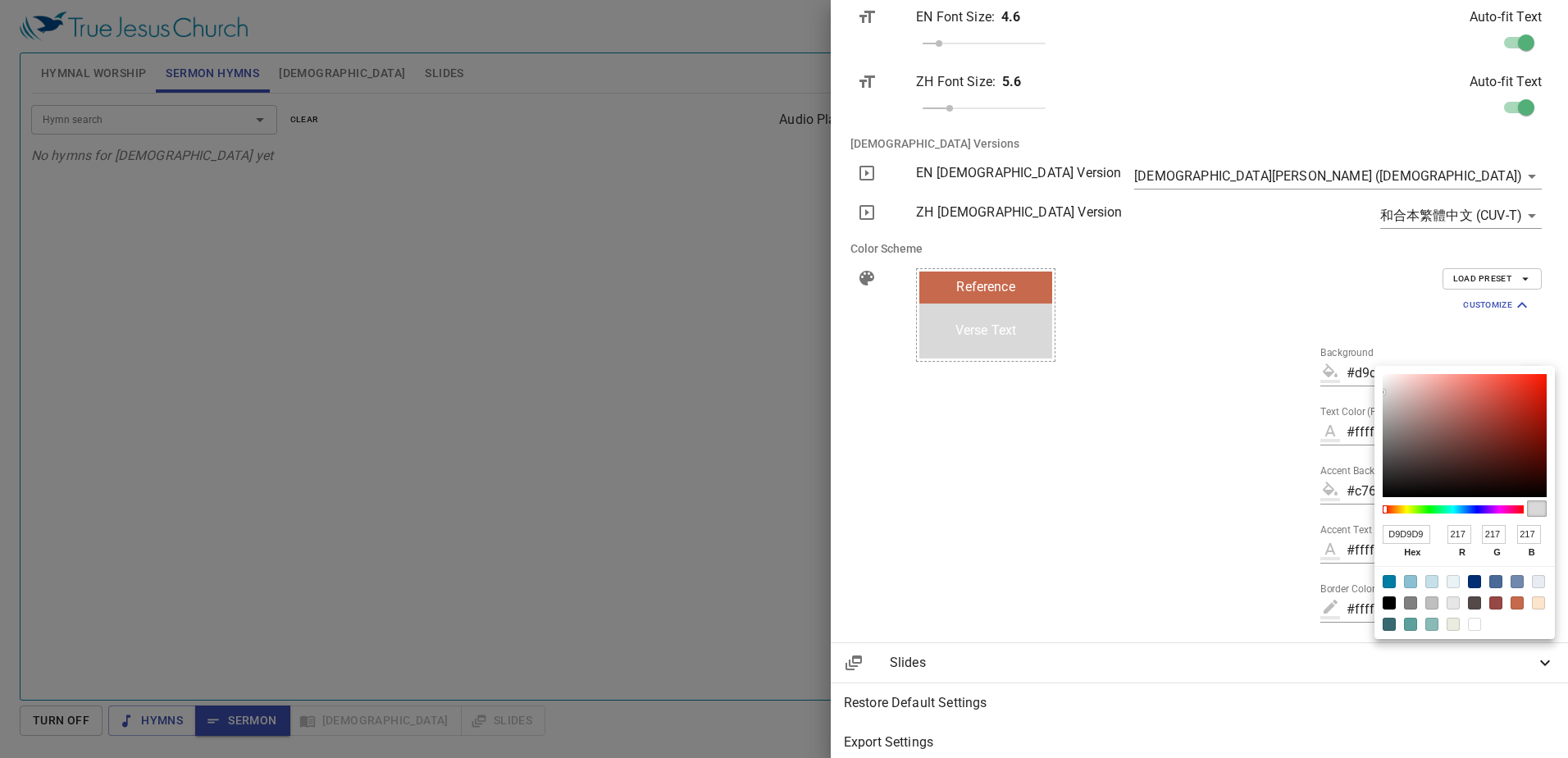
type input "D9D9D9"
click at [1314, 556] on div at bounding box center [784, 379] width 1568 height 758
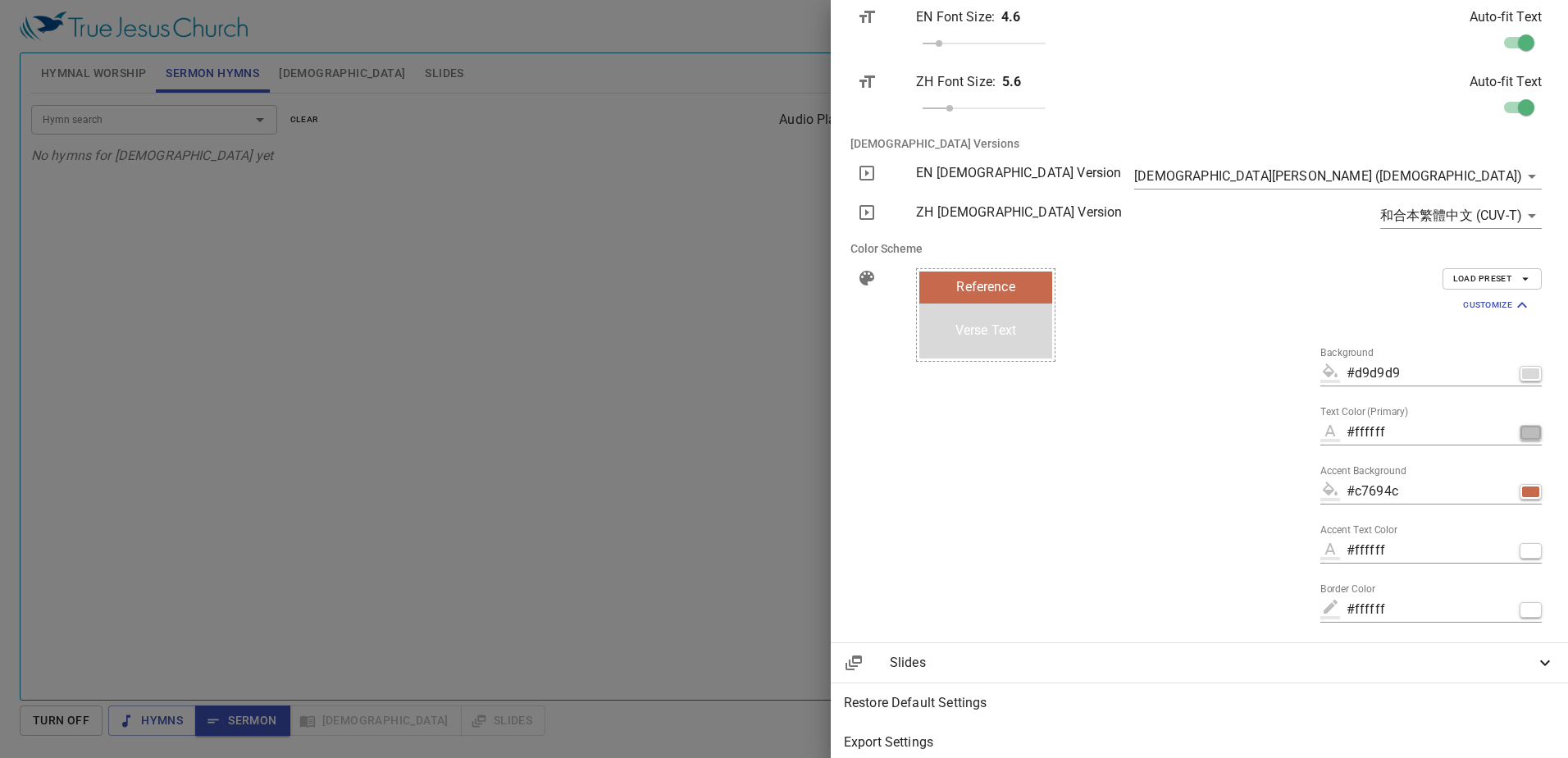
click at [1520, 425] on button "button" at bounding box center [1530, 433] width 22 height 16
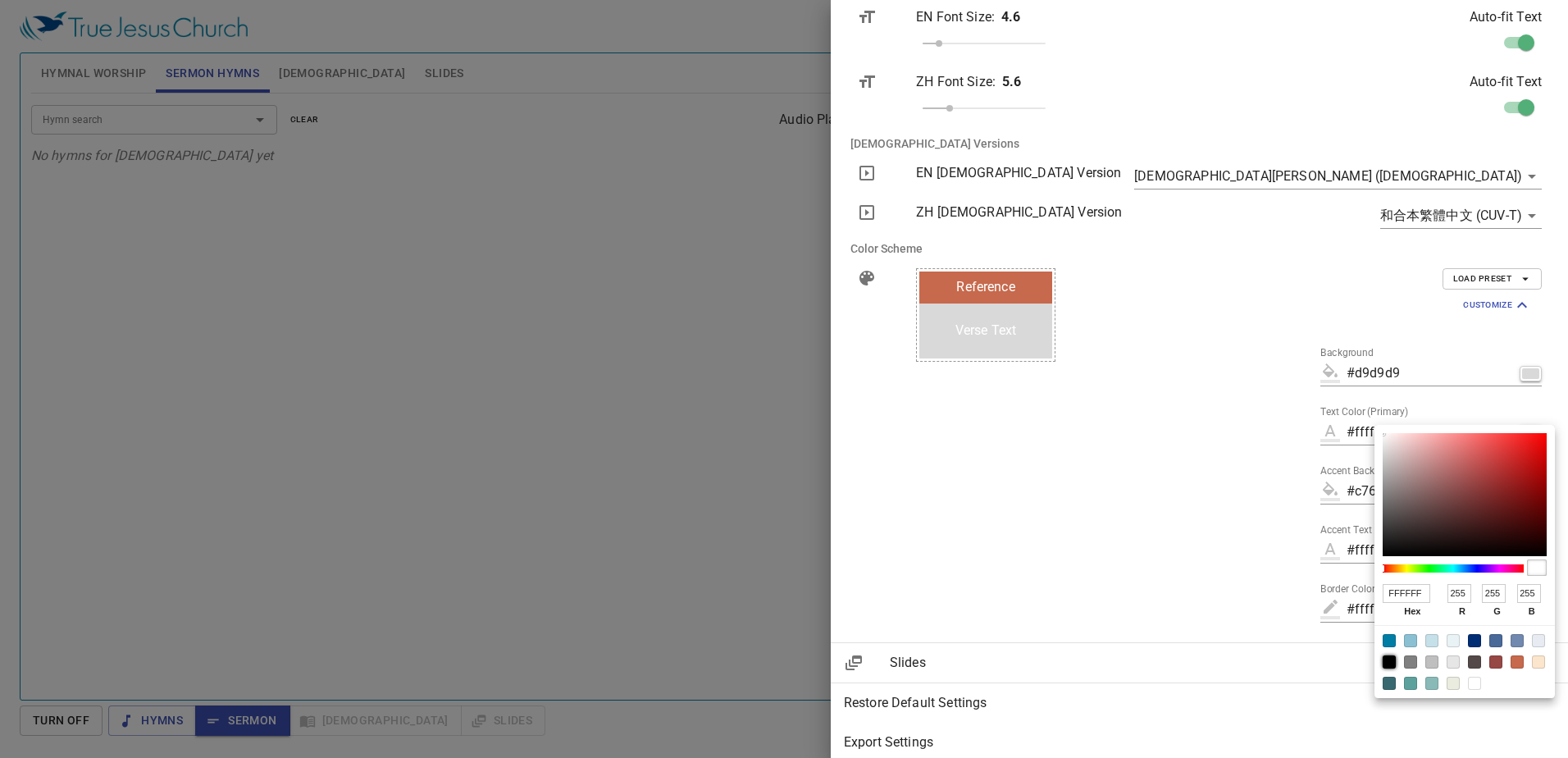
click at [1391, 666] on div at bounding box center [1389, 661] width 13 height 13
type input "#000000"
type input "000000"
type input "0"
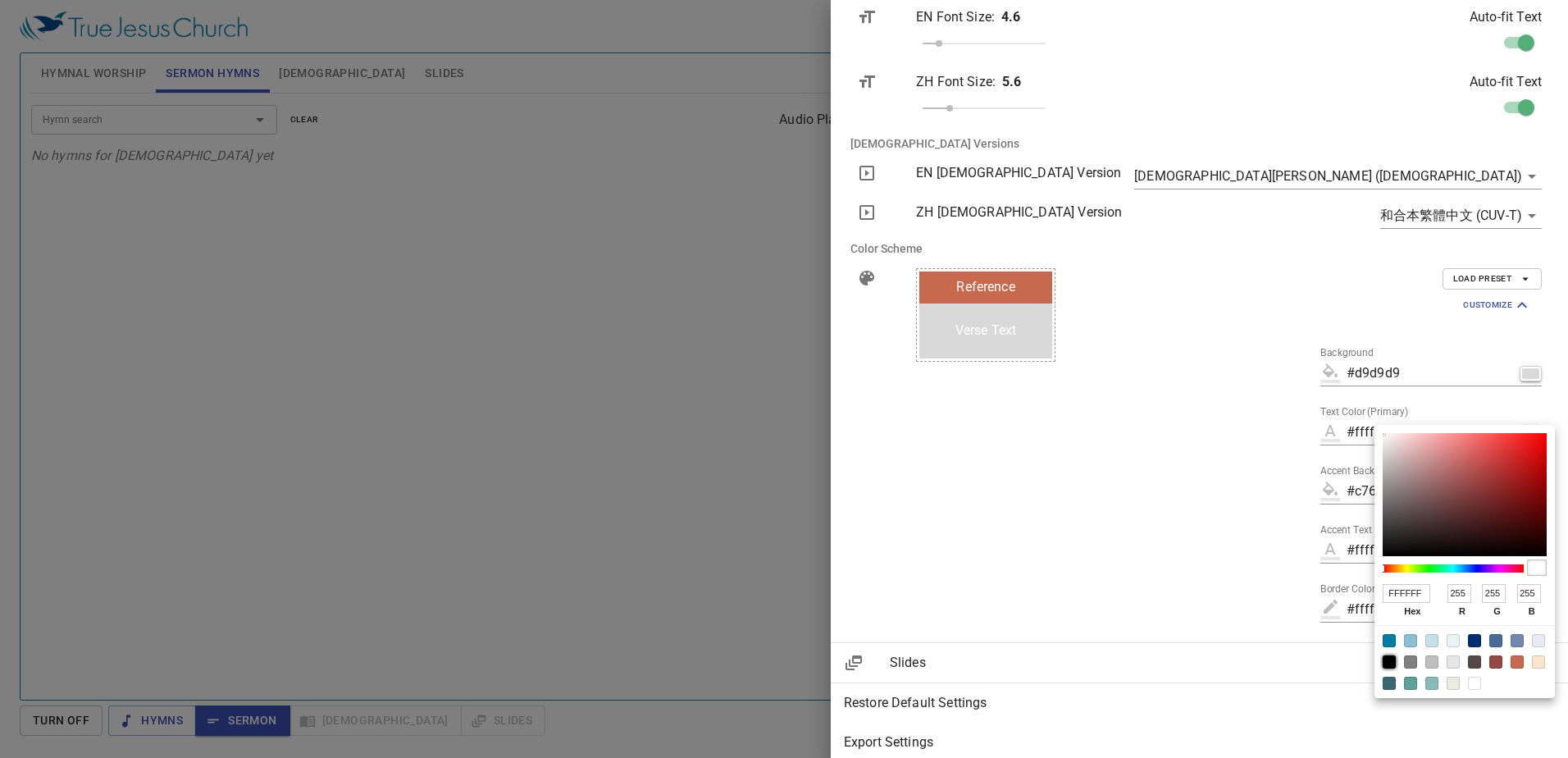
type input "0"
click at [1334, 480] on div at bounding box center [784, 379] width 1568 height 758
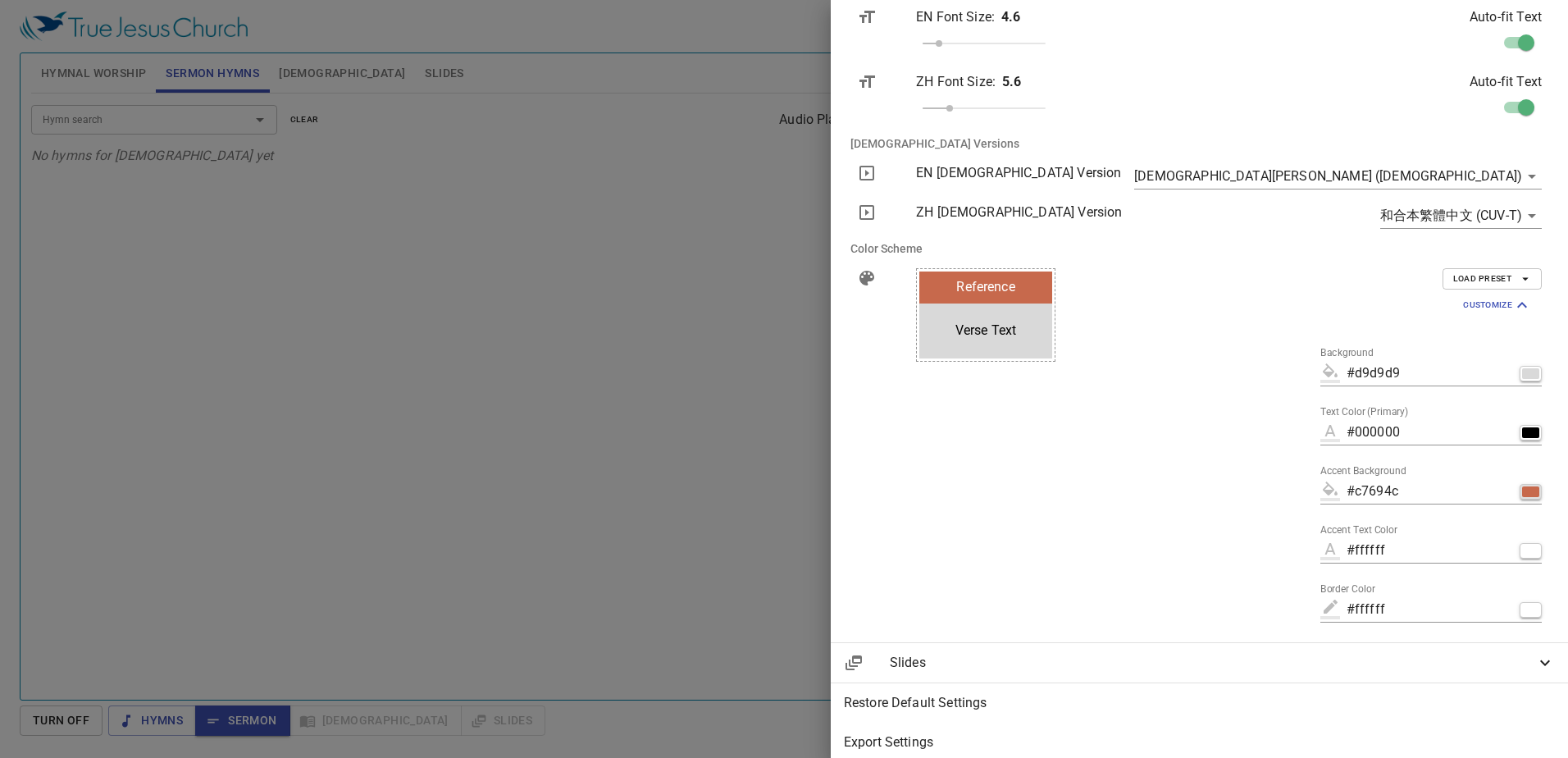
click at [1522, 494] on div "button" at bounding box center [1531, 492] width 18 height 11
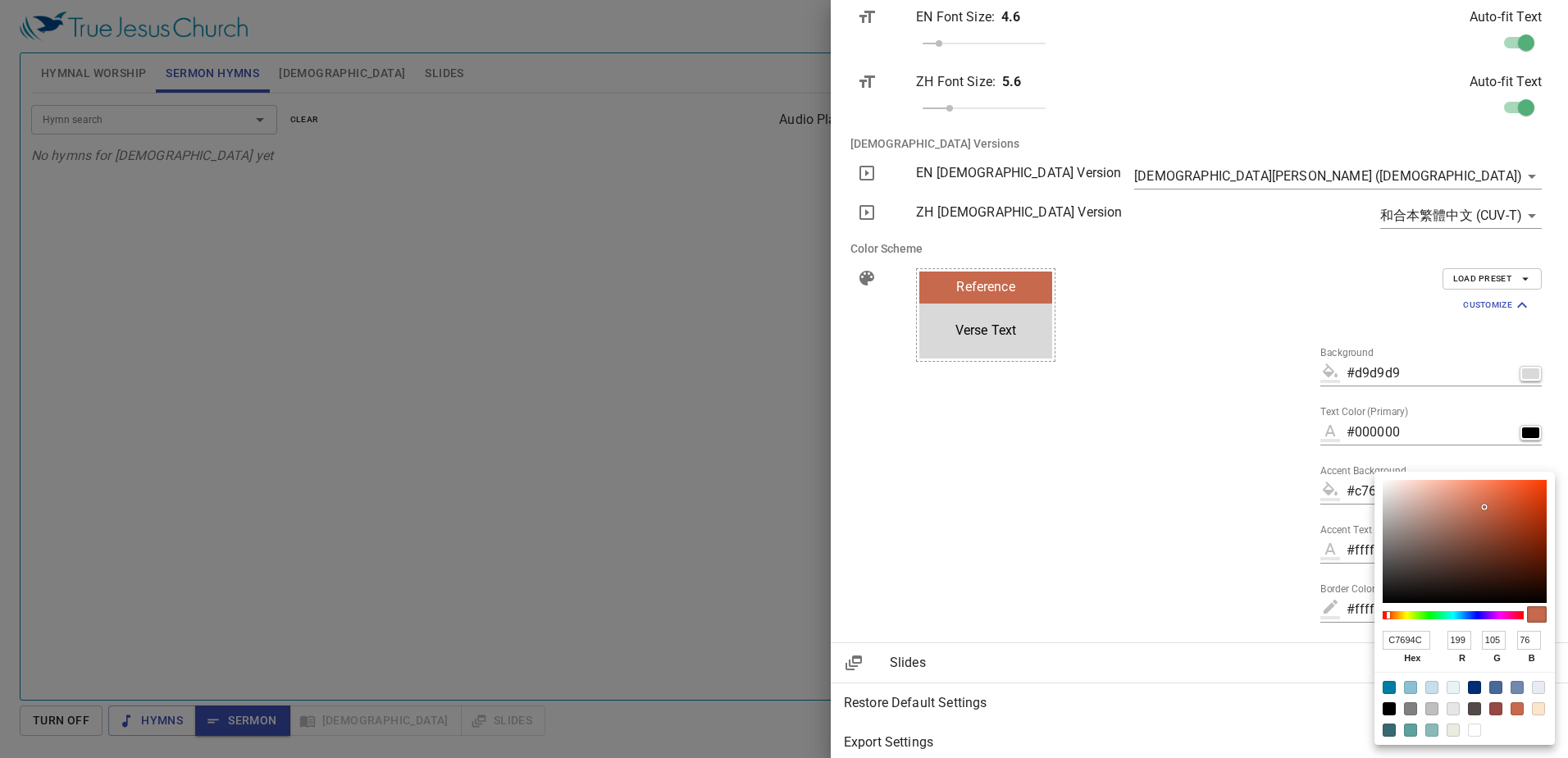
click at [1413, 642] on input "C7694C" at bounding box center [1407, 640] width 47 height 19
click at [1412, 642] on input "C7694C" at bounding box center [1407, 640] width 47 height 19
paste input "D9D9D9"
type input "#d9d9d9"
type input "D9D9D9"
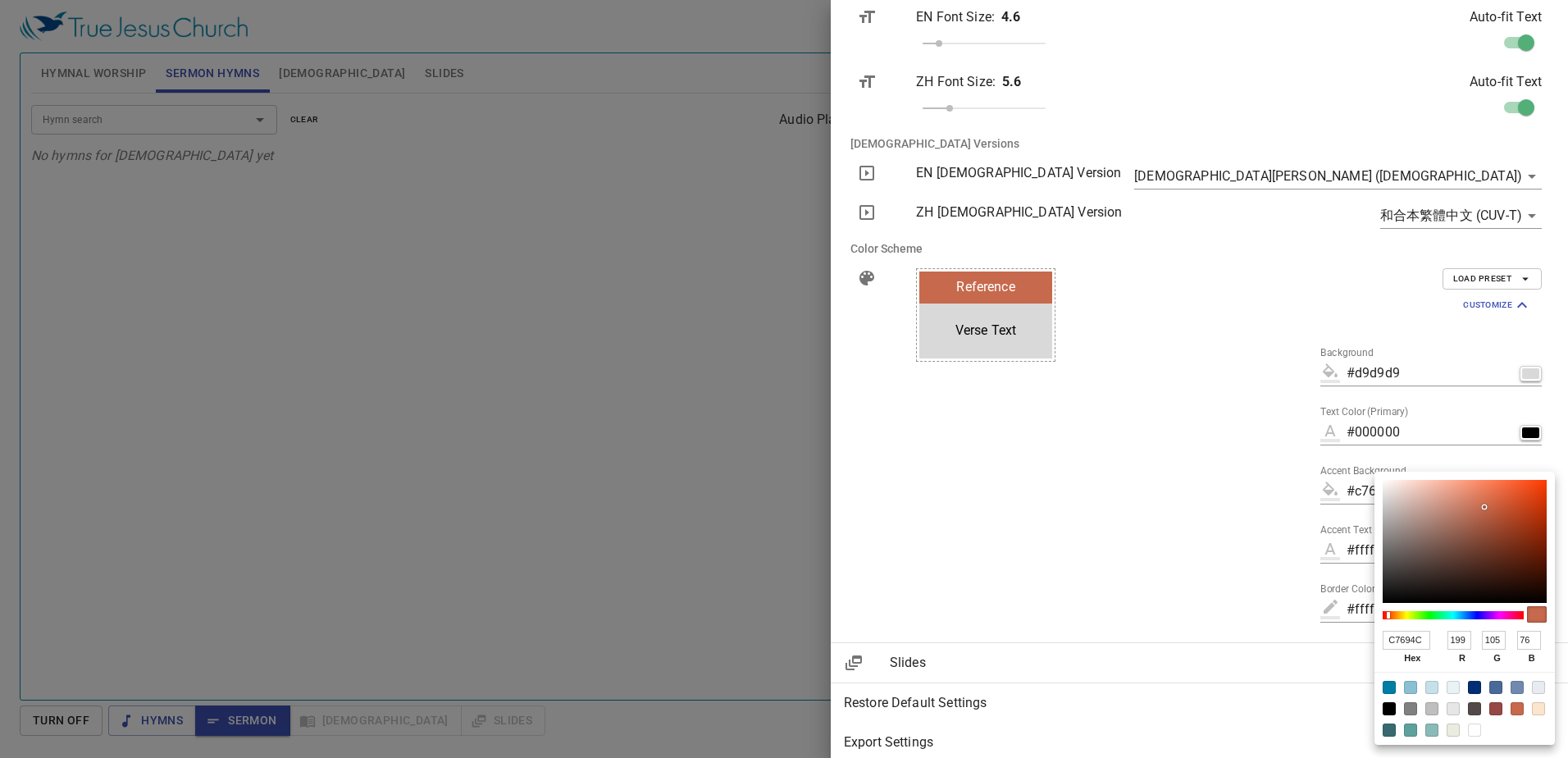
type input "217"
type input "D9D9D9"
click at [1294, 586] on div at bounding box center [784, 379] width 1568 height 758
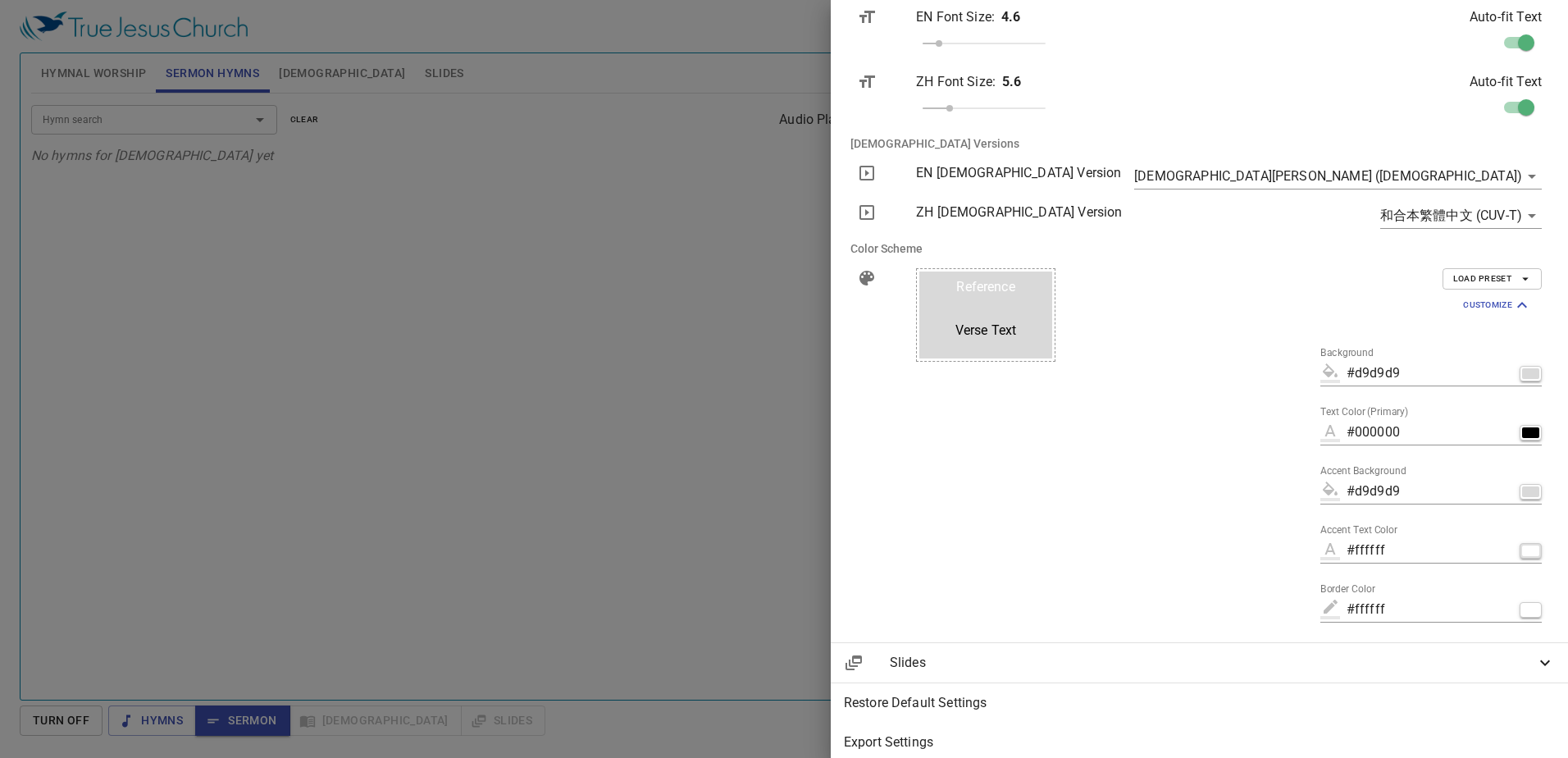
click at [1527, 552] on button "button" at bounding box center [1530, 551] width 22 height 16
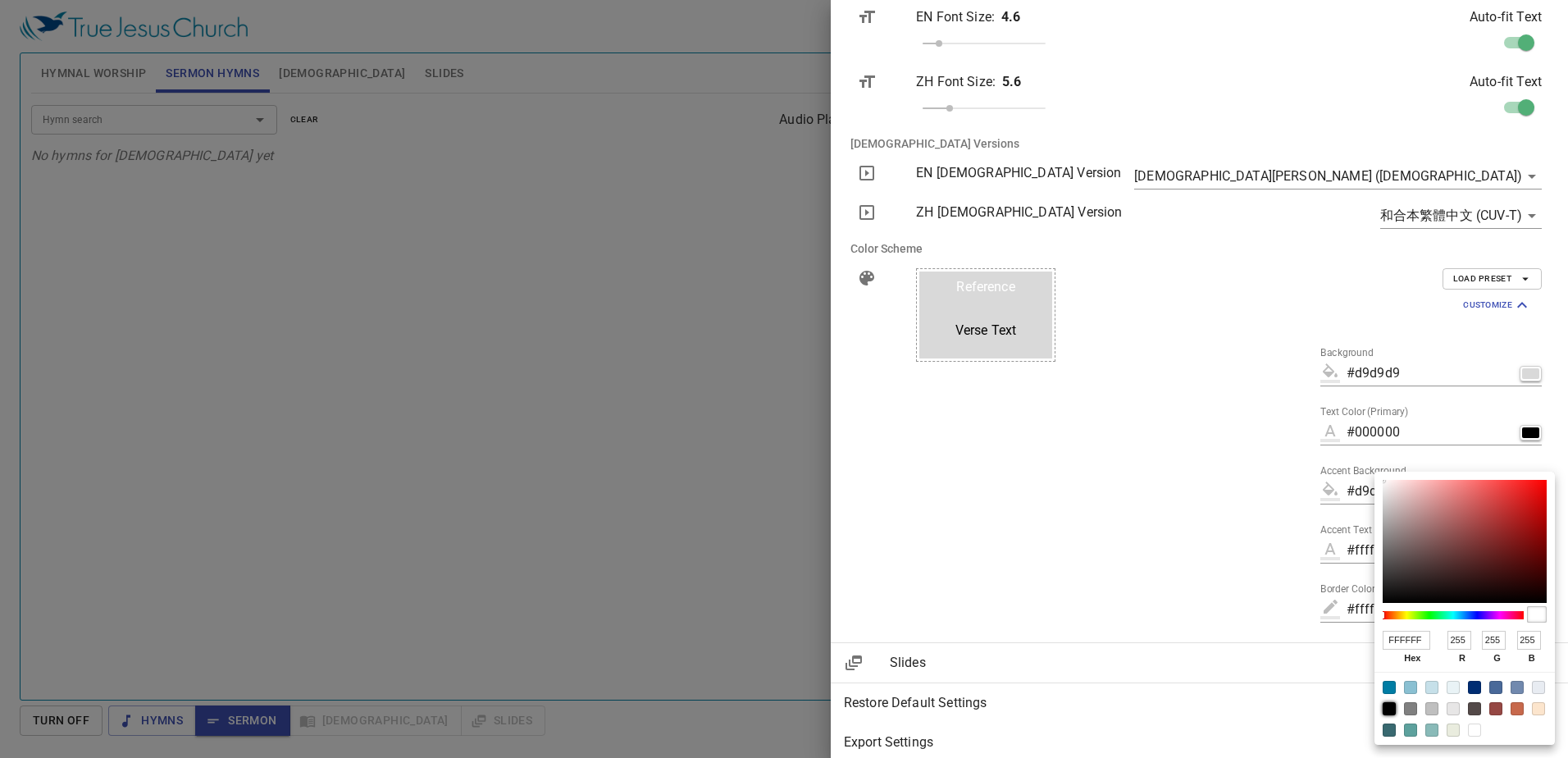
click at [1388, 709] on div at bounding box center [1389, 709] width 13 height 13
type input "#000000"
type input "000000"
type input "0"
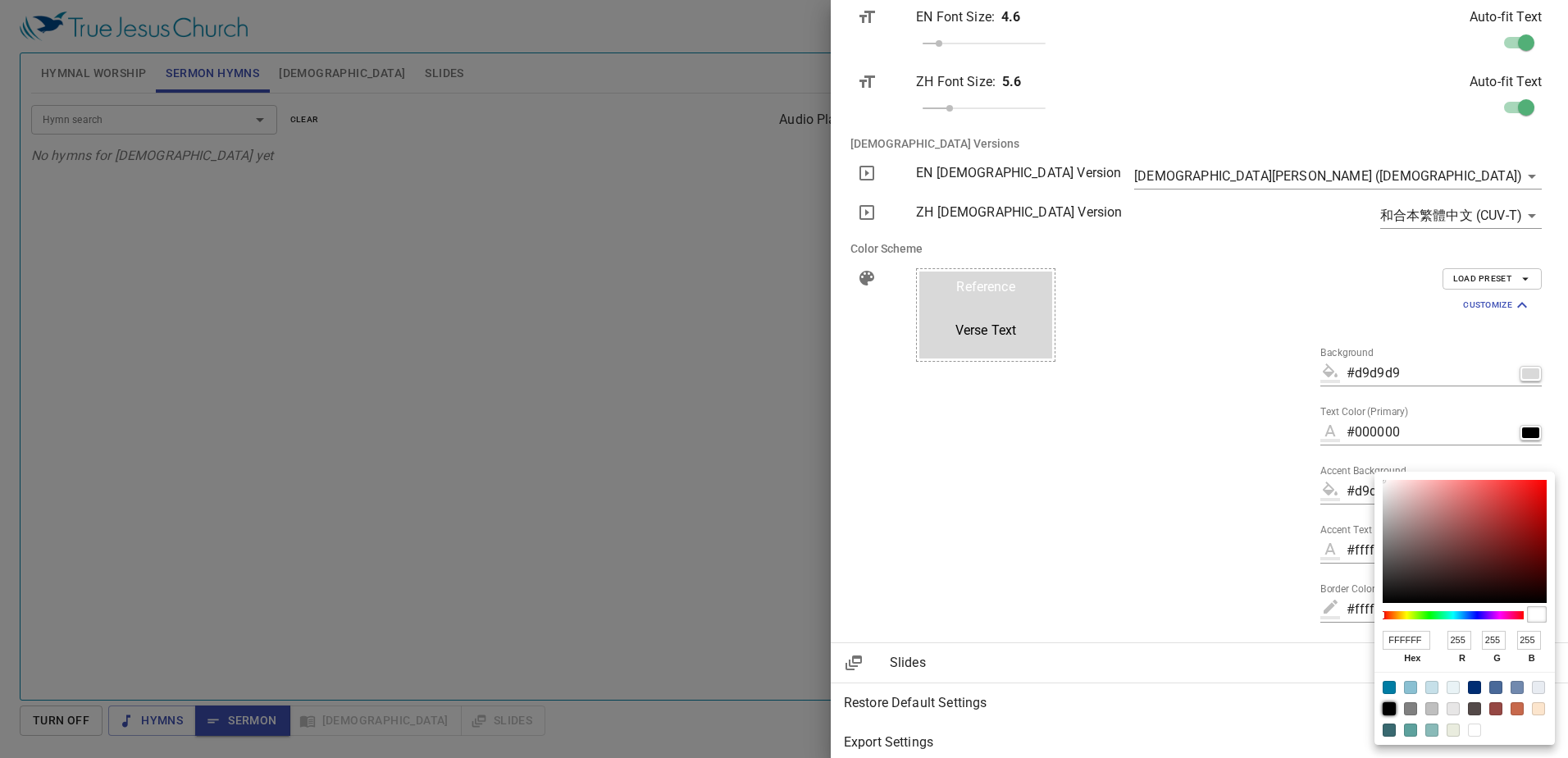
type input "0"
click at [1319, 564] on div at bounding box center [784, 379] width 1568 height 758
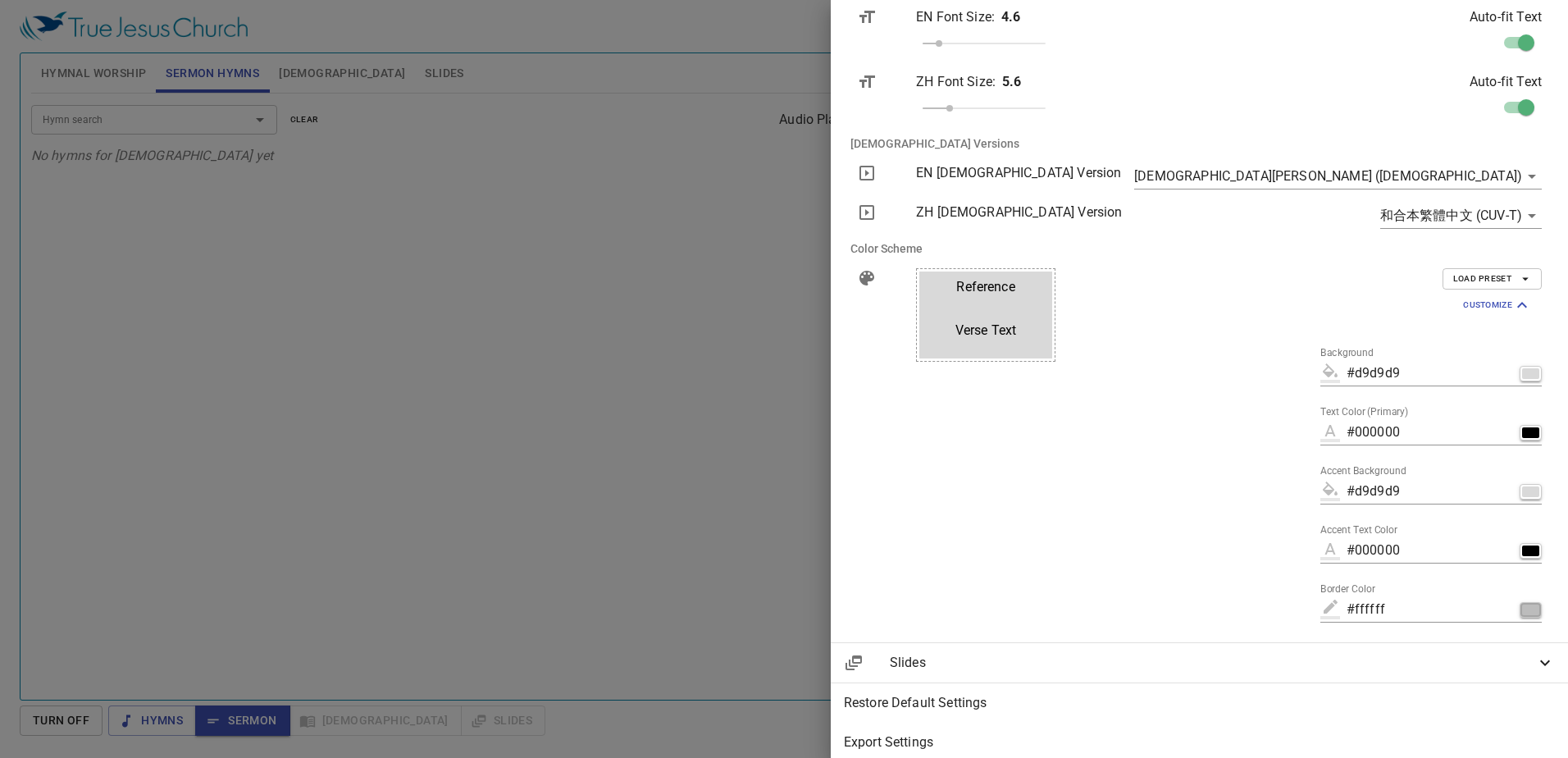
click at [1526, 605] on div "button" at bounding box center [1531, 610] width 18 height 11
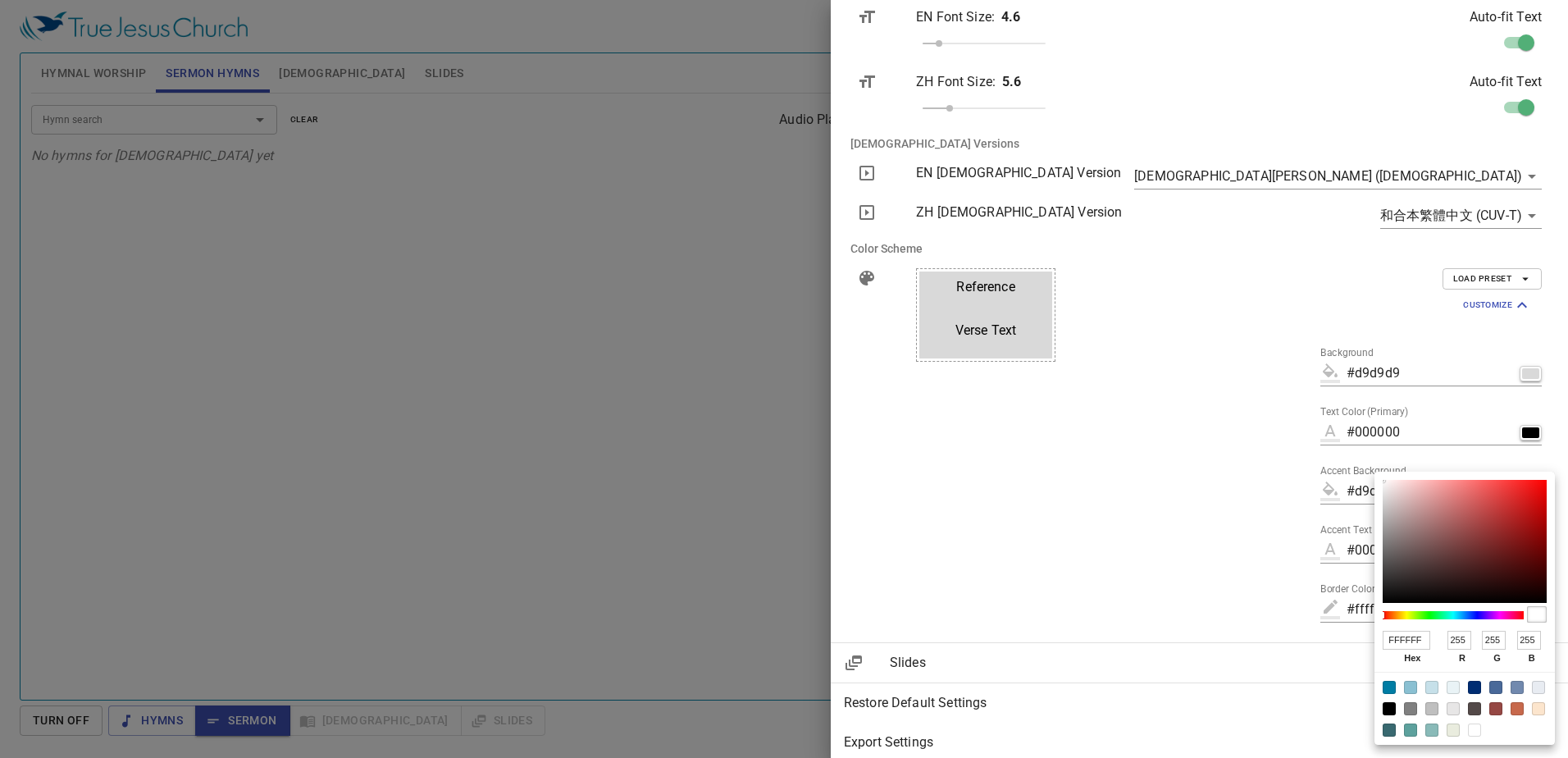
click at [1417, 644] on input "FFFFFF" at bounding box center [1407, 640] width 47 height 19
paste input "D9D9D9"
type input "#d9d9d9"
type input "D9D9D9"
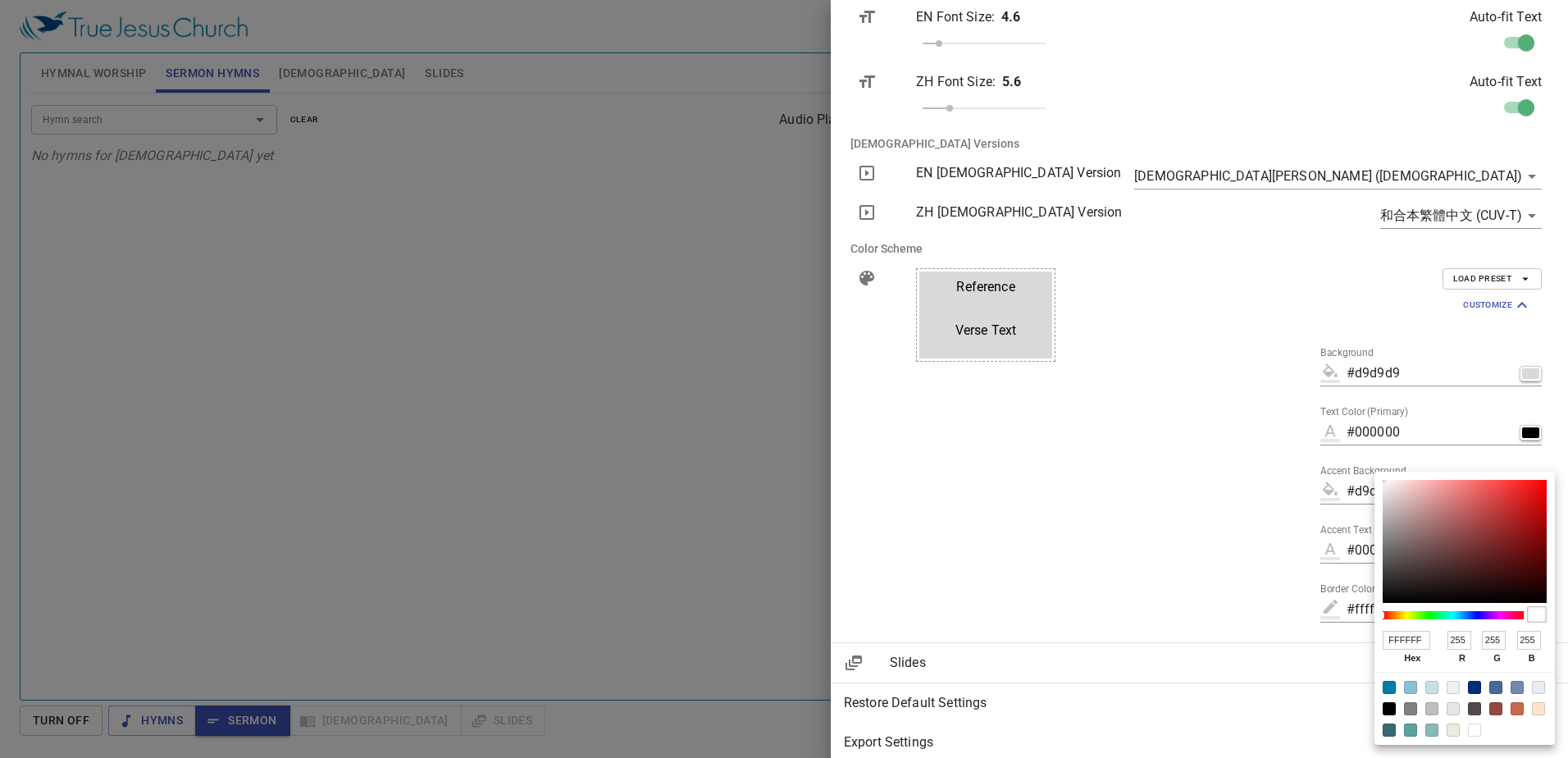
type input "217"
type input "D9D9D9"
click at [1163, 513] on div at bounding box center [784, 379] width 1568 height 758
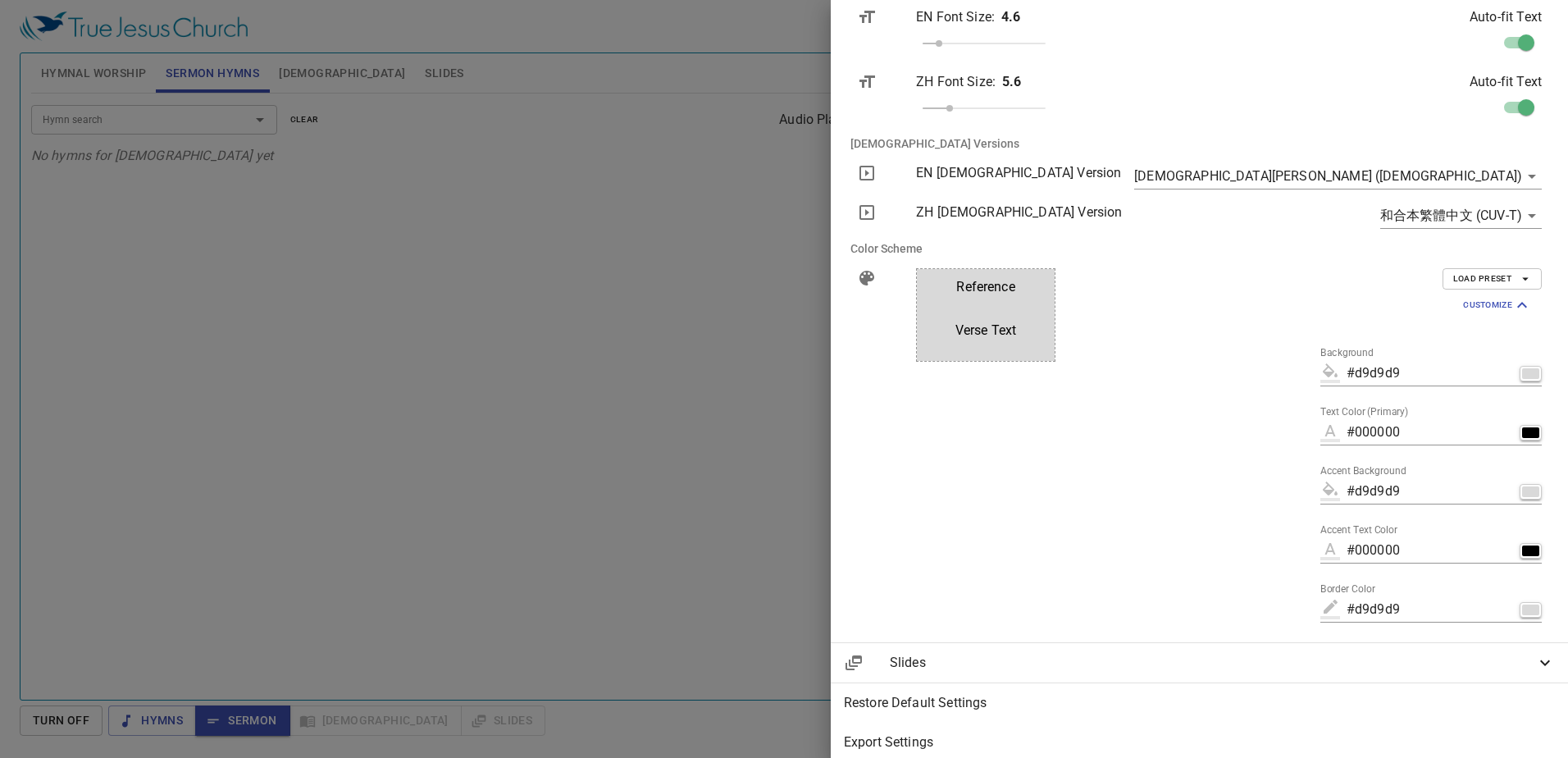
click at [738, 522] on div at bounding box center [784, 379] width 1568 height 758
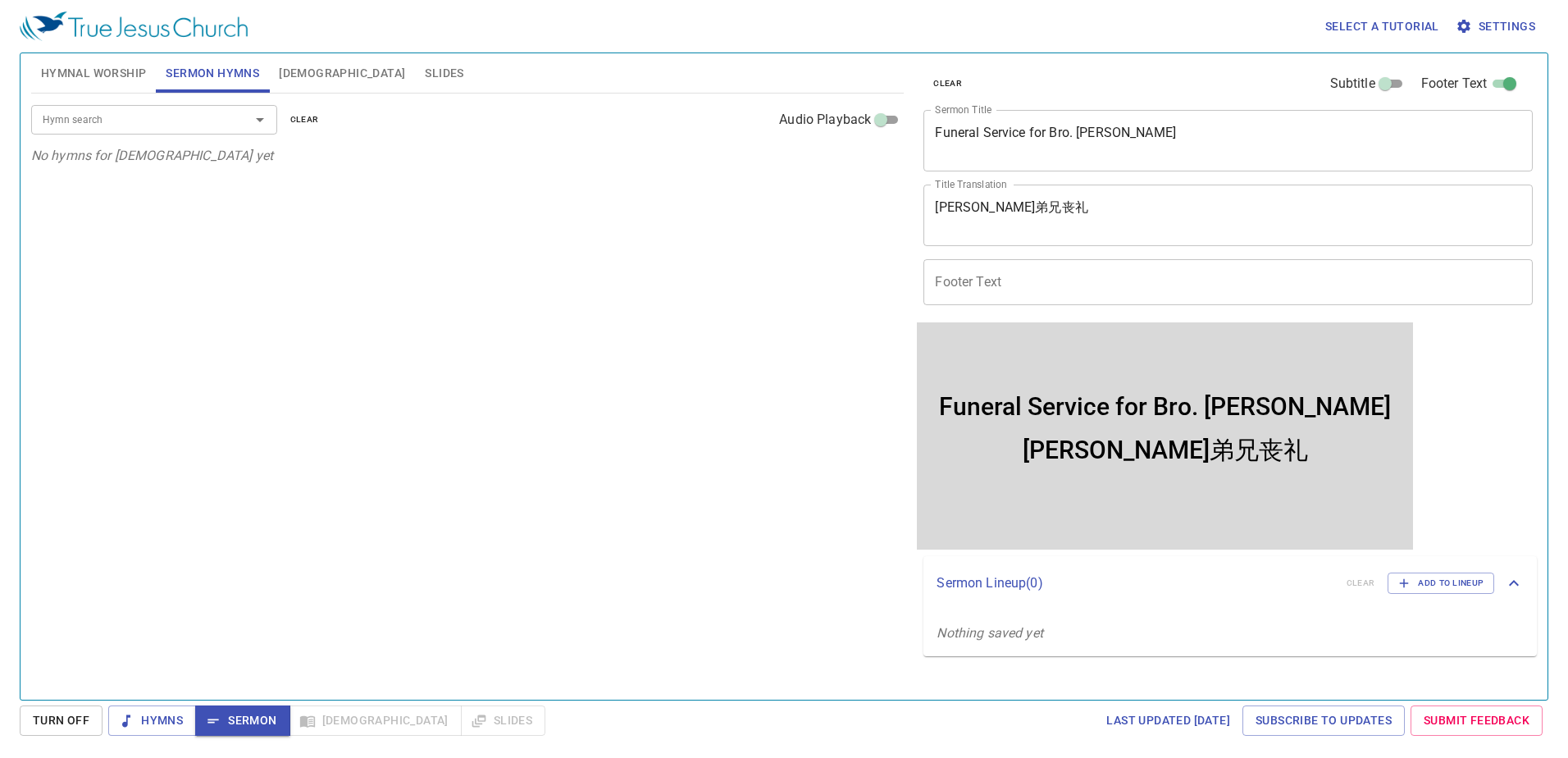
click at [985, 283] on input "Footer Text" at bounding box center [1228, 282] width 609 height 46
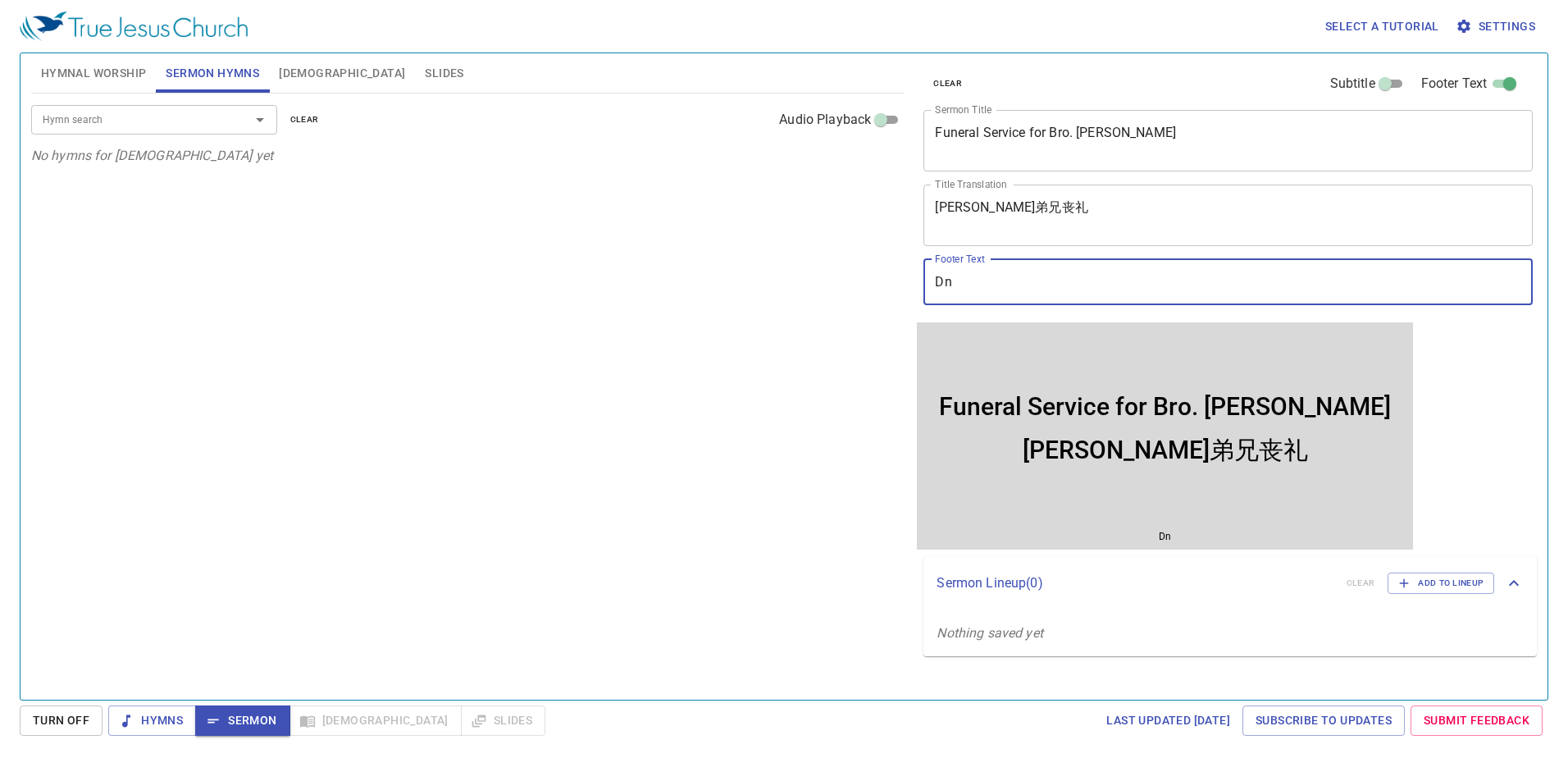
click at [310, 73] on span "[DEMOGRAPHIC_DATA]" at bounding box center [342, 73] width 126 height 20
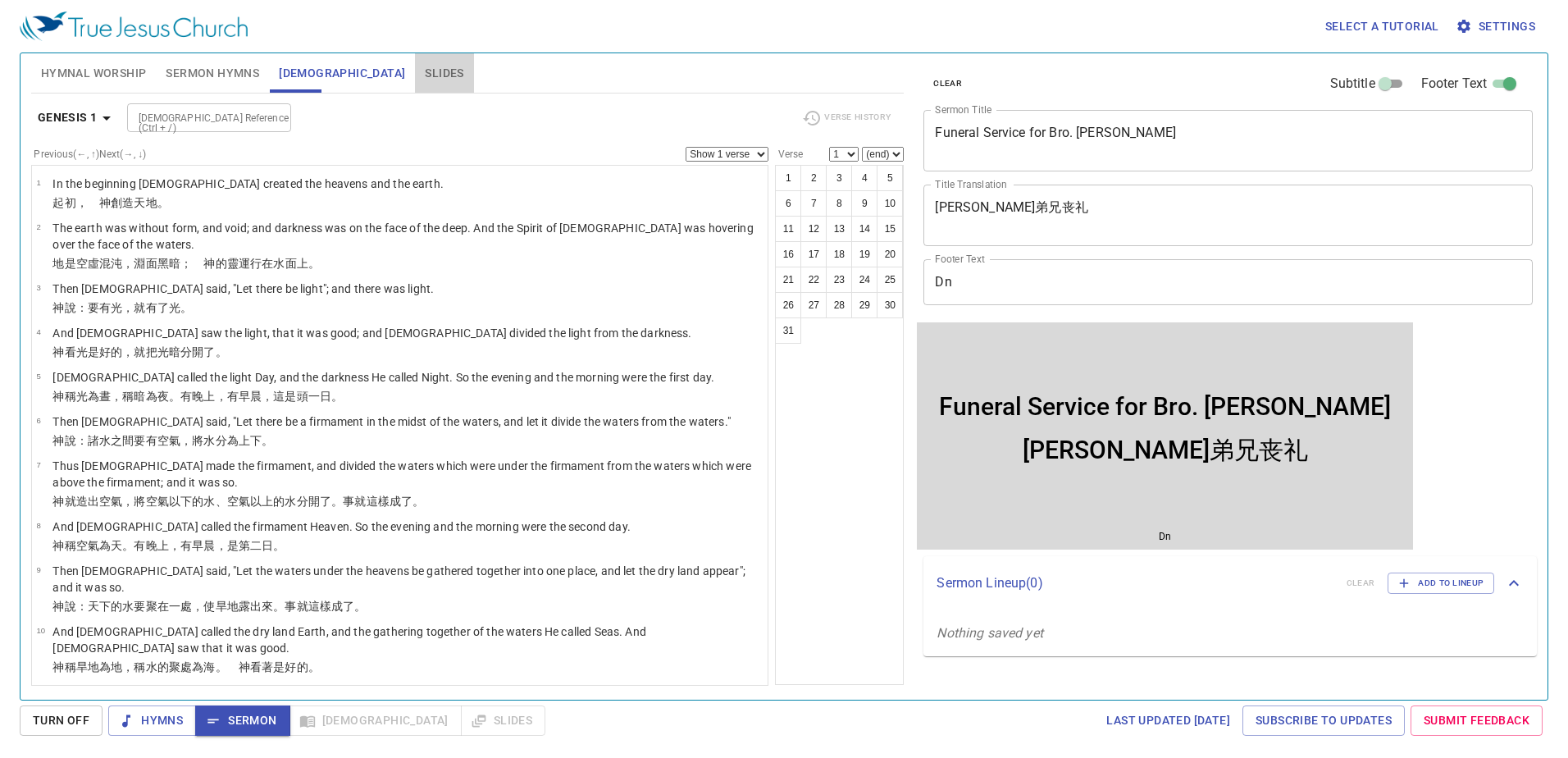
click at [415, 71] on button "Slides" at bounding box center [444, 73] width 58 height 39
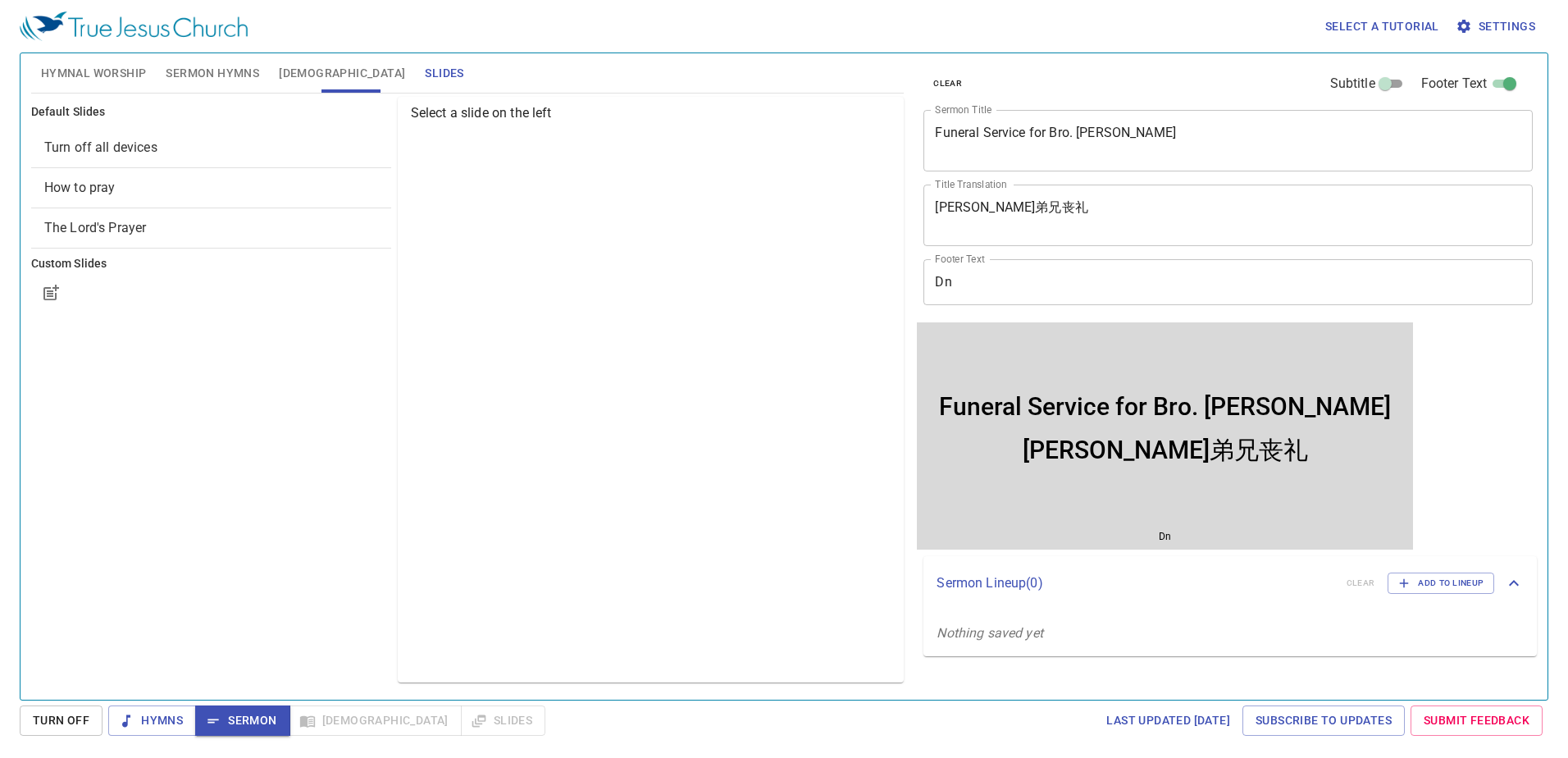
click at [187, 70] on span "Sermon Hymns" at bounding box center [212, 73] width 94 height 20
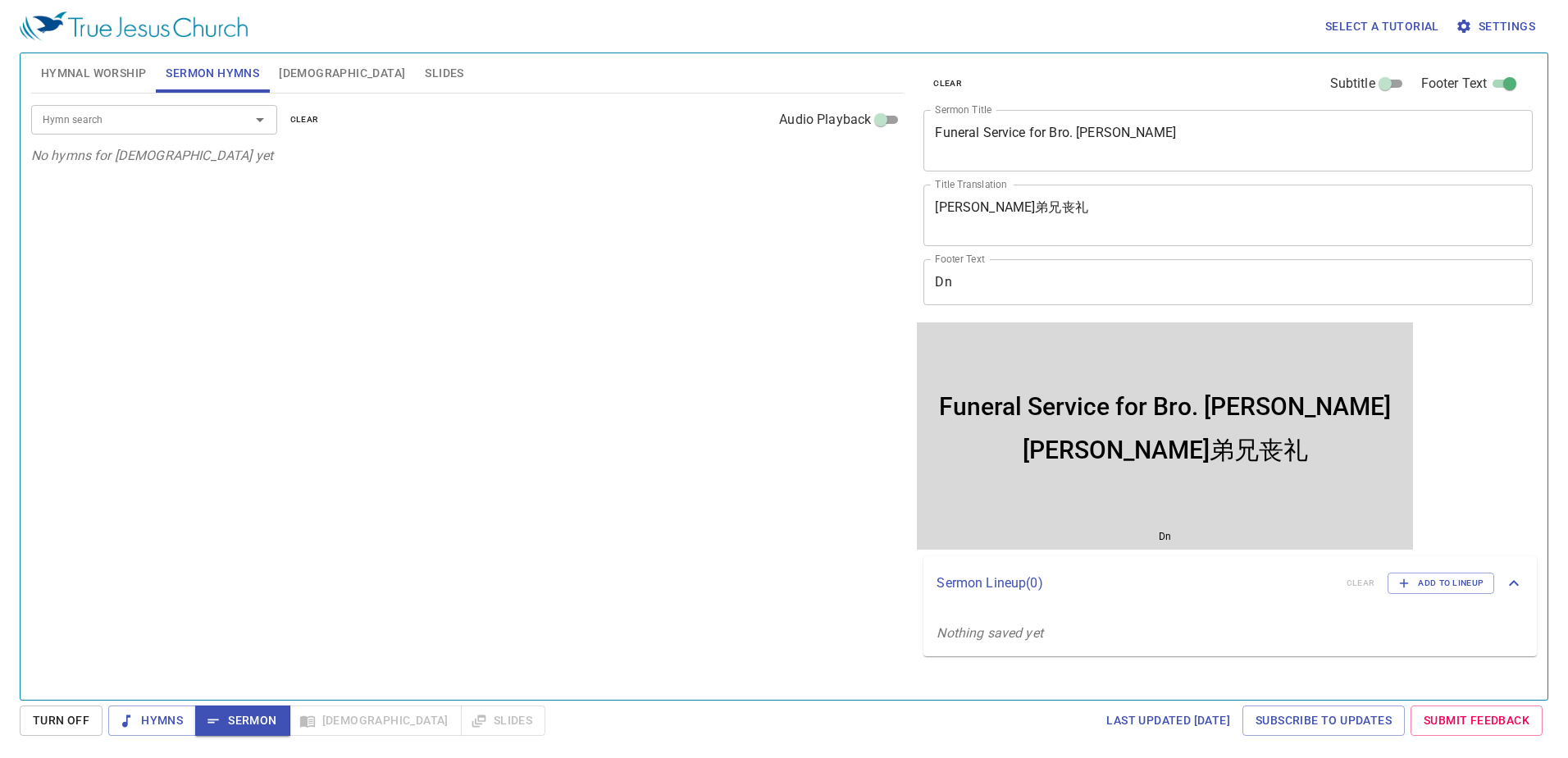
click at [94, 73] on span "Hymnal Worship" at bounding box center [94, 73] width 106 height 20
click at [236, 78] on span "Sermon Hymns" at bounding box center [212, 73] width 94 height 20
click at [1013, 286] on input "Dn" at bounding box center [1228, 282] width 609 height 46
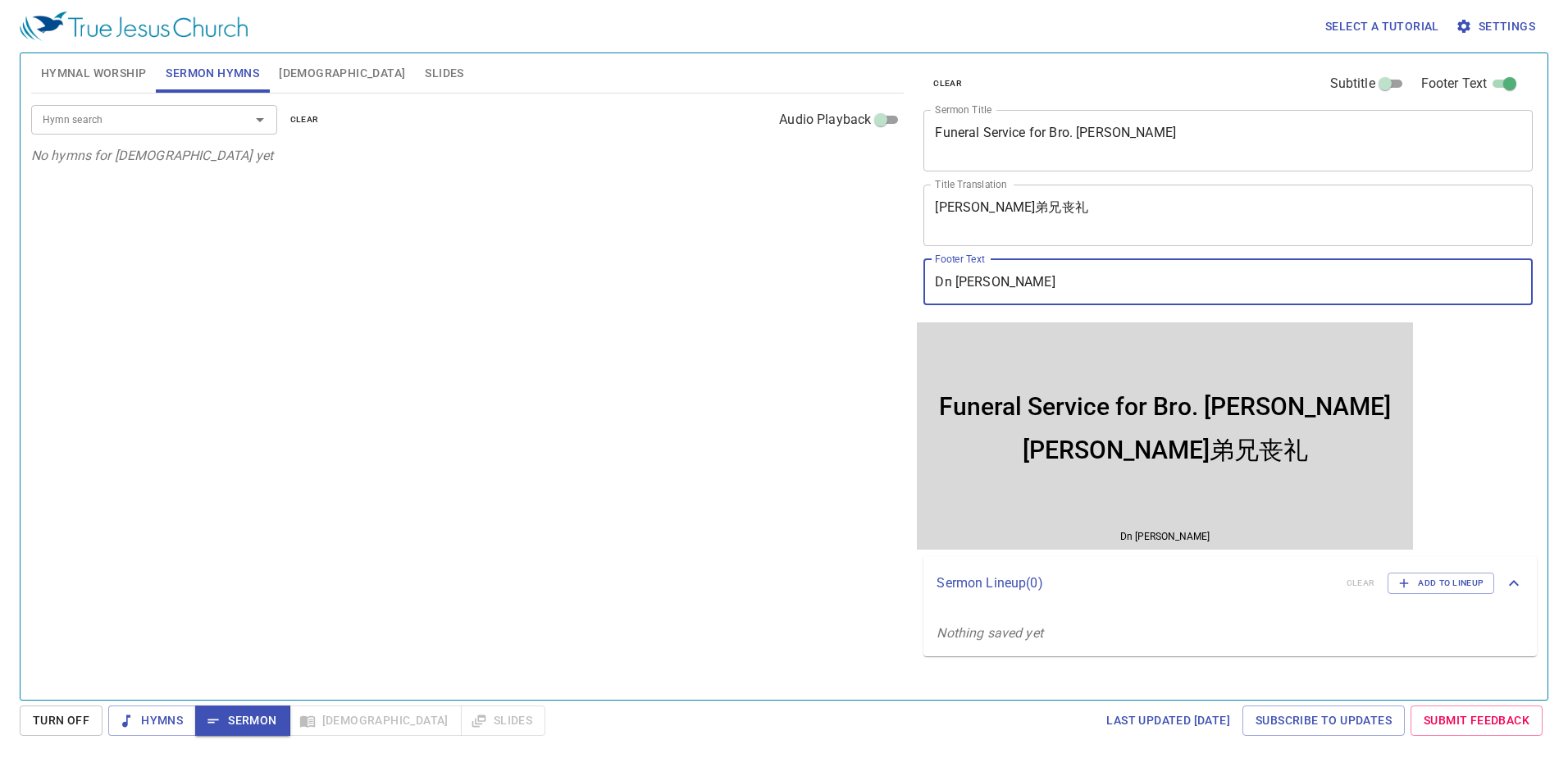
type input "Dn [PERSON_NAME]"
click at [250, 484] on div "Hymn search Hymn search clear Audio Playback No hymns for [DEMOGRAPHIC_DATA] yet" at bounding box center [468, 390] width 873 height 592
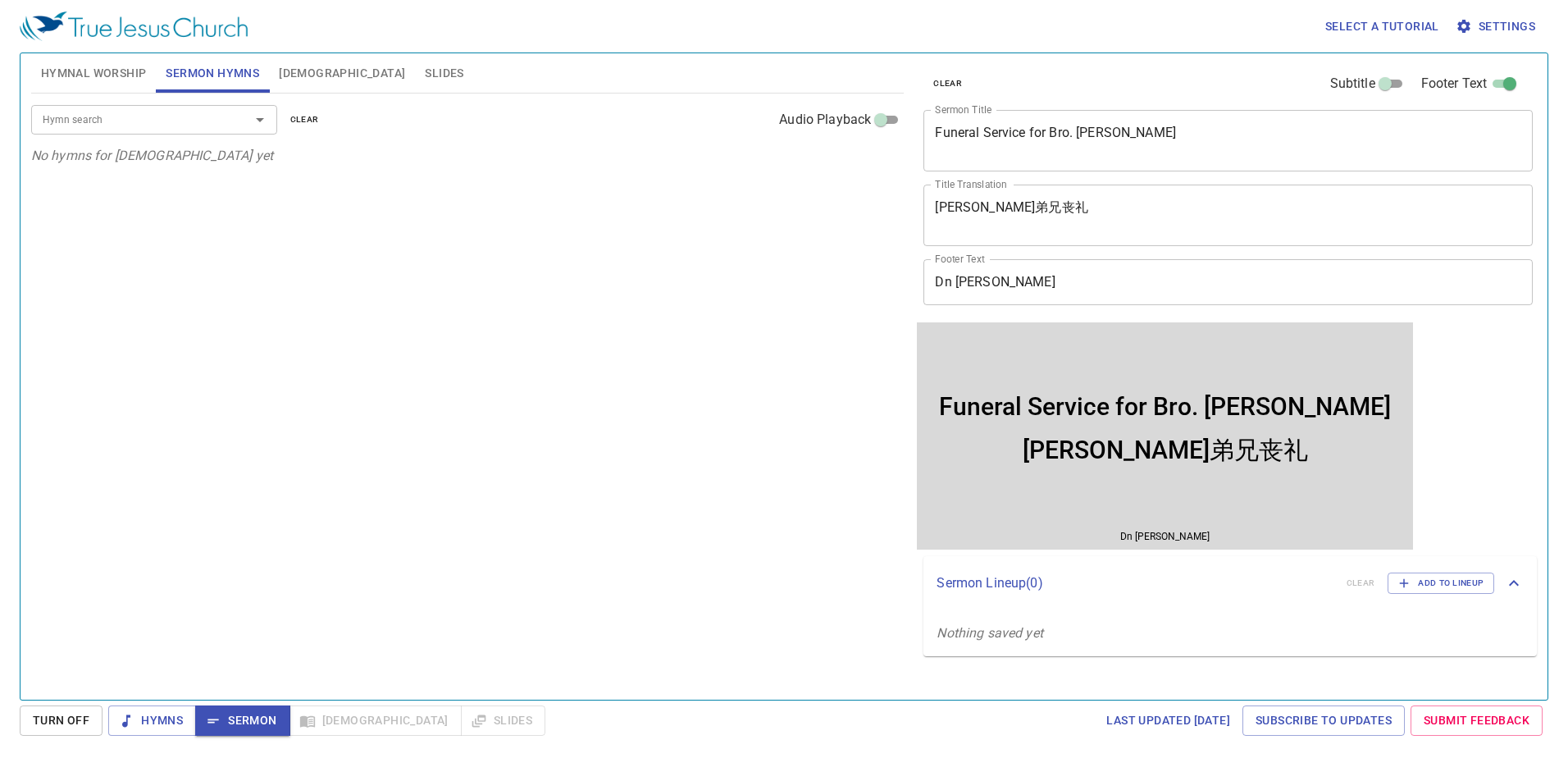
click at [538, 345] on div "Hymn search Hymn search clear Audio Playback No hymns for [DEMOGRAPHIC_DATA] yet" at bounding box center [468, 390] width 873 height 592
click at [315, 330] on div "Hymn search Hymn search clear Audio Playback No hymns for [DEMOGRAPHIC_DATA] yet" at bounding box center [468, 390] width 873 height 592
click at [260, 617] on div "Hymn search Hymn search clear Audio Playback No hymns for [DEMOGRAPHIC_DATA] yet" at bounding box center [468, 390] width 873 height 592
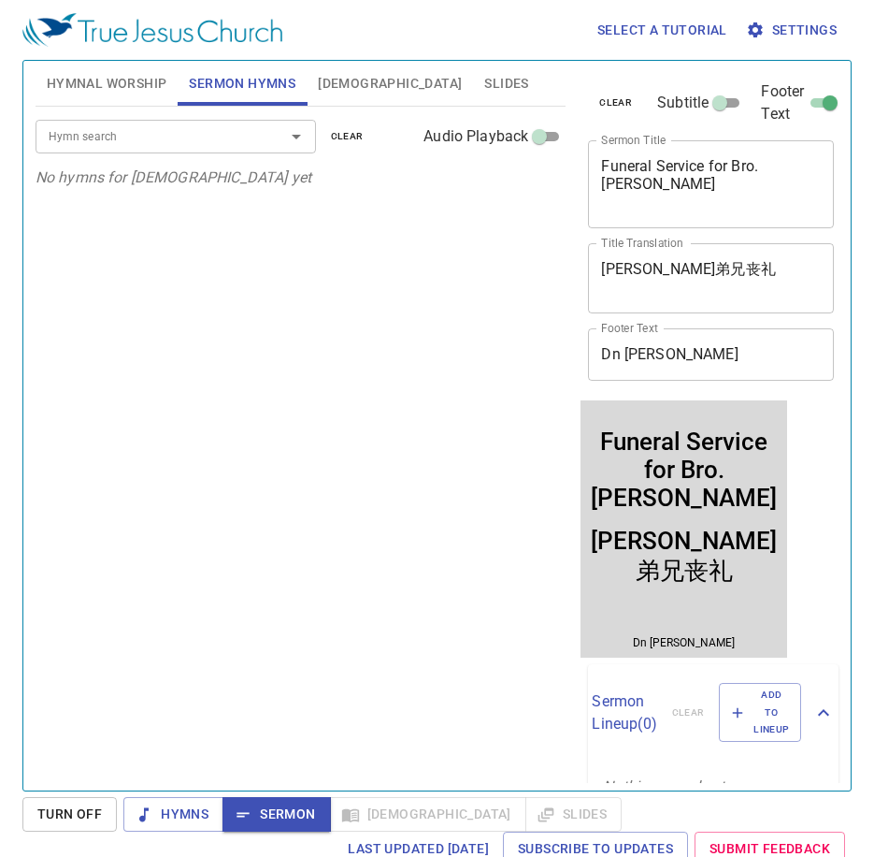
click at [299, 598] on div "Hymn search Hymn search clear Audio Playback No hymns for [DEMOGRAPHIC_DATA] yet" at bounding box center [301, 441] width 531 height 668
click at [114, 553] on div "Hymn search Hymn search clear Audio Playback No hymns for [DEMOGRAPHIC_DATA] yet" at bounding box center [301, 441] width 531 height 668
click at [142, 136] on input "Hymn search" at bounding box center [148, 136] width 214 height 22
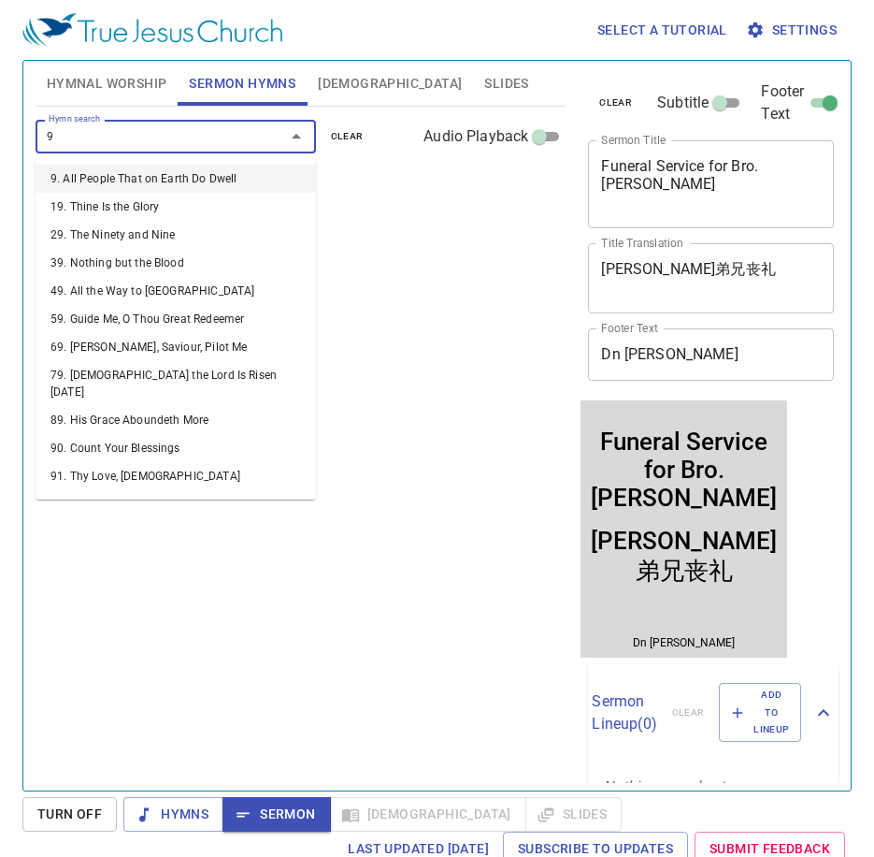
type input "96"
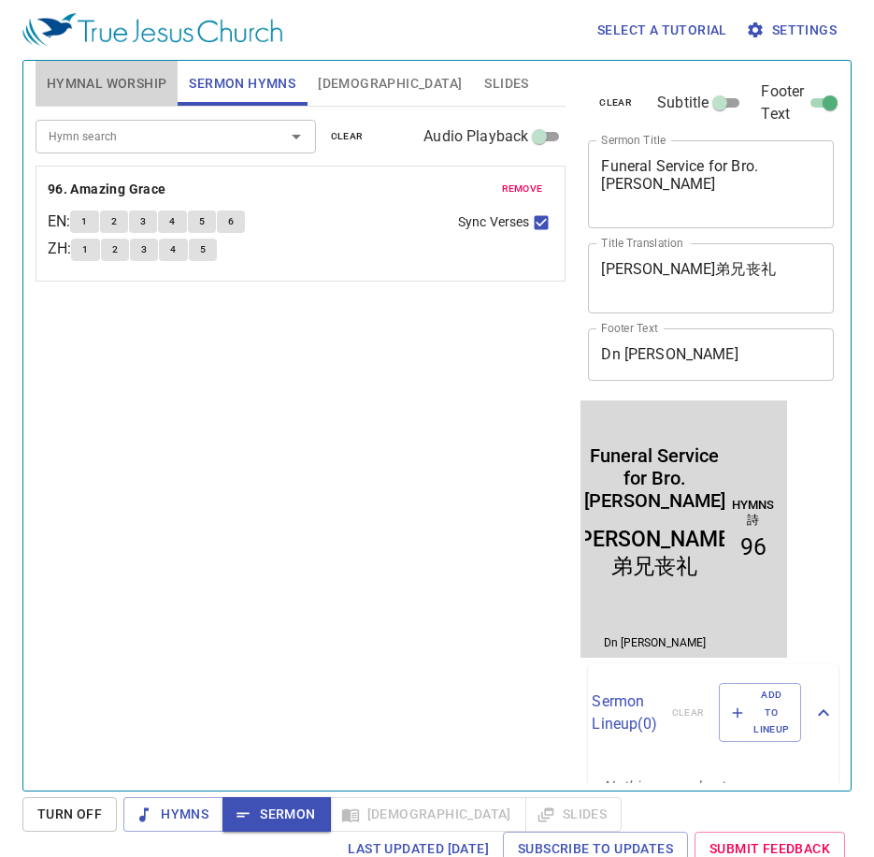
click at [91, 90] on span "Hymnal Worship" at bounding box center [107, 83] width 121 height 23
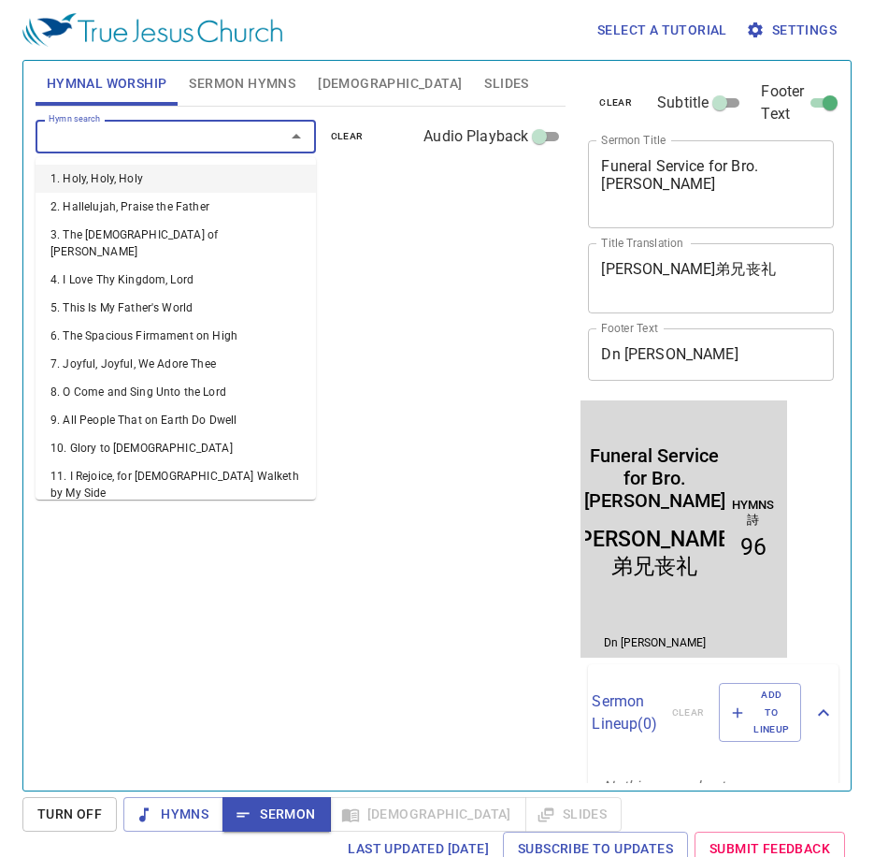
click at [86, 142] on input "Hymn search" at bounding box center [148, 136] width 214 height 22
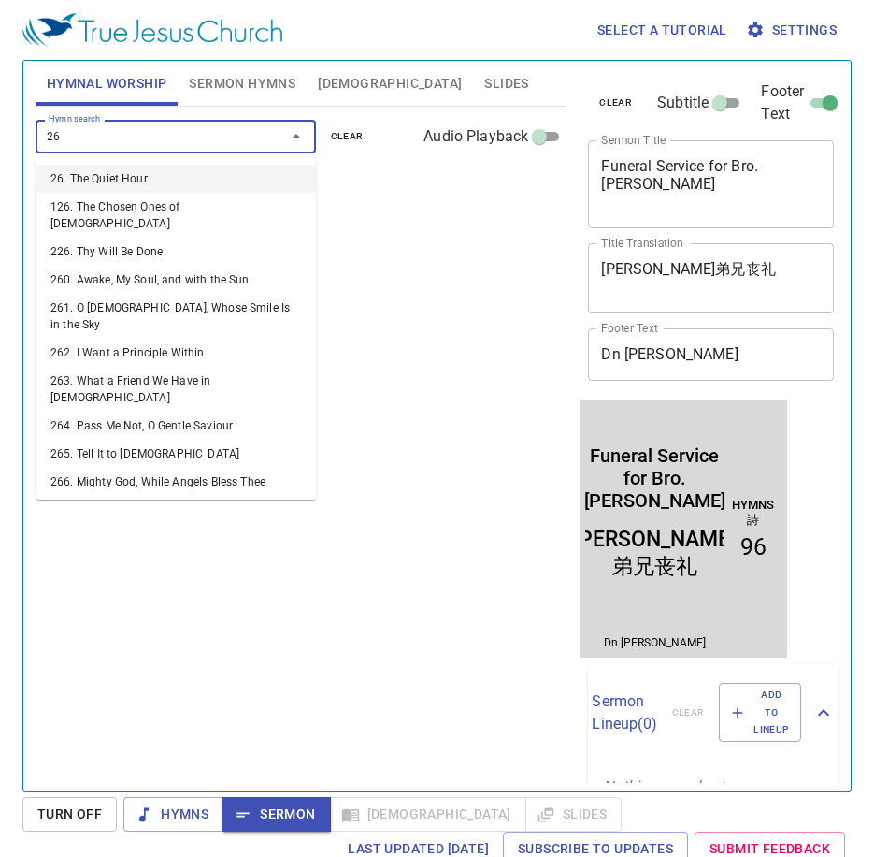
type input "263"
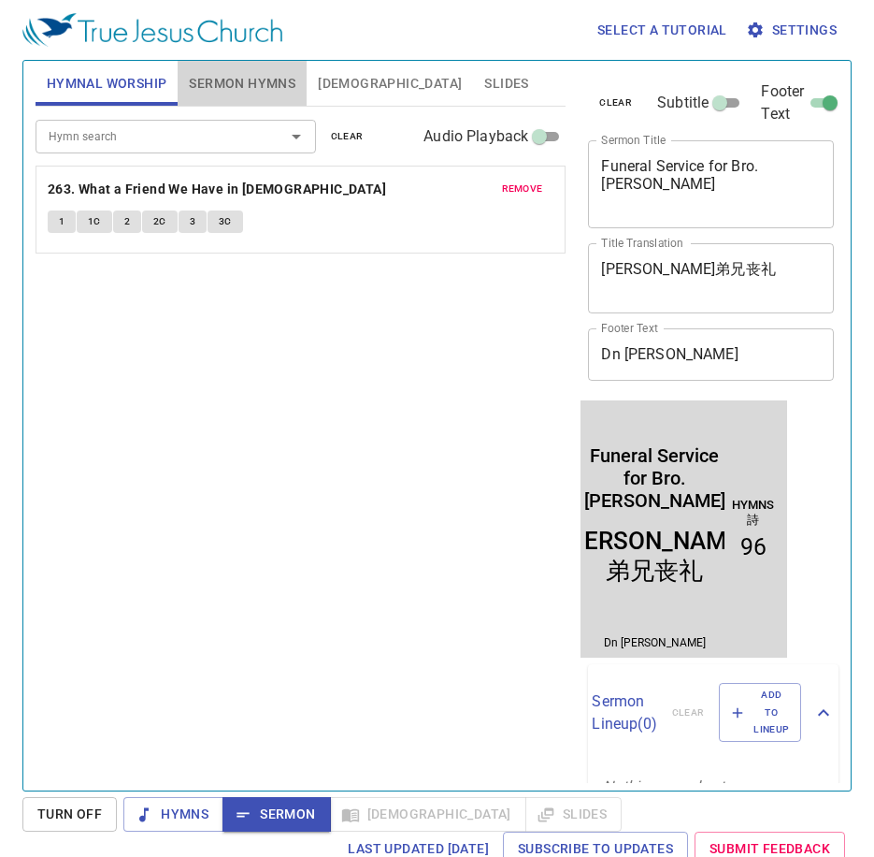
click at [269, 72] on span "Sermon Hymns" at bounding box center [242, 83] width 107 height 23
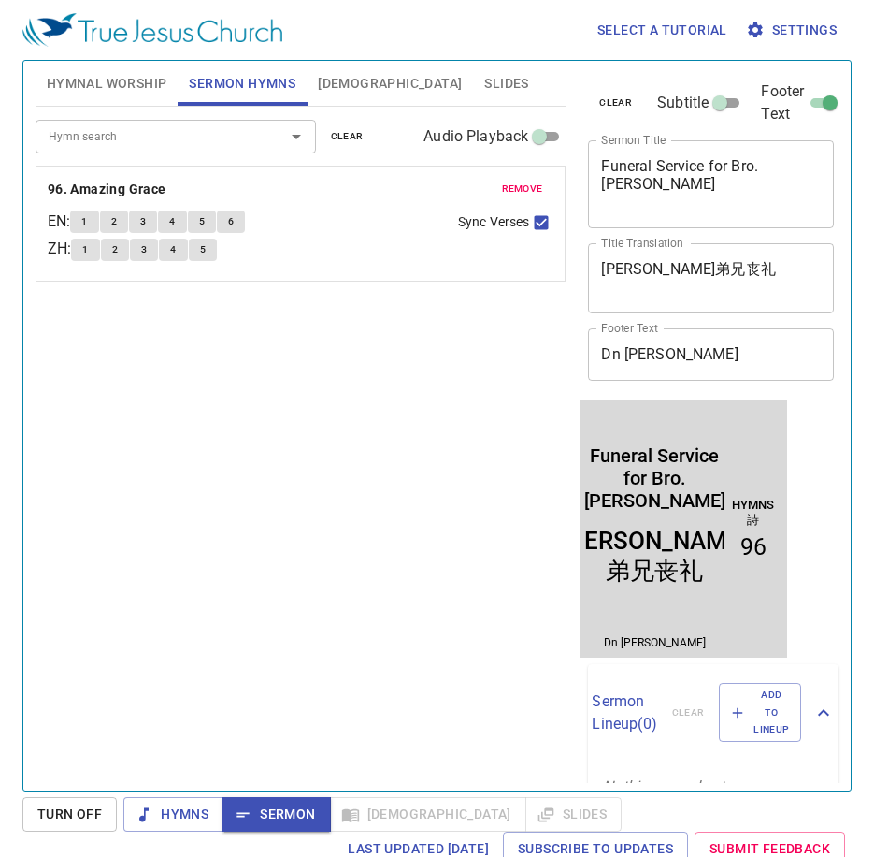
click at [135, 139] on input "Hymn search" at bounding box center [148, 136] width 214 height 22
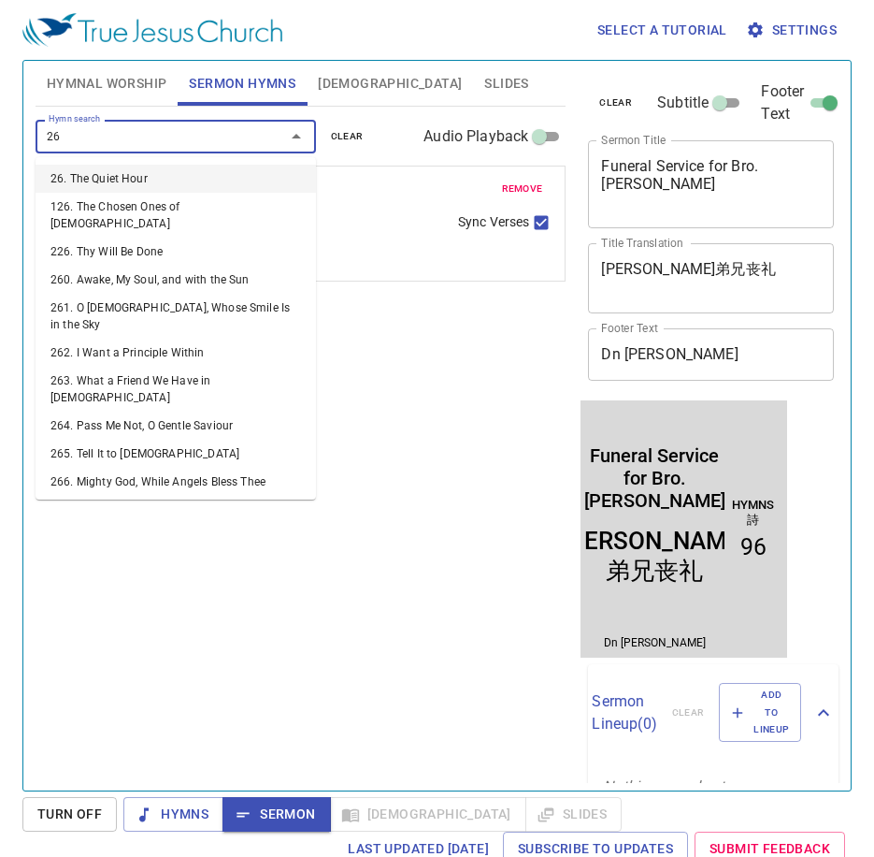
type input "263"
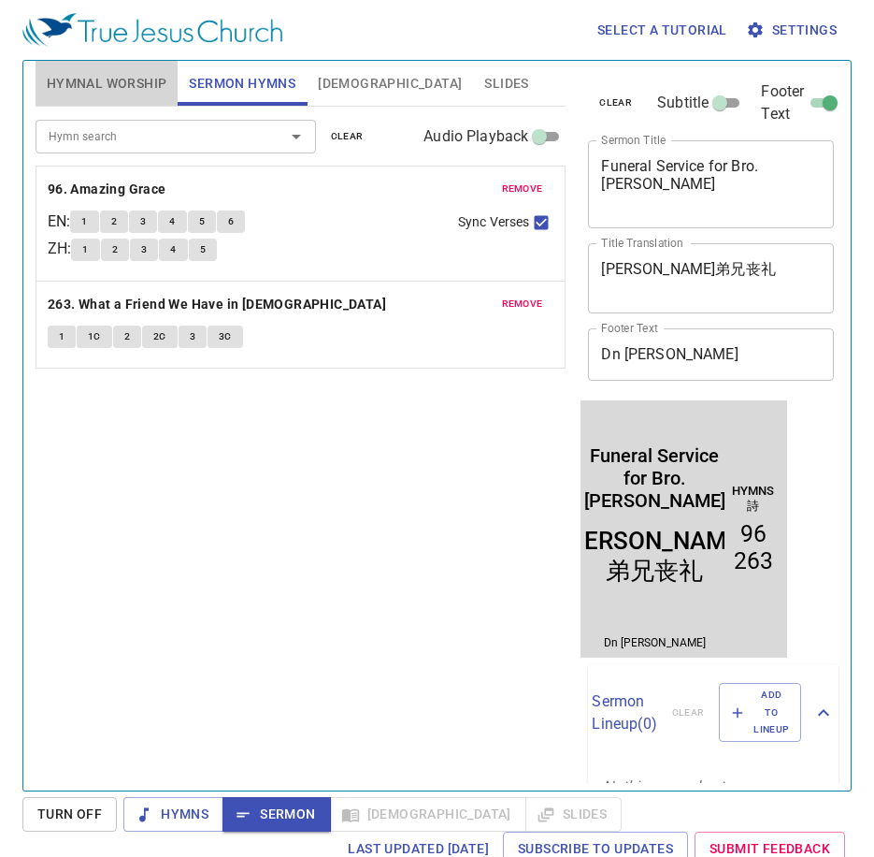
click at [122, 72] on span "Hymnal Worship" at bounding box center [107, 83] width 121 height 23
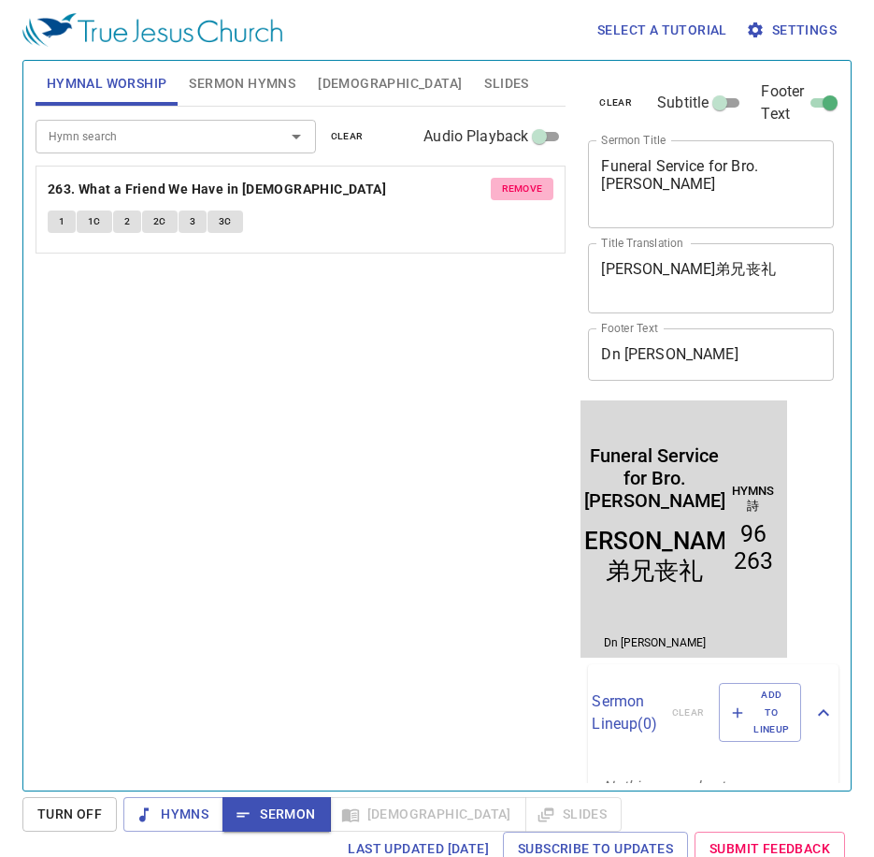
click at [517, 193] on span "remove" at bounding box center [522, 189] width 41 height 17
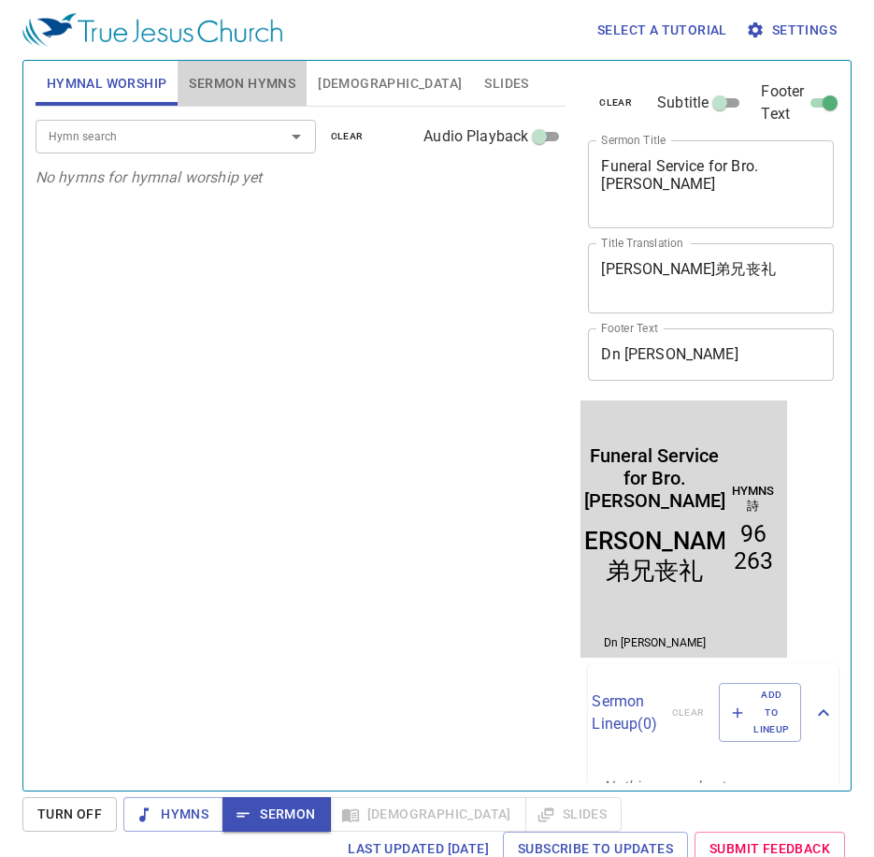
click at [246, 94] on span "Sermon Hymns" at bounding box center [242, 83] width 107 height 23
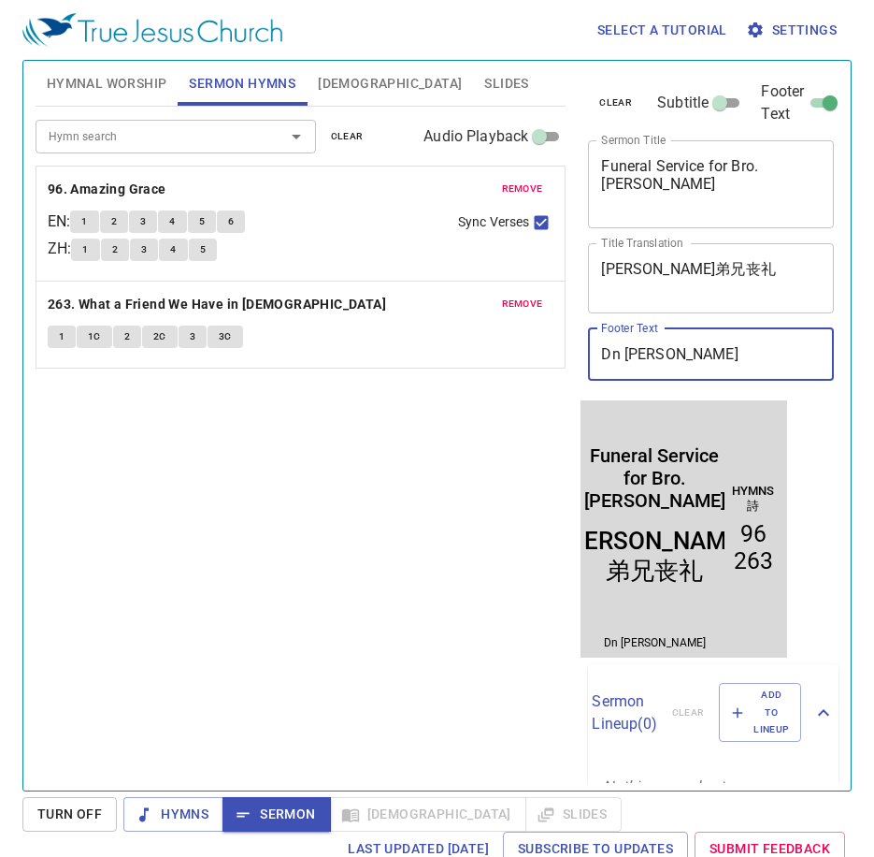
click at [181, 320] on div "Hymnal Worship Sermon Hymns Bible Slides Hymn search Hymn search clear Audio Pl…" at bounding box center [437, 418] width 818 height 730
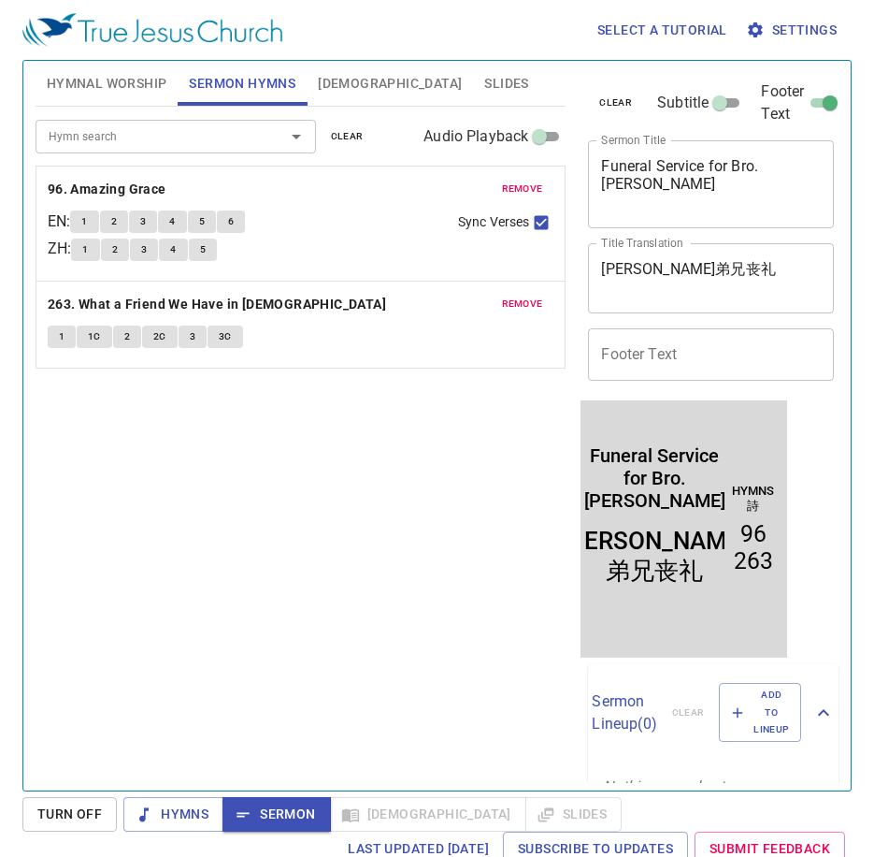
click at [426, 577] on div "Hymn search Hymn search clear Audio Playback remove 96. Amazing Grace EN : 1 2 …" at bounding box center [301, 441] width 531 height 668
click at [87, 216] on button "1" at bounding box center [84, 221] width 28 height 22
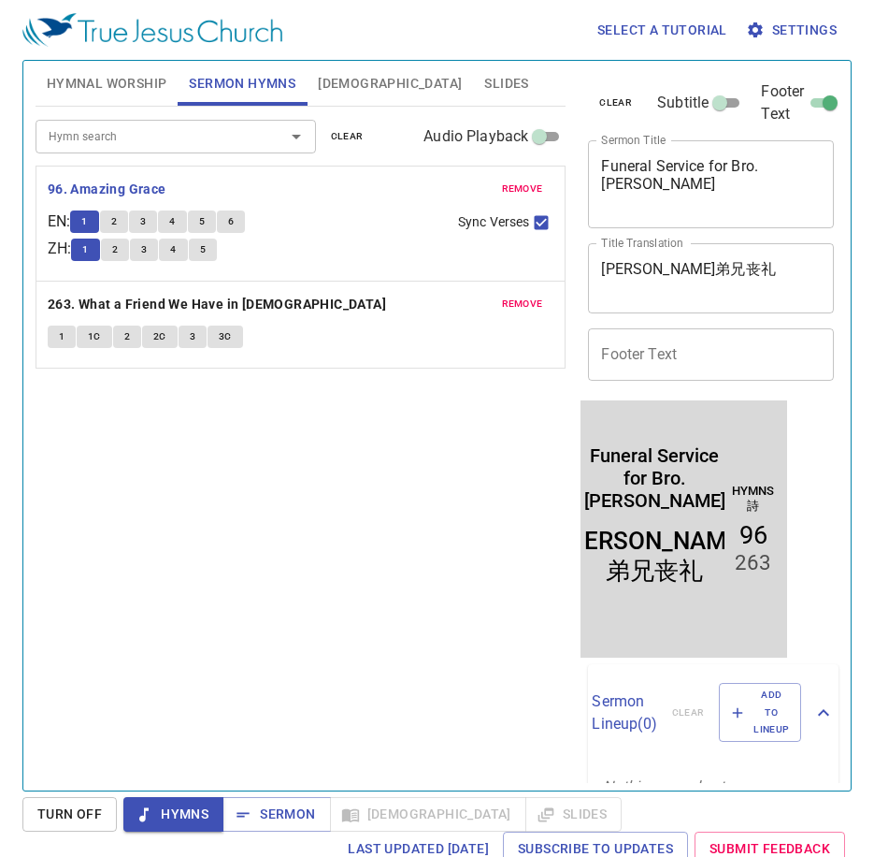
click at [337, 513] on div "Hymn search Hymn search clear Audio Playback remove 96. Amazing Grace EN : 1 2 …" at bounding box center [301, 441] width 531 height 668
click at [352, 82] on span "[DEMOGRAPHIC_DATA]" at bounding box center [390, 83] width 144 height 23
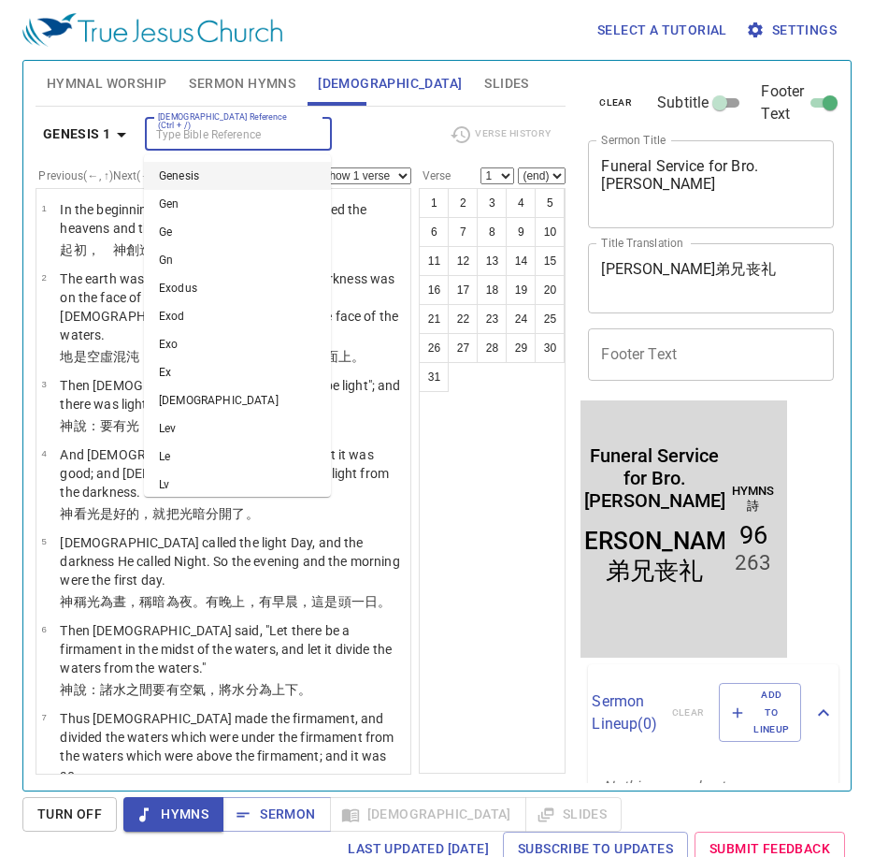
click at [213, 128] on input "[DEMOGRAPHIC_DATA] Reference (Ctrl + /)" at bounding box center [223, 134] width 145 height 22
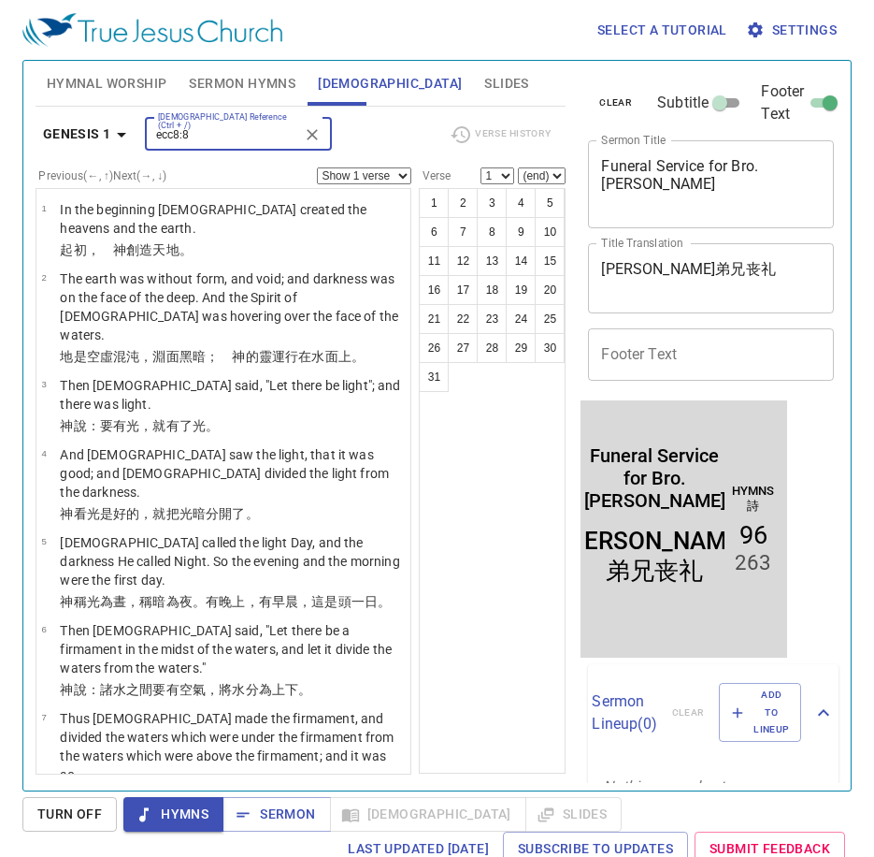
type input "ecc8:8"
select select "8"
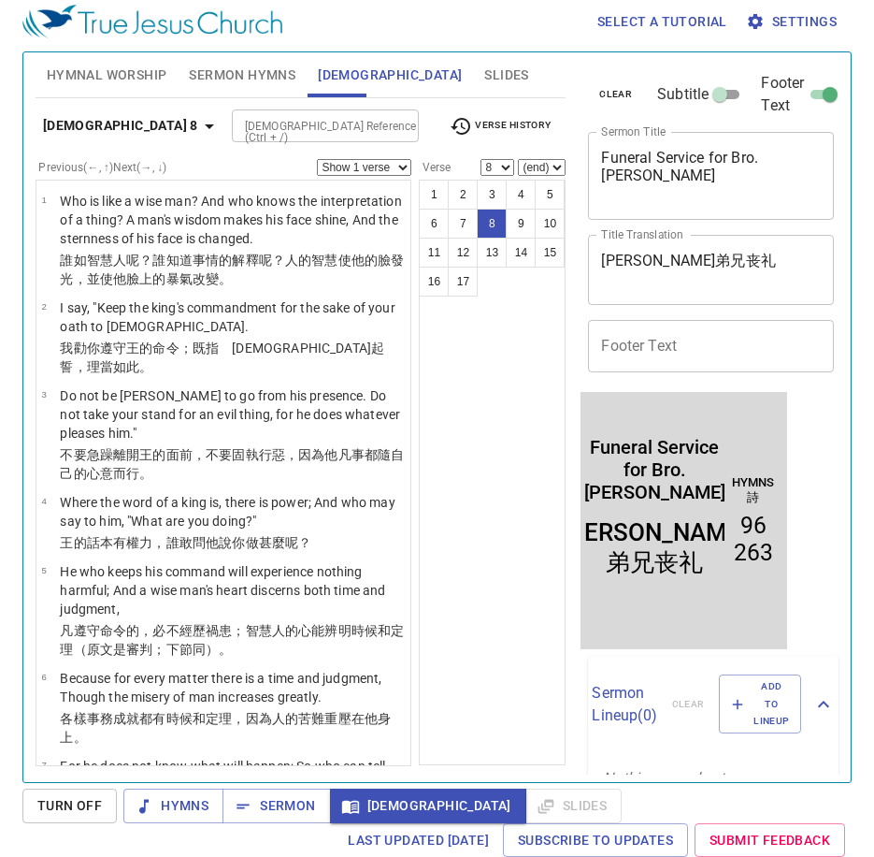
scroll to position [403, 0]
